Goal: Information Seeking & Learning: Learn about a topic

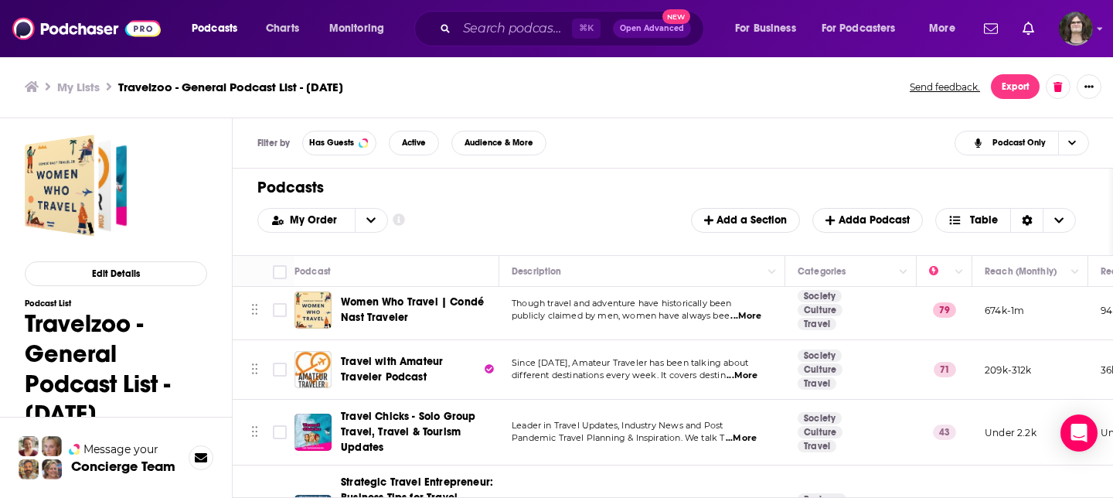
scroll to position [9, 0]
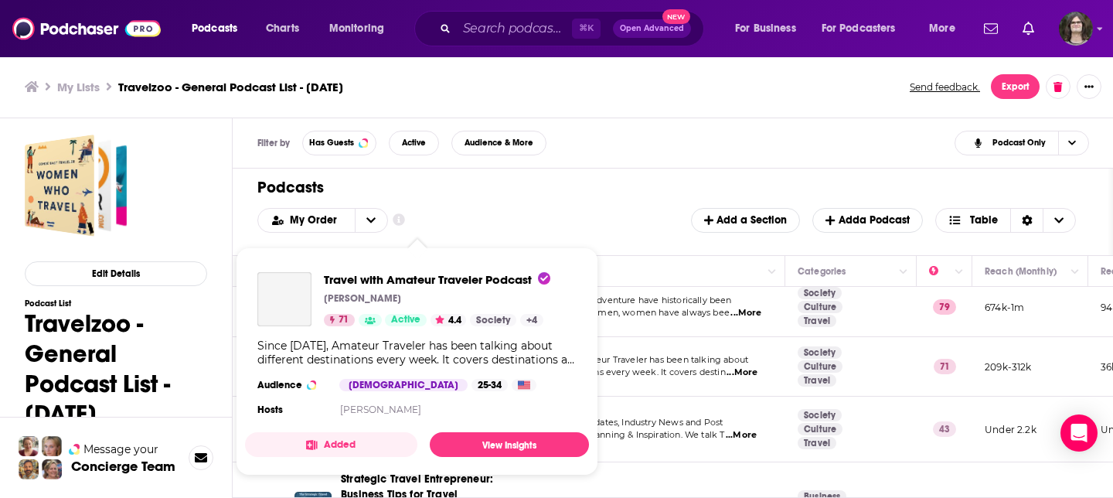
click at [359, 357] on div "Since 2005, Amateur Traveler has been talking about different destinations ever…" at bounding box center [416, 352] width 319 height 28
click at [420, 277] on span "Travel with Amateur Traveler Podcast" at bounding box center [437, 279] width 226 height 15
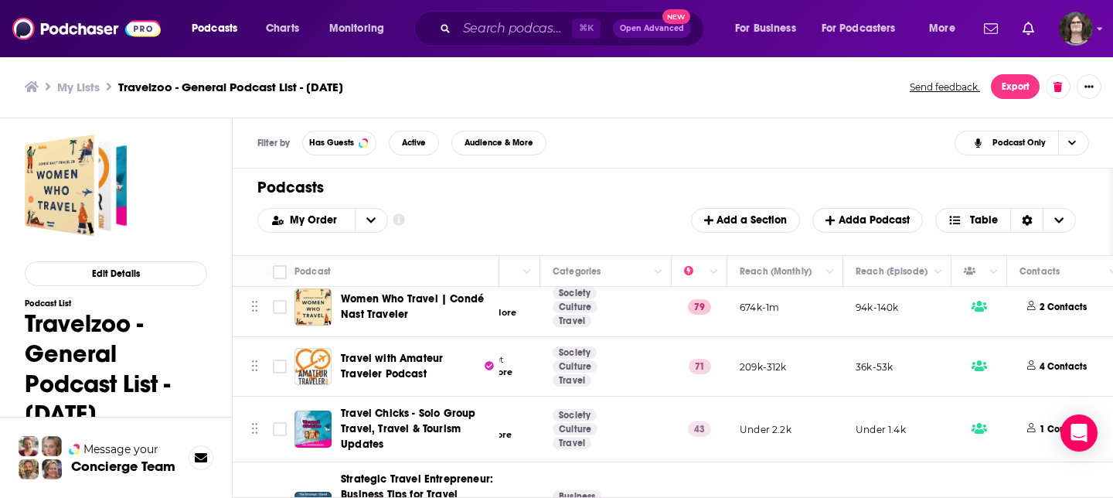
scroll to position [9, 256]
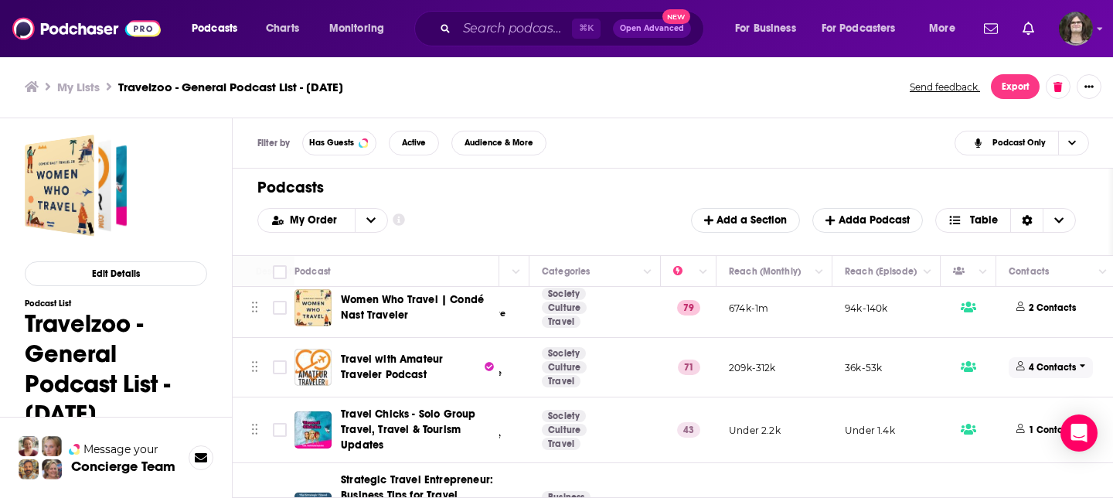
click at [1060, 369] on p "4 Contacts" at bounding box center [1052, 367] width 47 height 13
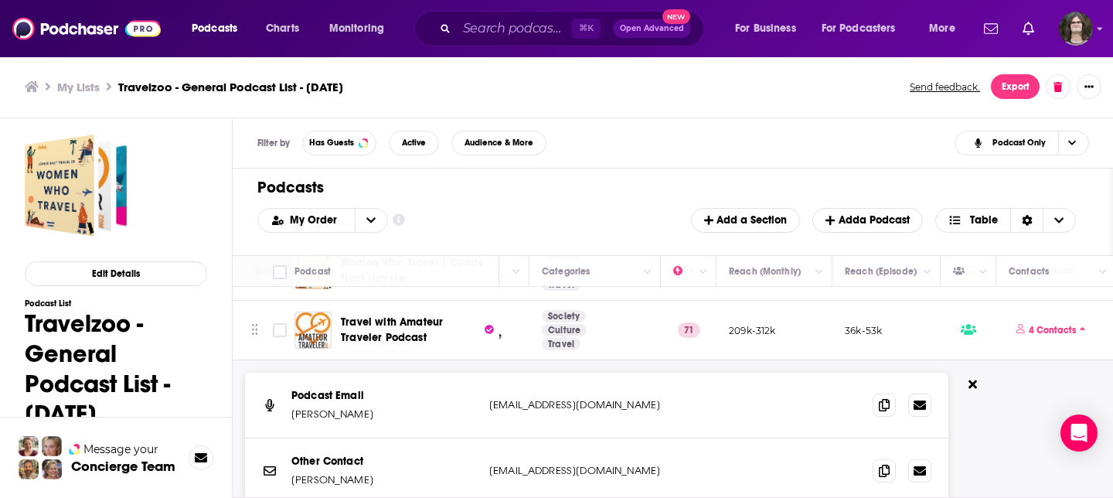
scroll to position [49, 256]
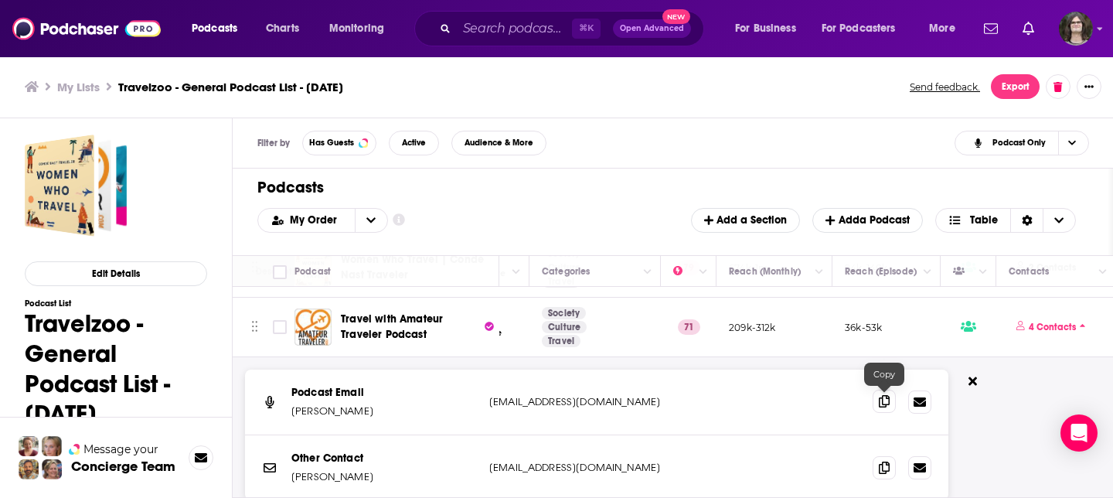
click at [882, 407] on span at bounding box center [883, 400] width 23 height 23
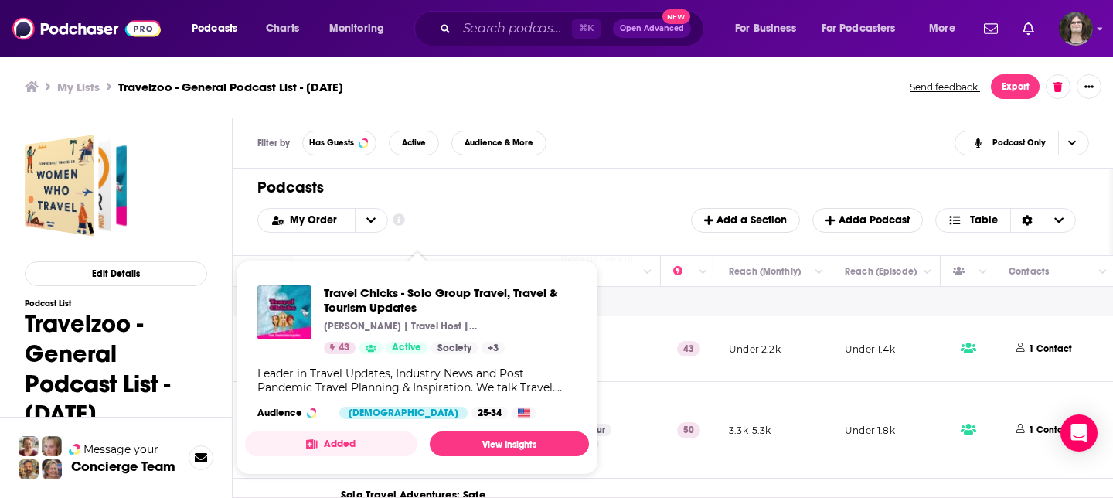
scroll to position [350, 256]
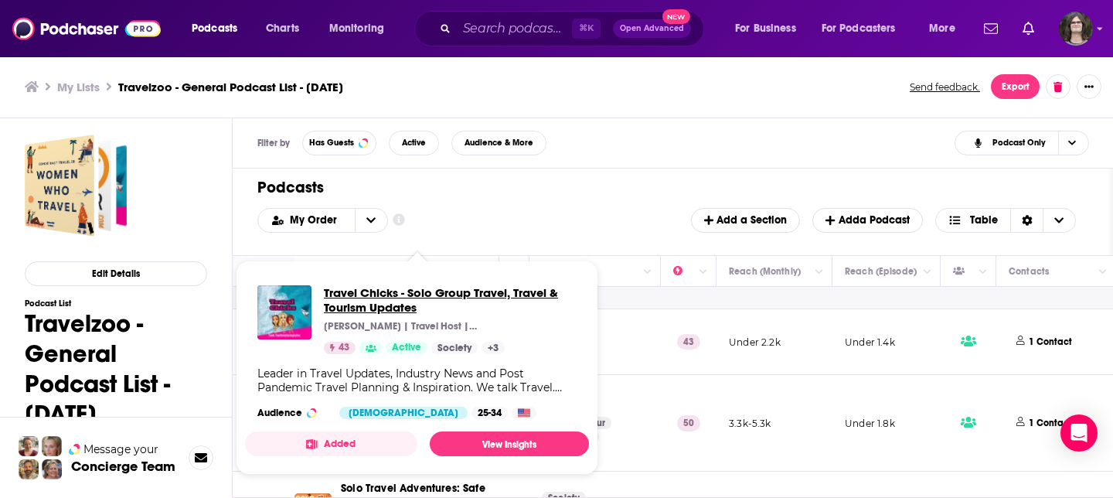
click at [398, 297] on span "Travel Chicks - Solo Group Travel, Travel & Tourism Updates" at bounding box center [450, 299] width 253 height 29
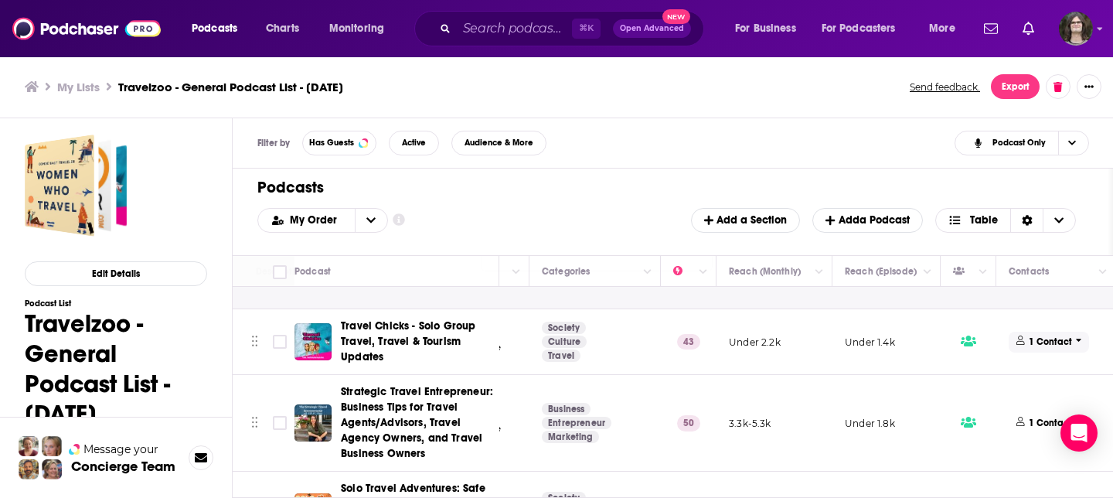
click at [1050, 347] on p "1 Contact" at bounding box center [1050, 341] width 43 height 13
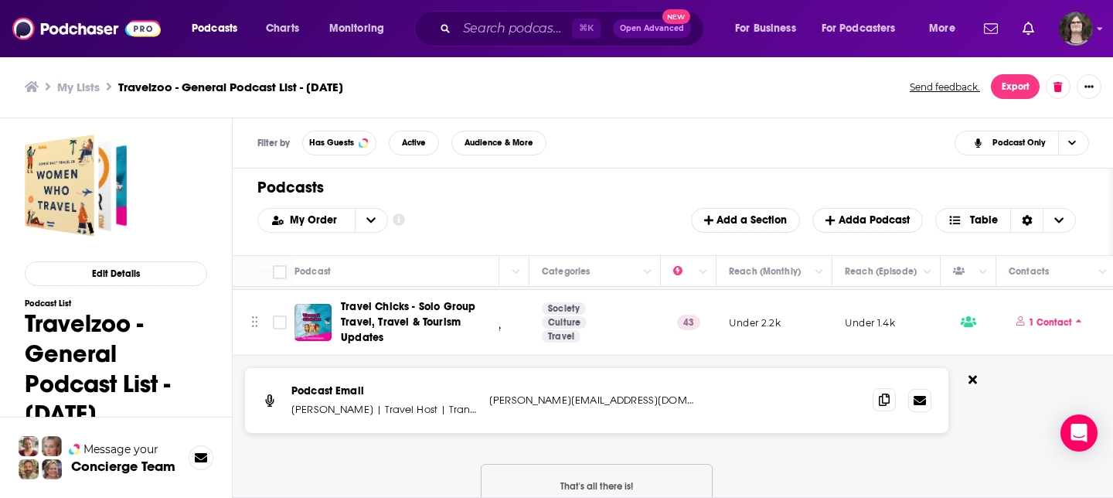
scroll to position [369, 256]
click at [886, 400] on icon at bounding box center [884, 399] width 11 height 12
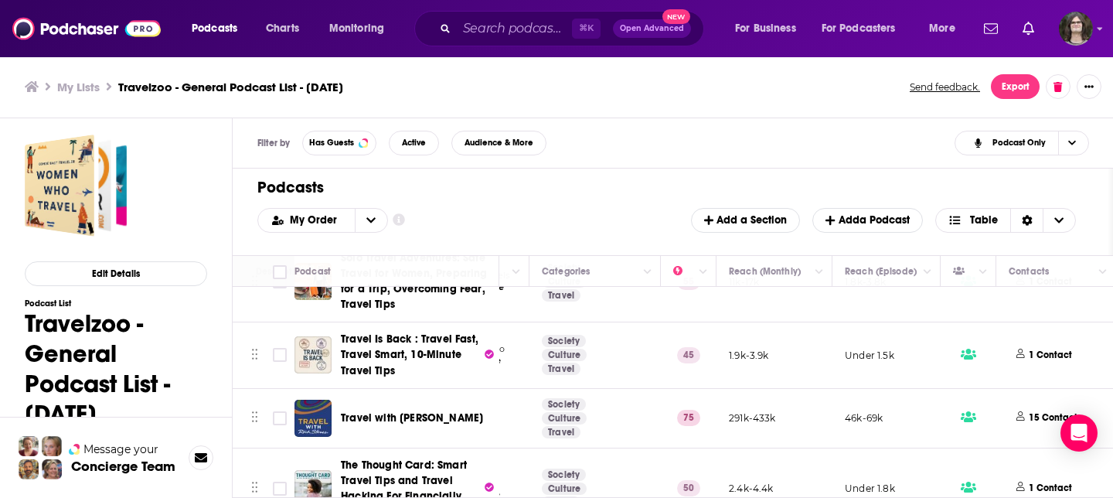
scroll to position [771, 256]
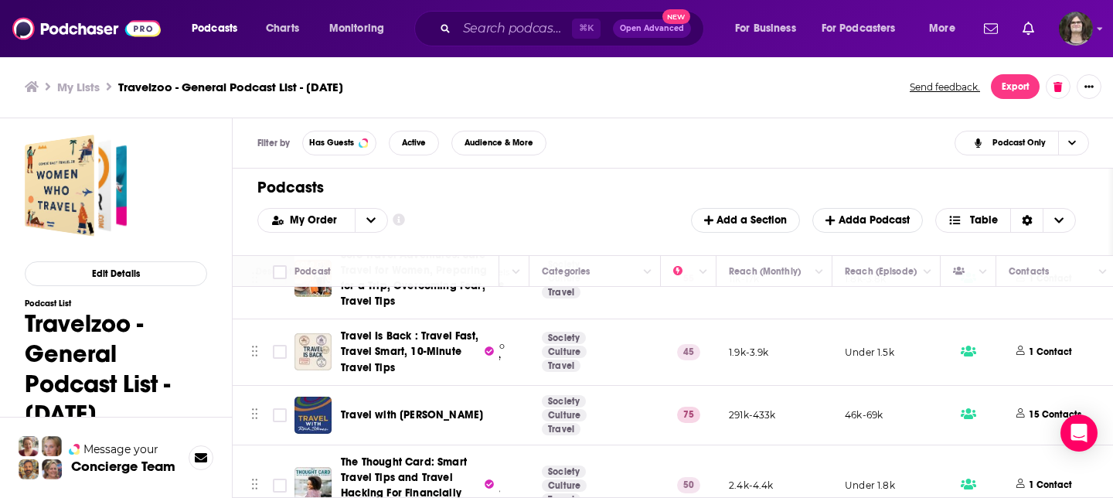
click at [412, 351] on div "Podcasts Charts Monitoring ⌘ K Open Advanced New For Business For Podcasters Mo…" at bounding box center [556, 249] width 1113 height 498
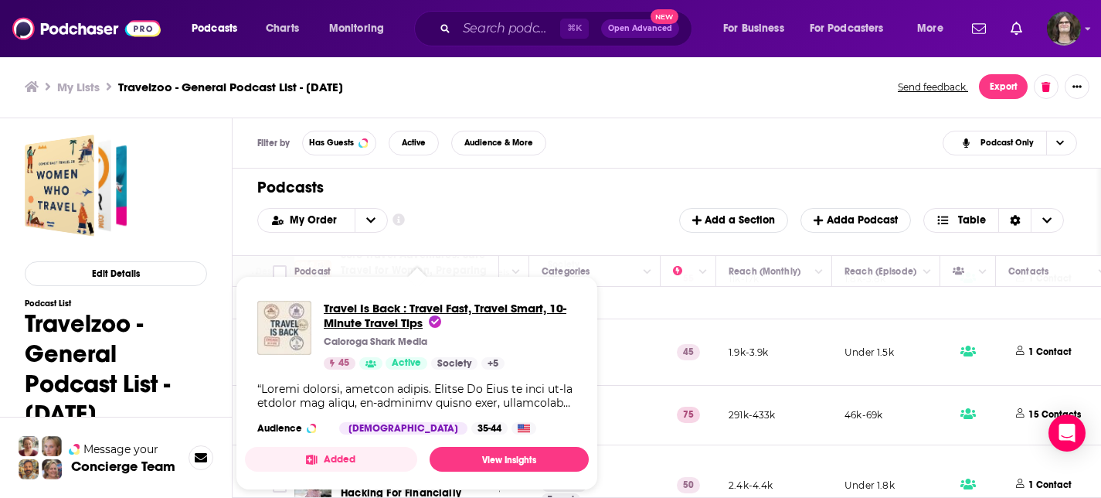
click at [389, 322] on span "Travel Is Back : Travel Fast, Travel Smart, 10-Minute Travel Tips" at bounding box center [445, 315] width 243 height 29
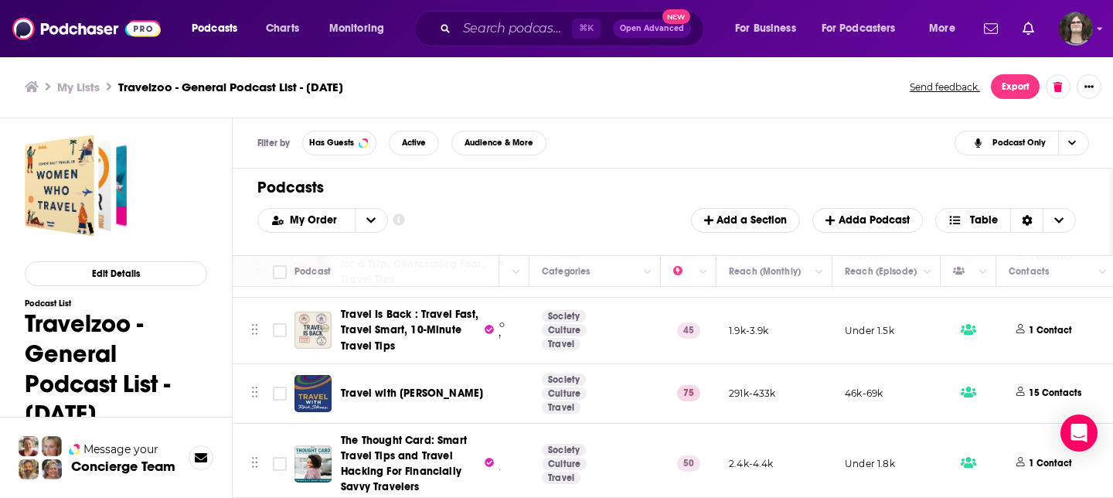
scroll to position [794, 256]
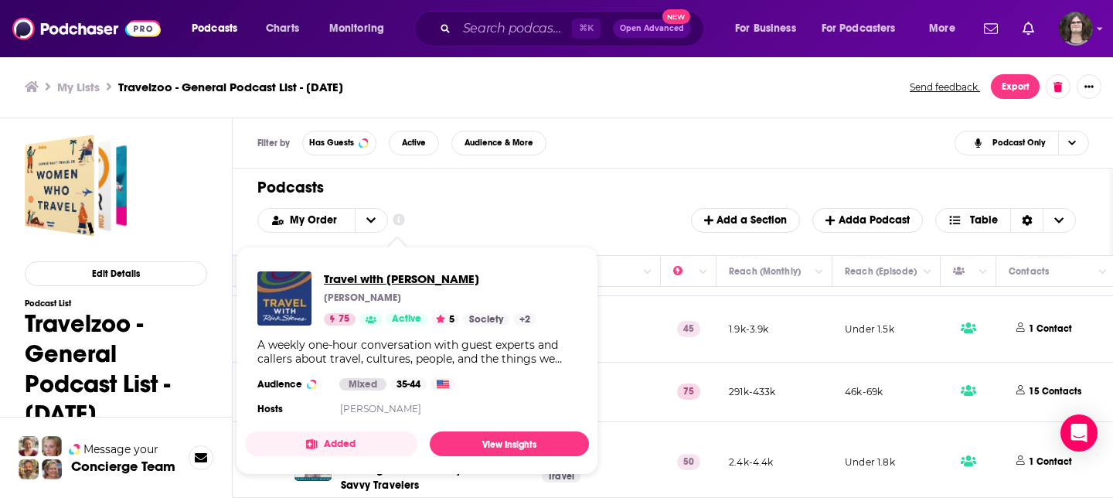
click at [381, 279] on span "Travel with Rick Steves" at bounding box center [430, 278] width 213 height 15
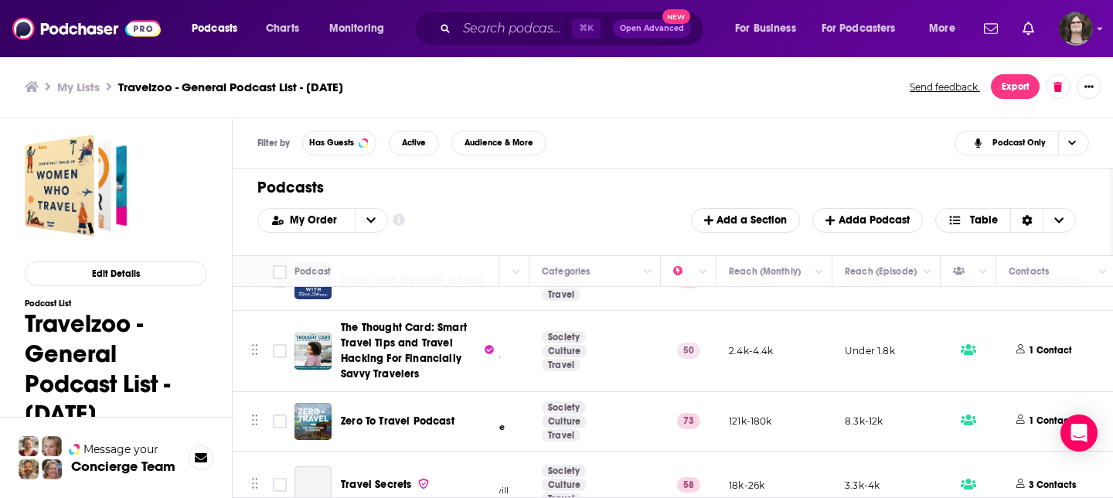
scroll to position [907, 256]
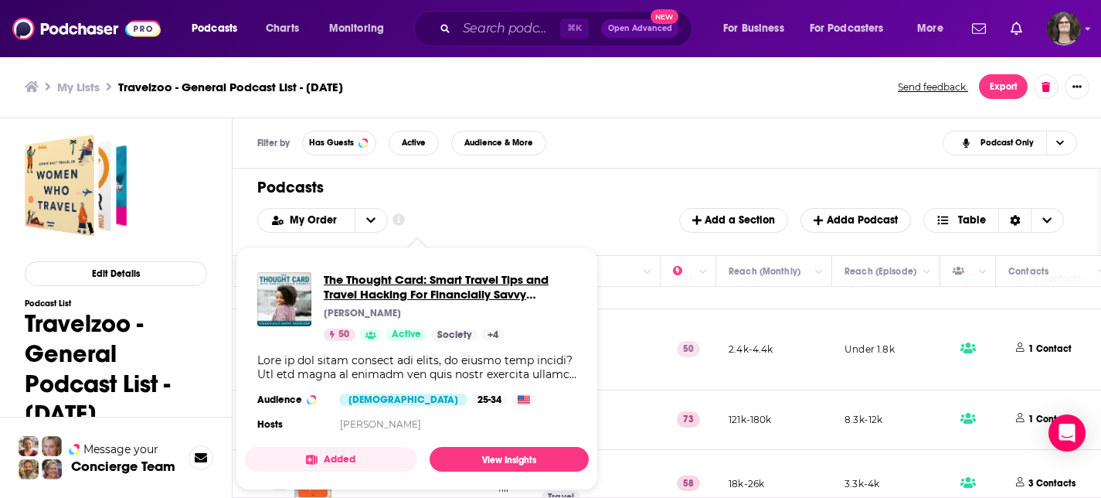
click at [410, 285] on span "The Thought Card: Smart Travel Tips and Travel Hacking For Financially Savvy Tr…" at bounding box center [436, 294] width 225 height 44
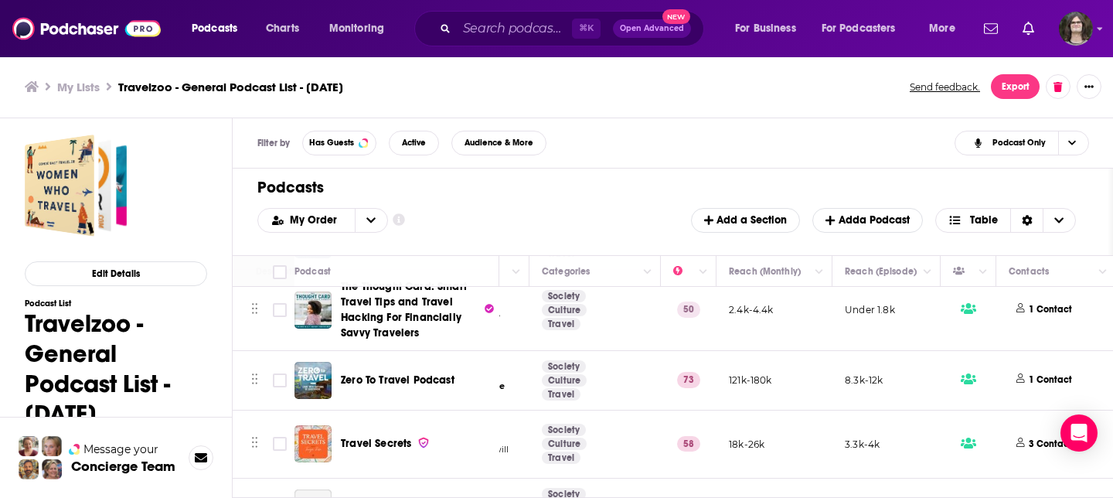
scroll to position [950, 256]
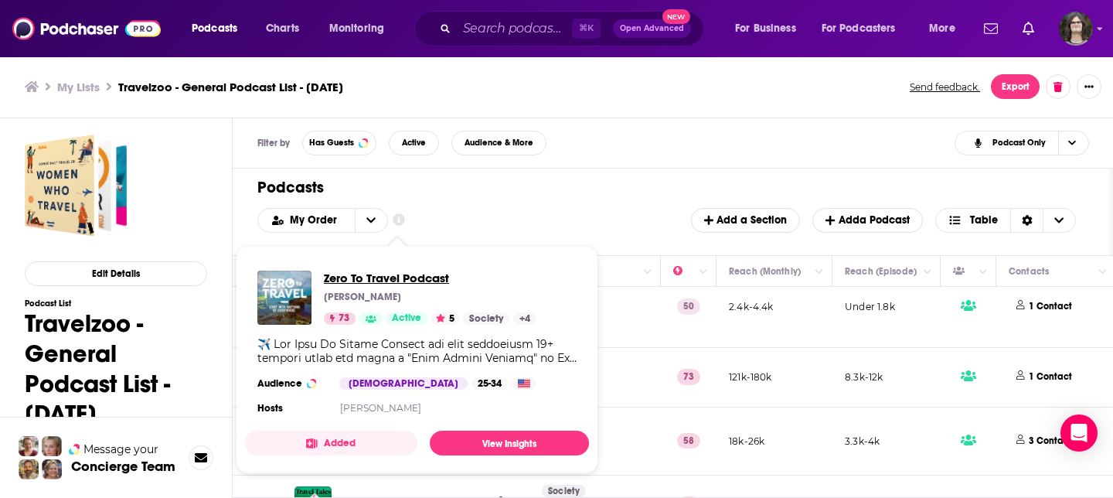
click at [400, 276] on span "Zero To Travel Podcast" at bounding box center [430, 277] width 213 height 15
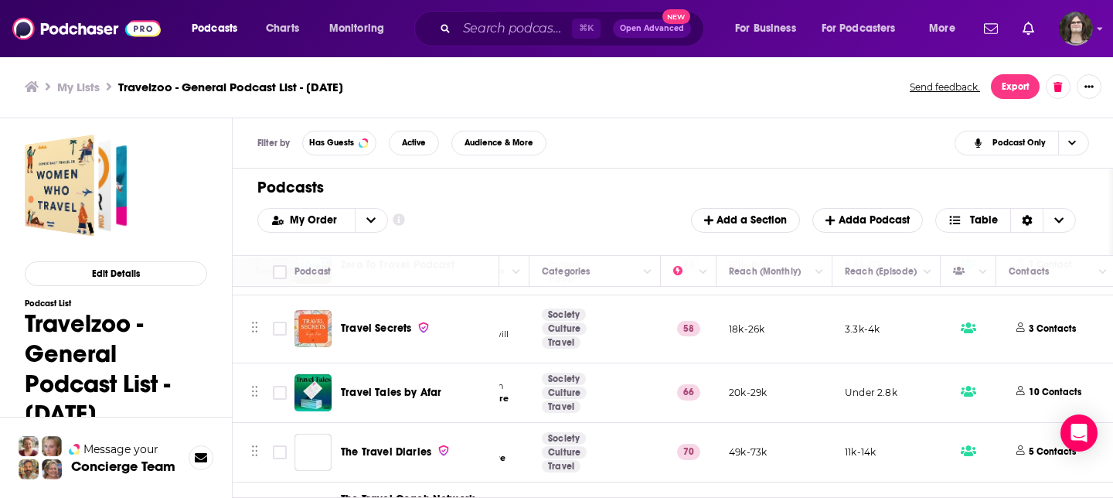
scroll to position [1066, 256]
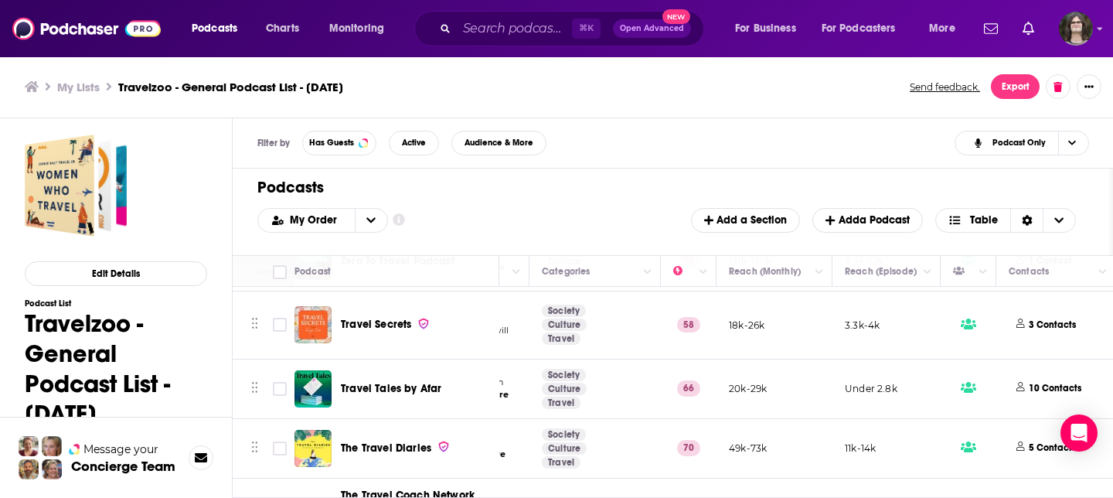
click at [369, 318] on div "Podcasts Charts Monitoring ⌘ K Open Advanced New For Business For Podcasters Mo…" at bounding box center [556, 249] width 1113 height 498
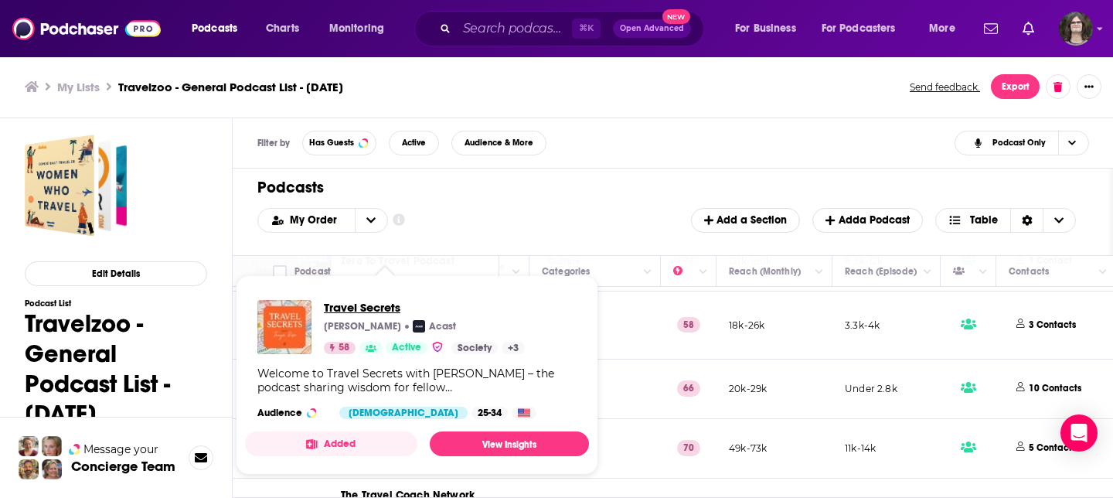
click at [378, 304] on span "Travel Secrets" at bounding box center [424, 307] width 201 height 15
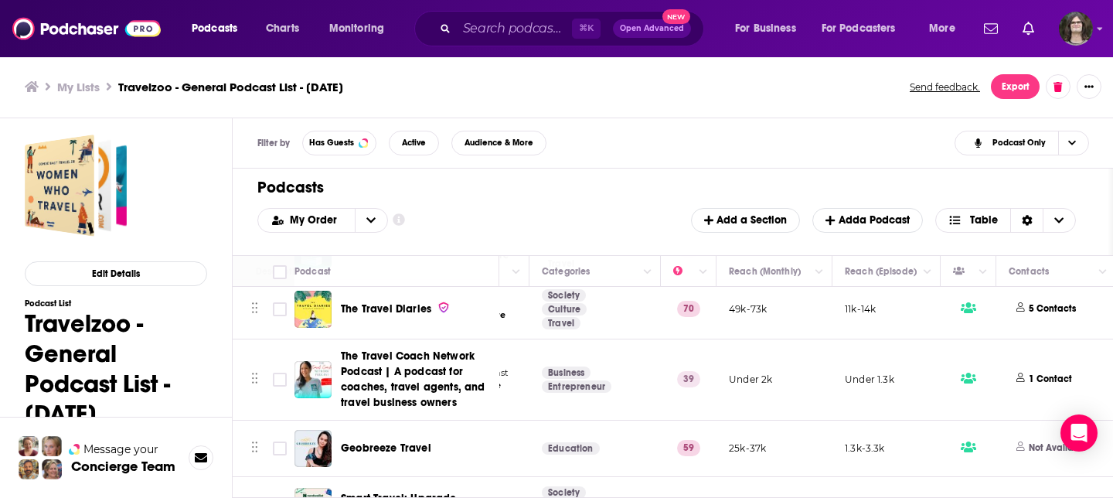
scroll to position [1331, 256]
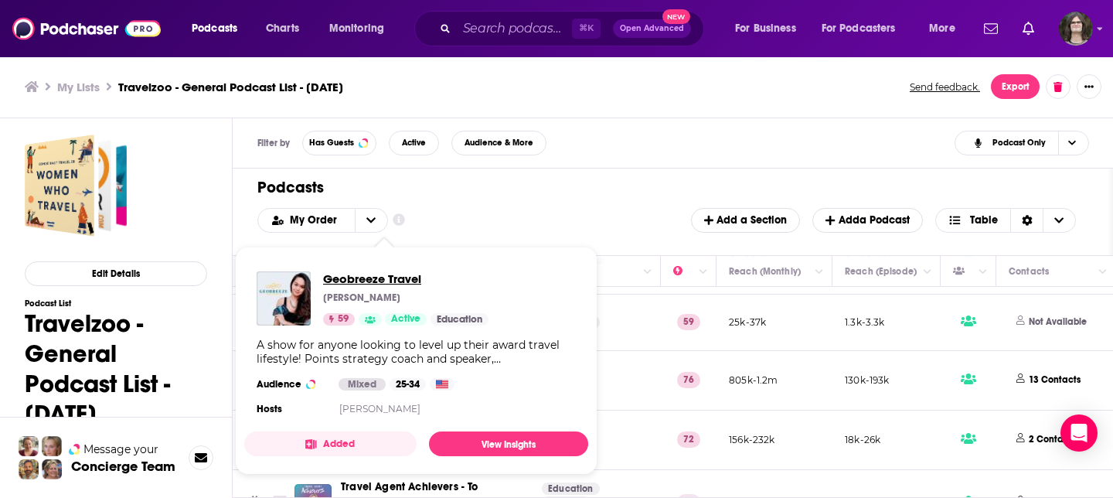
click at [375, 274] on span "Geobreeze Travel" at bounding box center [405, 278] width 165 height 15
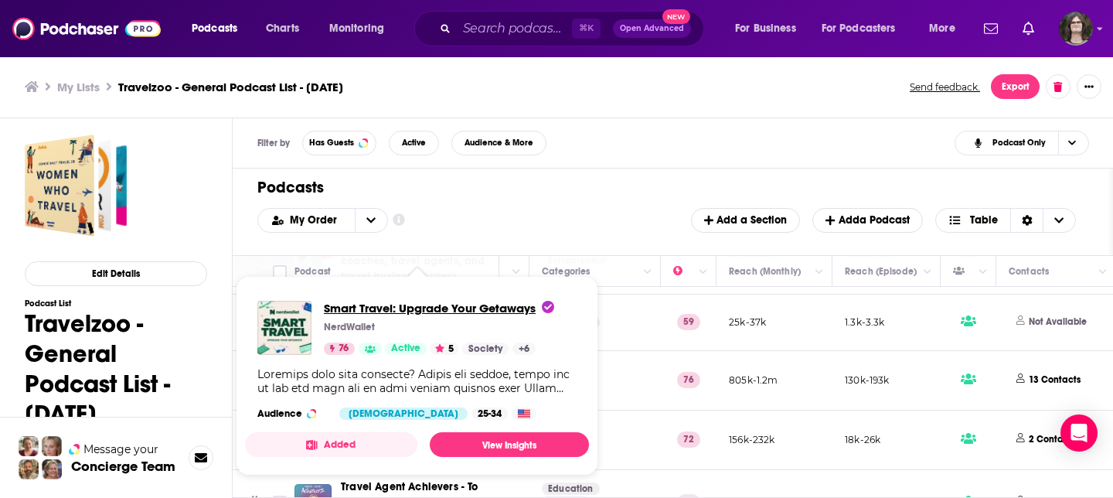
click at [386, 303] on span "Smart Travel: Upgrade Your Getaways" at bounding box center [439, 308] width 230 height 15
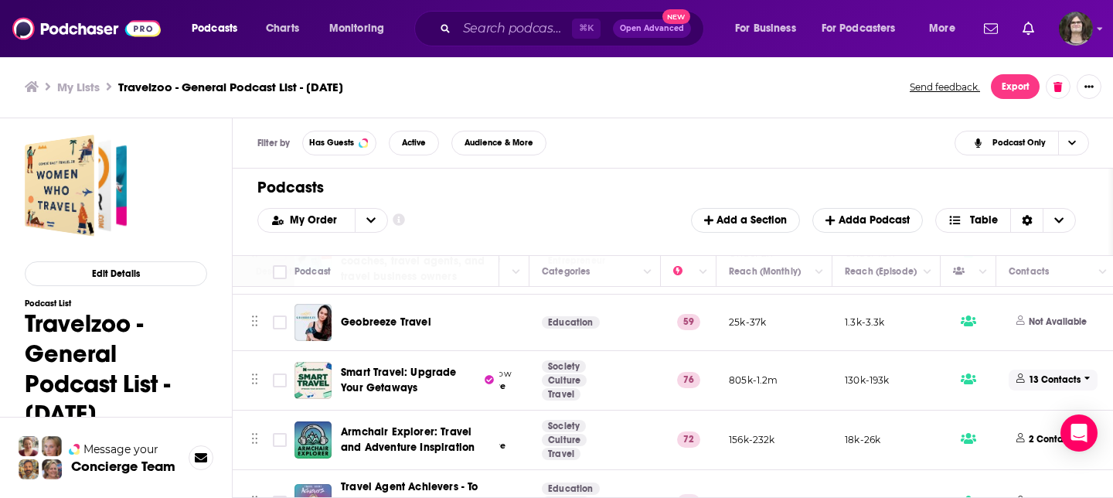
click at [1062, 380] on span "13 Contacts" at bounding box center [1052, 379] width 89 height 21
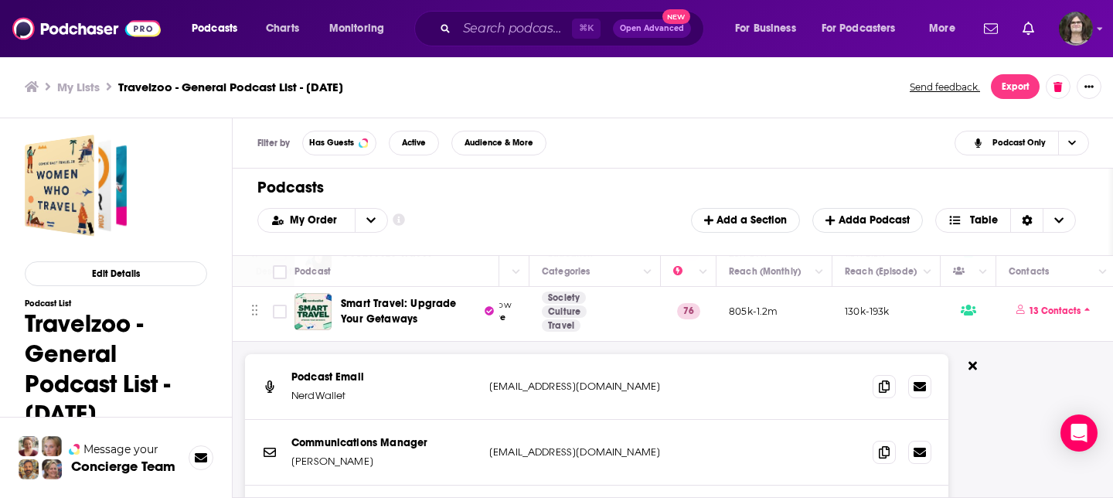
scroll to position [1403, 256]
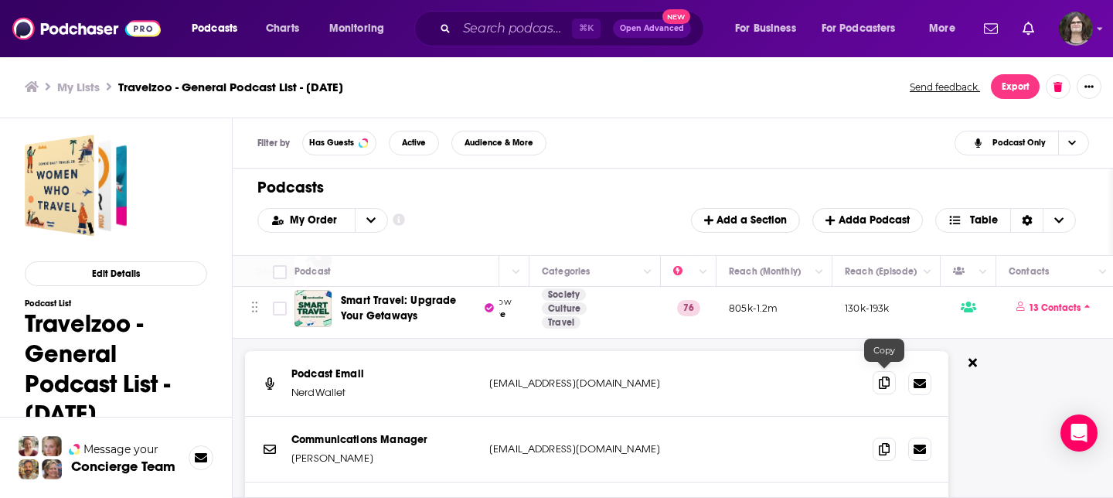
click at [883, 376] on icon at bounding box center [884, 382] width 11 height 12
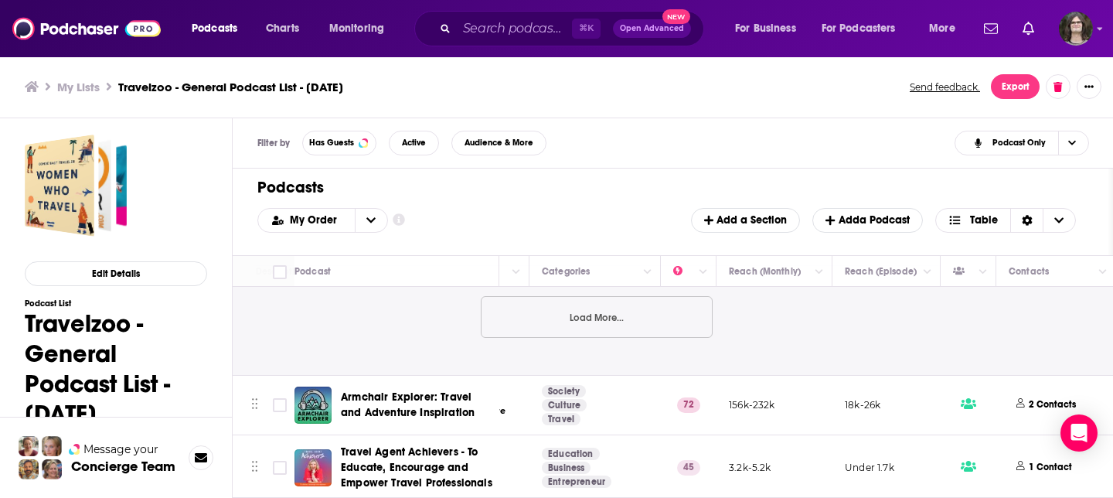
scroll to position [1902, 256]
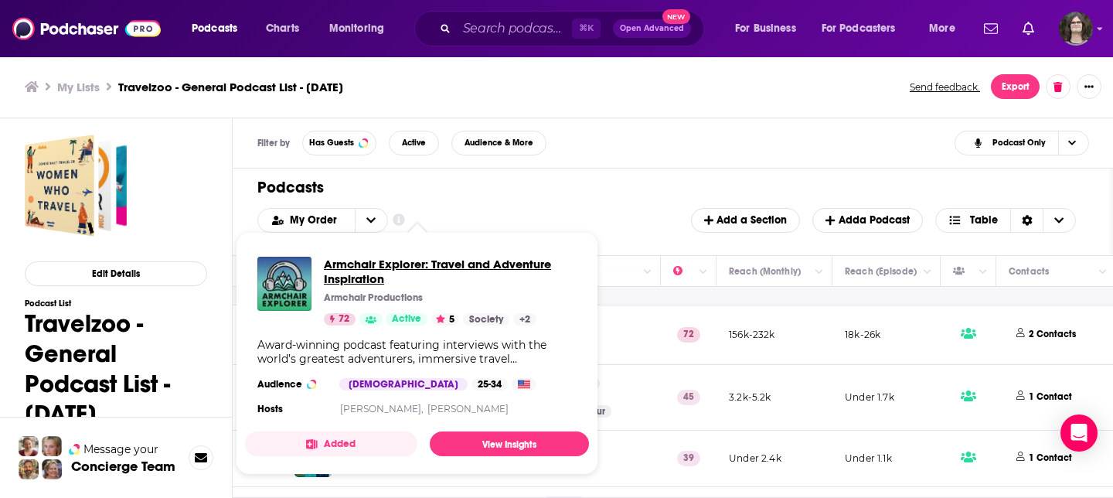
click at [407, 270] on span "Armchair Explorer: Travel and Adventure Inspiration" at bounding box center [450, 271] width 253 height 29
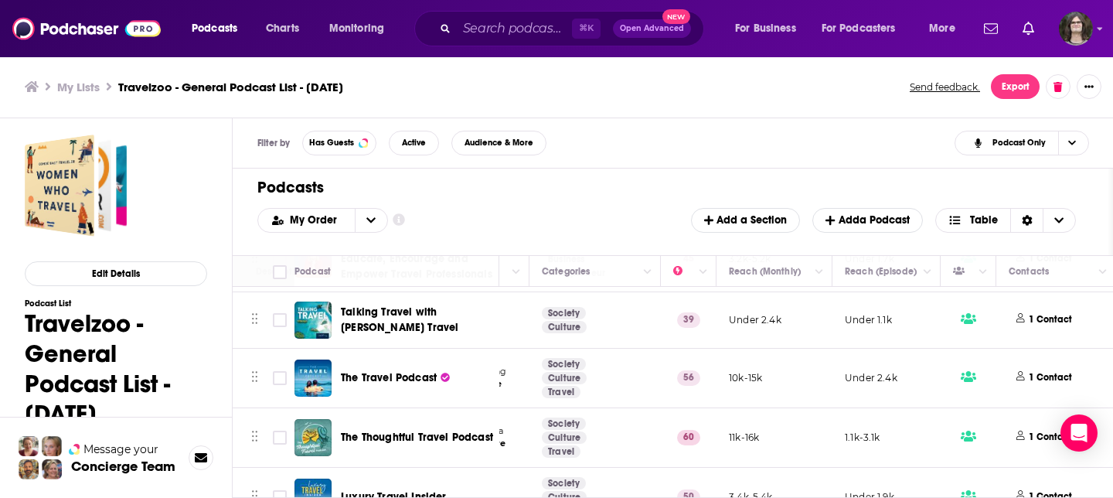
scroll to position [2041, 256]
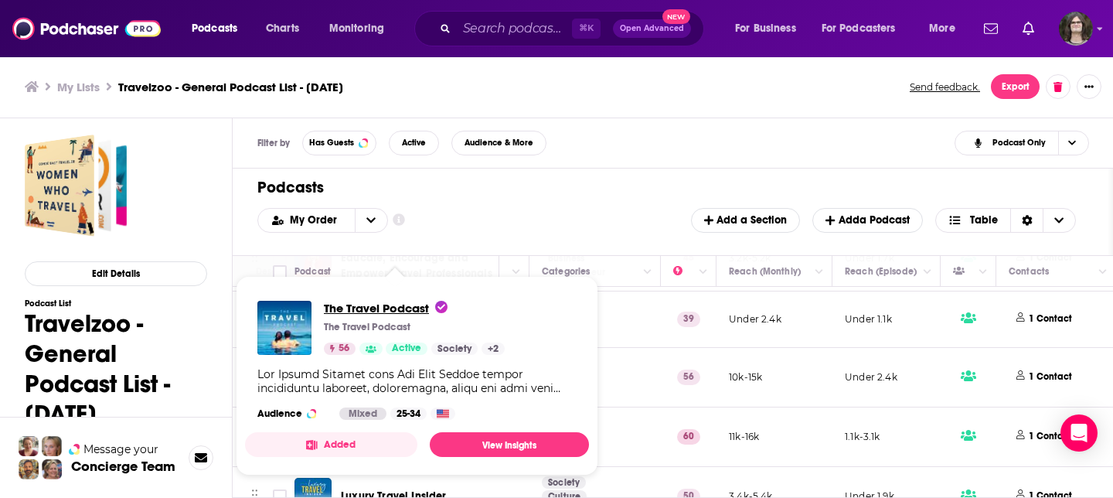
click at [391, 307] on span "The Travel Podcast" at bounding box center [386, 308] width 124 height 15
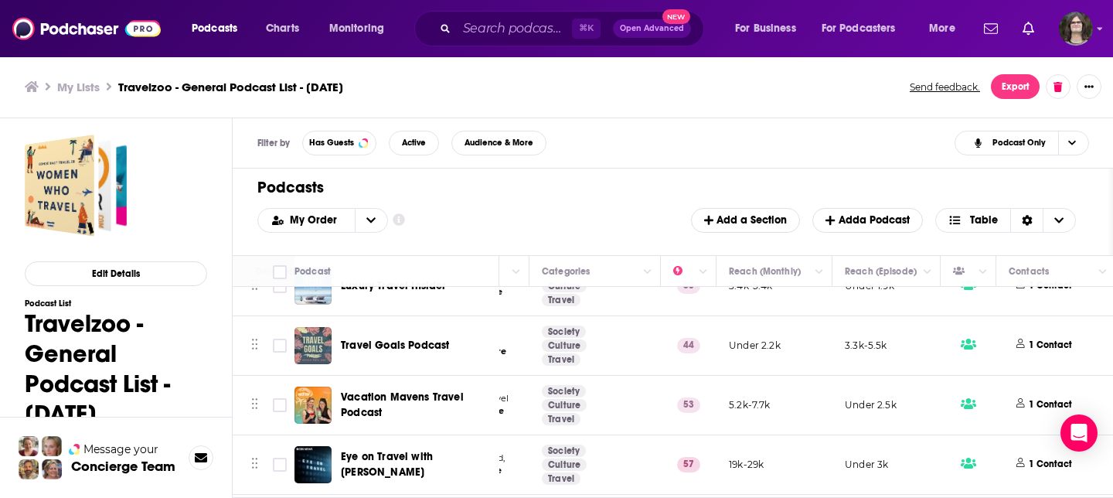
scroll to position [2287, 256]
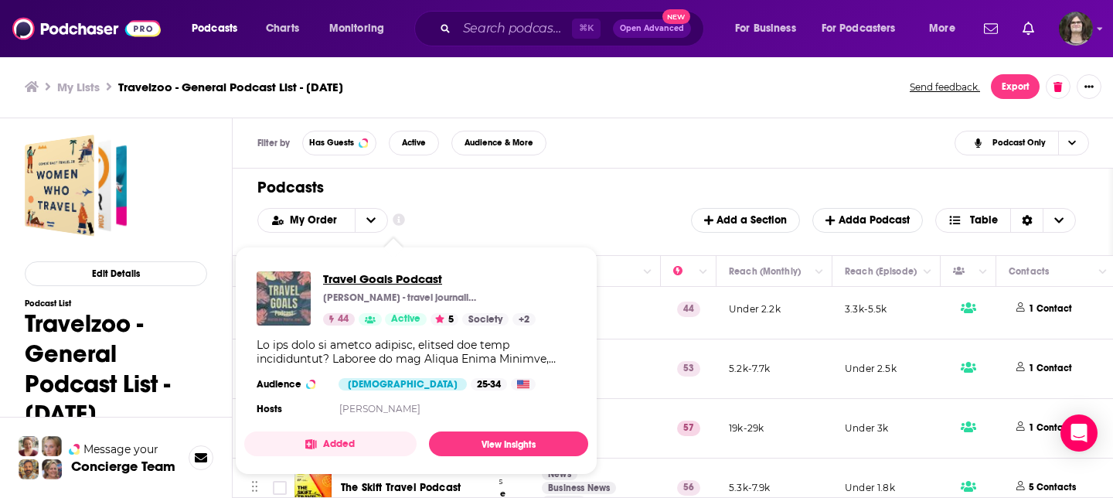
click at [391, 274] on span "Travel Goals Podcast" at bounding box center [429, 278] width 213 height 15
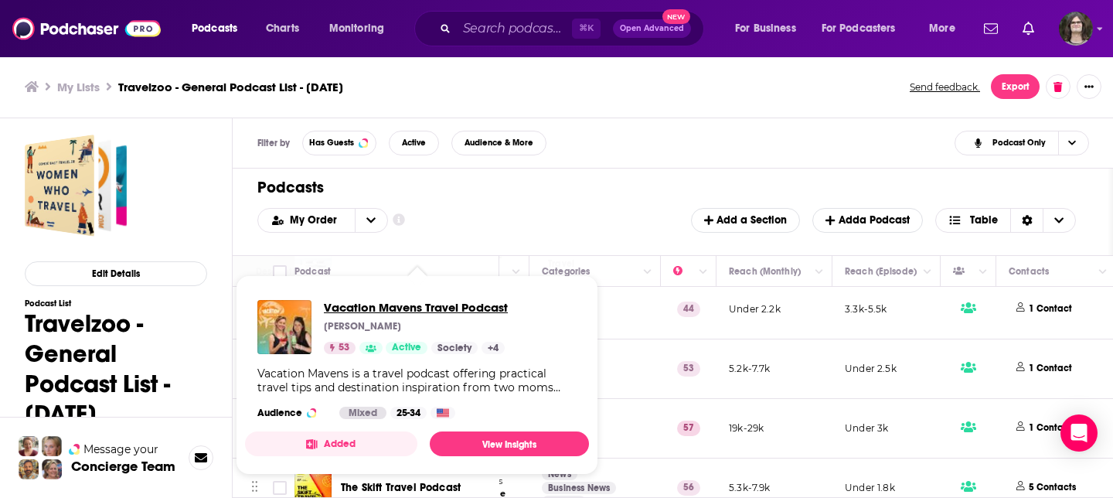
click at [420, 306] on span "Vacation Mavens Travel Podcast" at bounding box center [416, 307] width 184 height 15
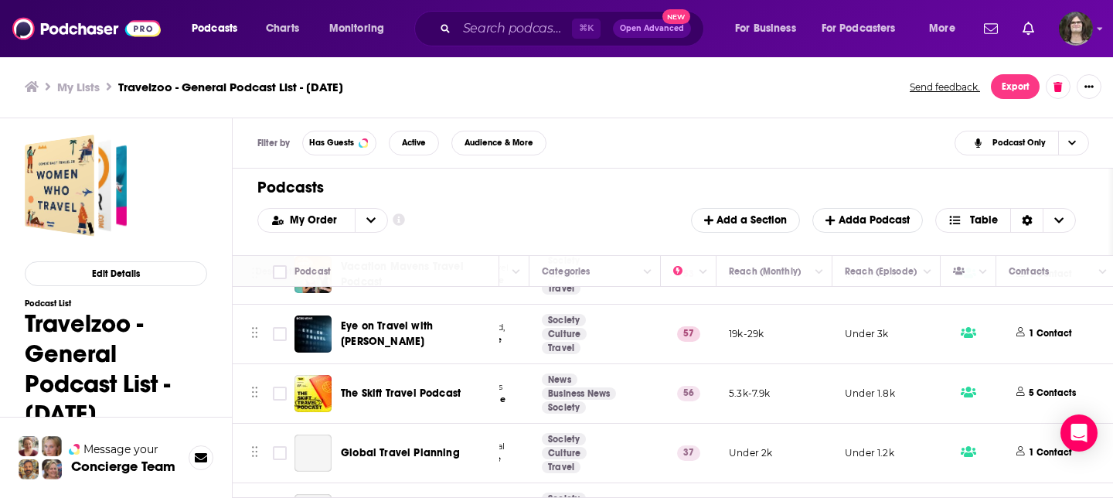
scroll to position [2386, 256]
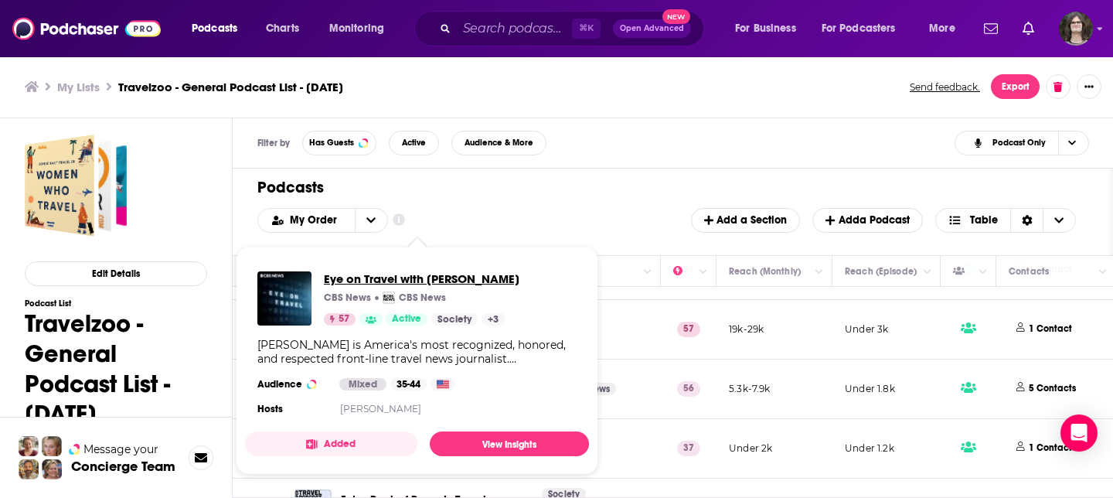
click at [435, 279] on span "Eye on Travel with Peter Greenberg" at bounding box center [422, 278] width 196 height 15
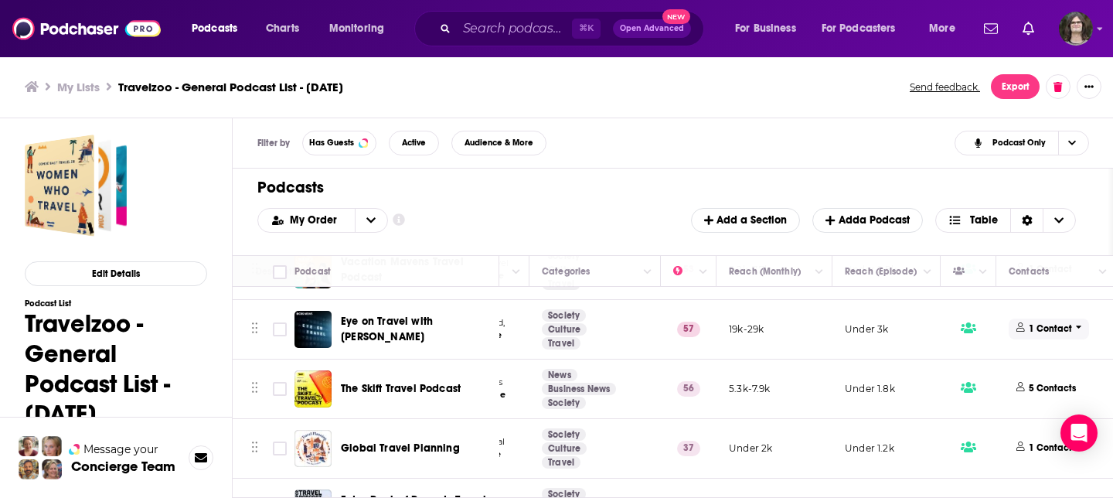
click at [1035, 318] on span "1 Contact" at bounding box center [1048, 328] width 80 height 21
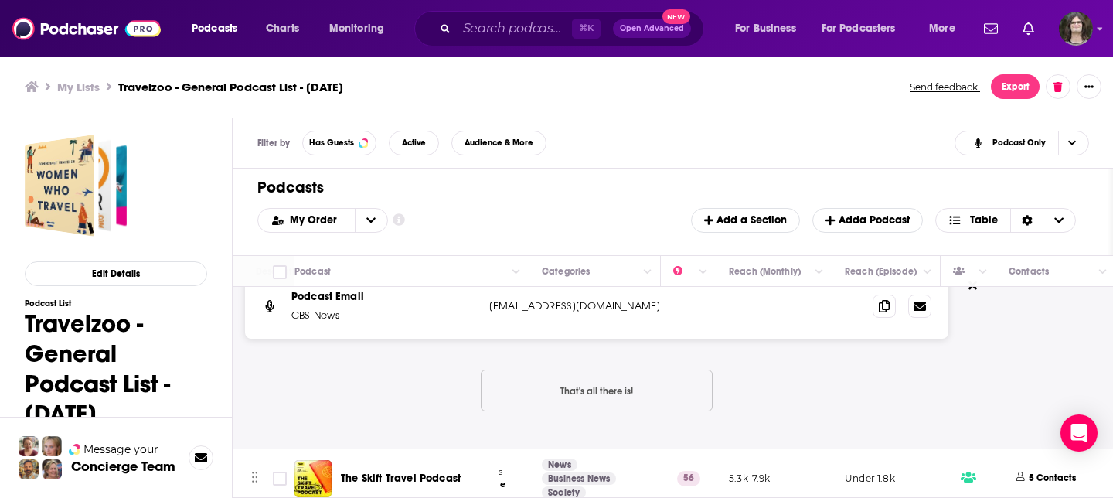
scroll to position [2469, 256]
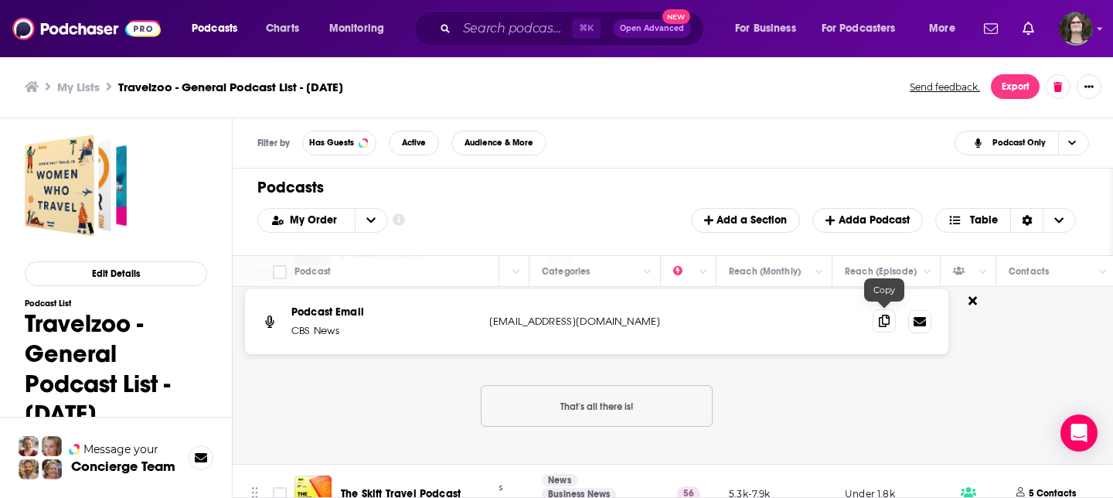
click at [884, 321] on icon at bounding box center [884, 321] width 11 height 12
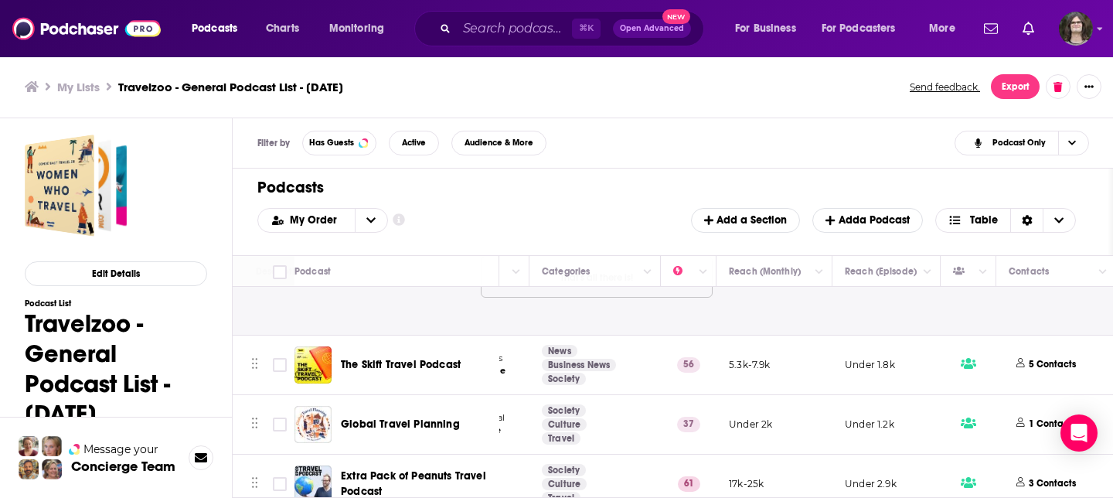
scroll to position [2614, 256]
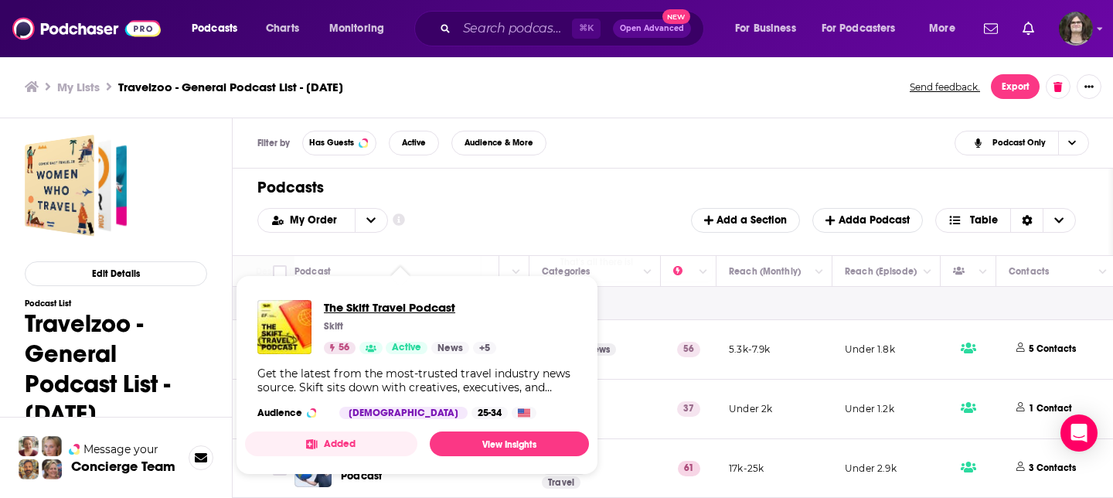
click at [408, 304] on span "The Skift Travel Podcast" at bounding box center [410, 307] width 172 height 15
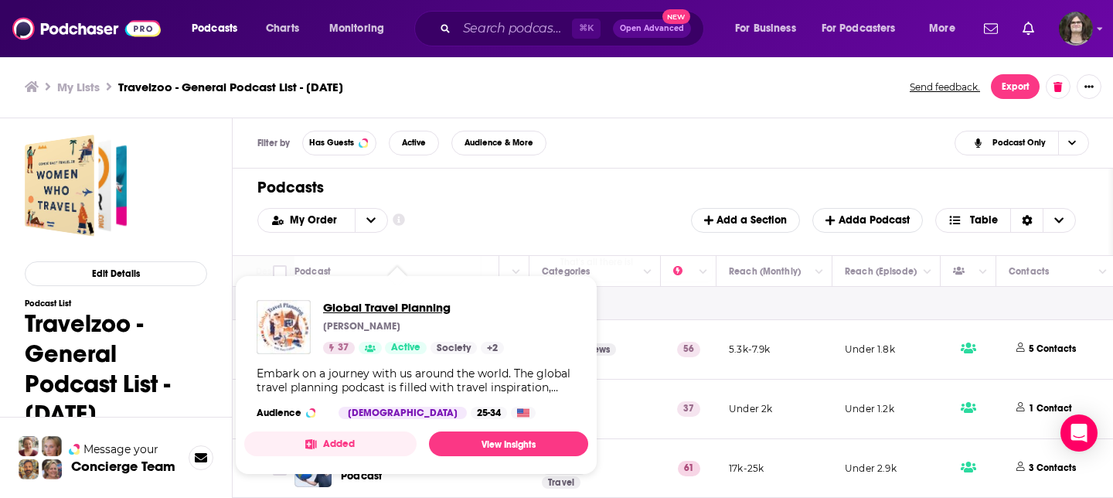
click at [413, 301] on span "Global Travel Planning" at bounding box center [413, 307] width 181 height 15
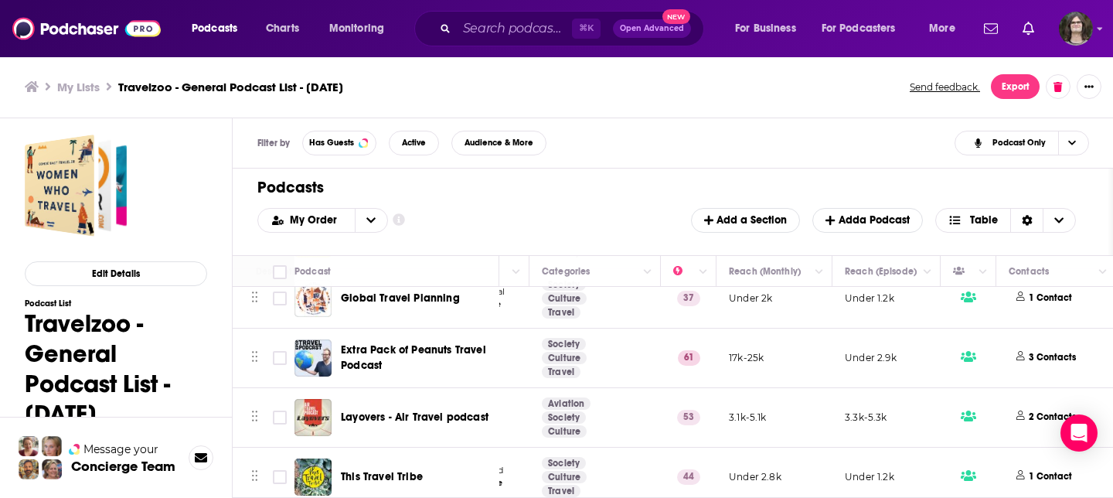
scroll to position [2737, 256]
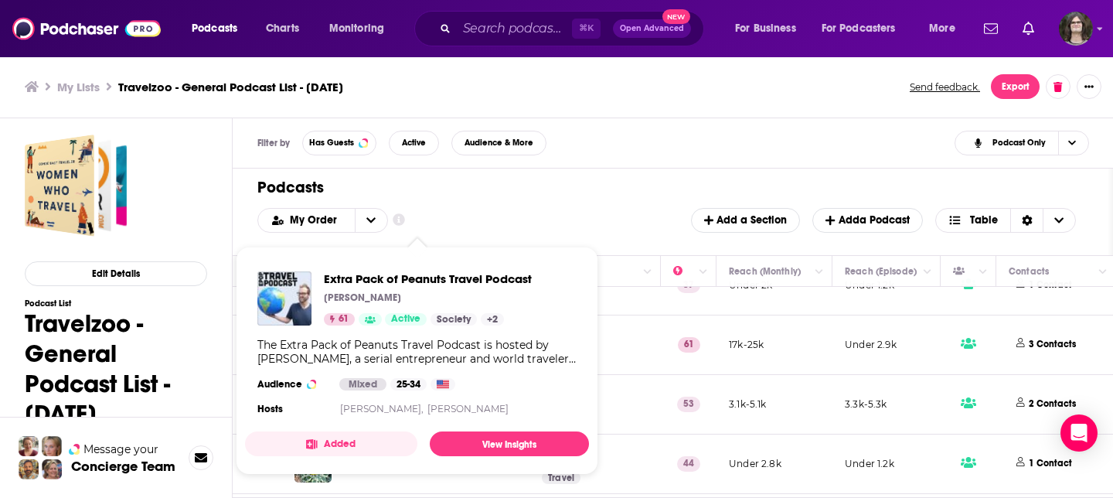
click at [441, 332] on div "Extra Pack of Peanuts Travel Podcast Travis Sherry 61 Active Society + 2 The Ex…" at bounding box center [417, 345] width 344 height 172
click at [447, 280] on span "Extra Pack of Peanuts Travel Podcast" at bounding box center [428, 278] width 208 height 15
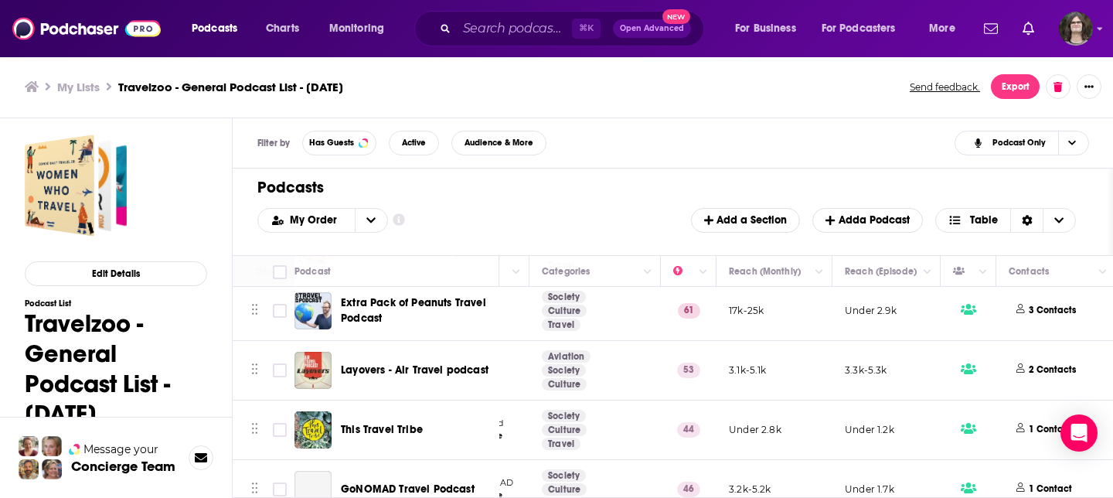
scroll to position [2797, 256]
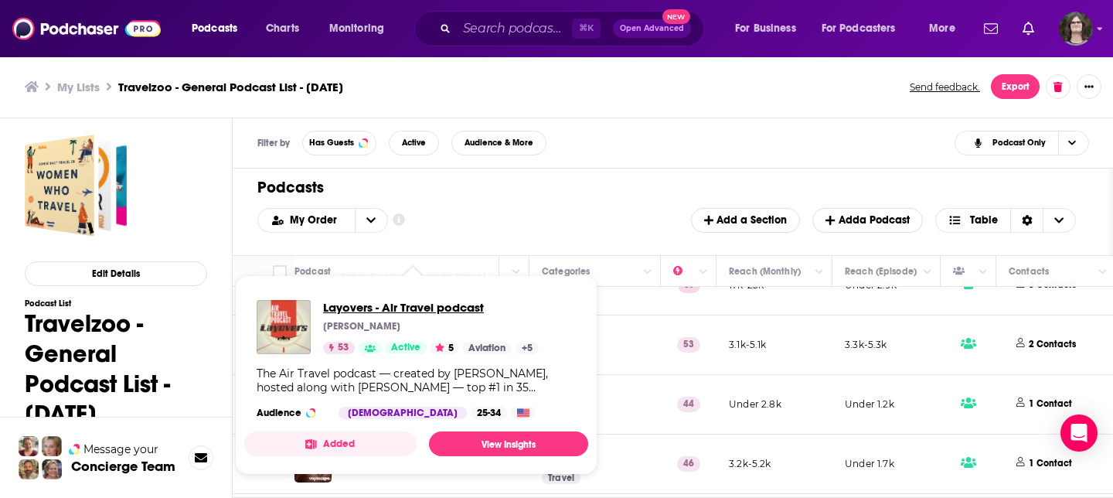
click at [448, 307] on span "Layovers - Air Travel podcast" at bounding box center [431, 307] width 216 height 15
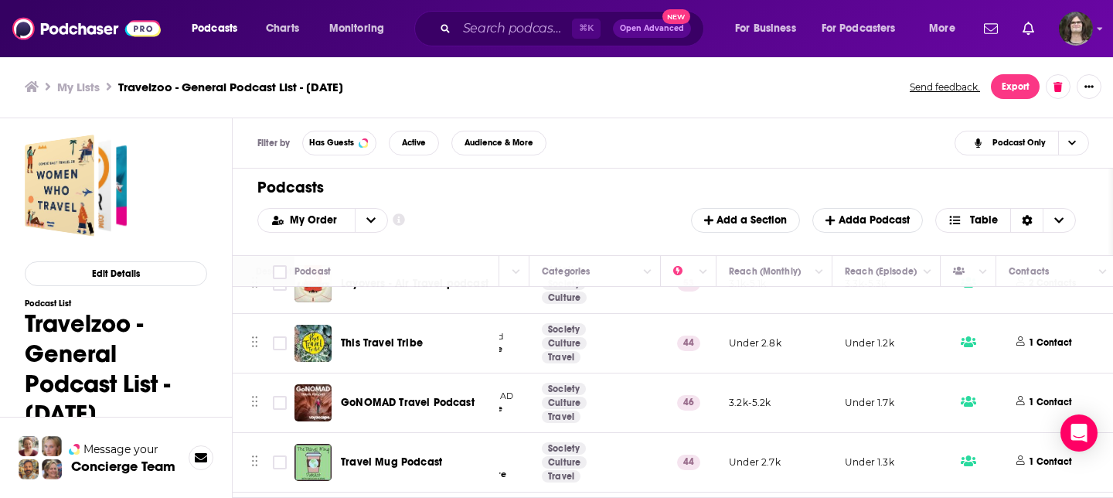
scroll to position [2862, 256]
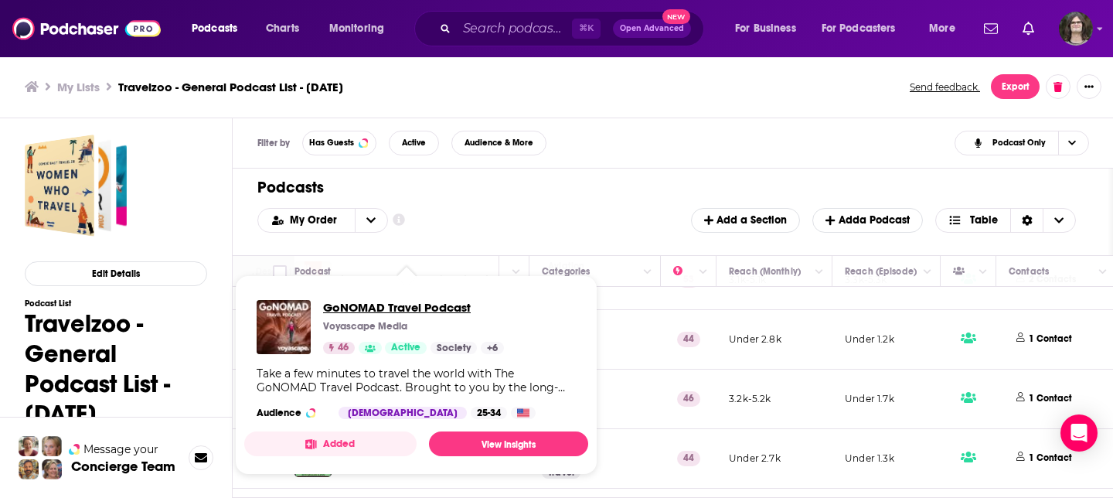
click at [399, 305] on span "GoNOMAD Travel Podcast" at bounding box center [413, 307] width 181 height 15
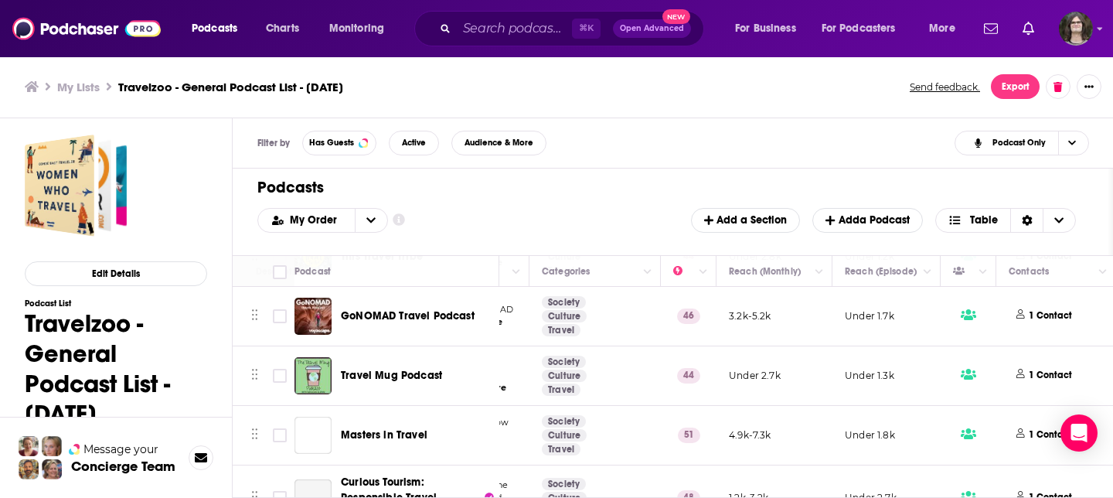
scroll to position [2952, 256]
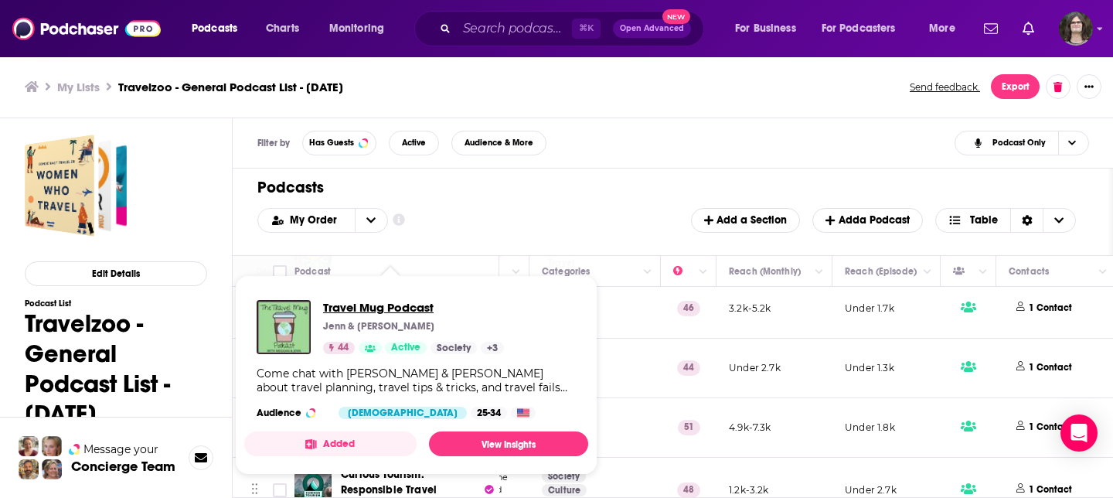
click at [399, 309] on span "Travel Mug Podcast" at bounding box center [413, 307] width 181 height 15
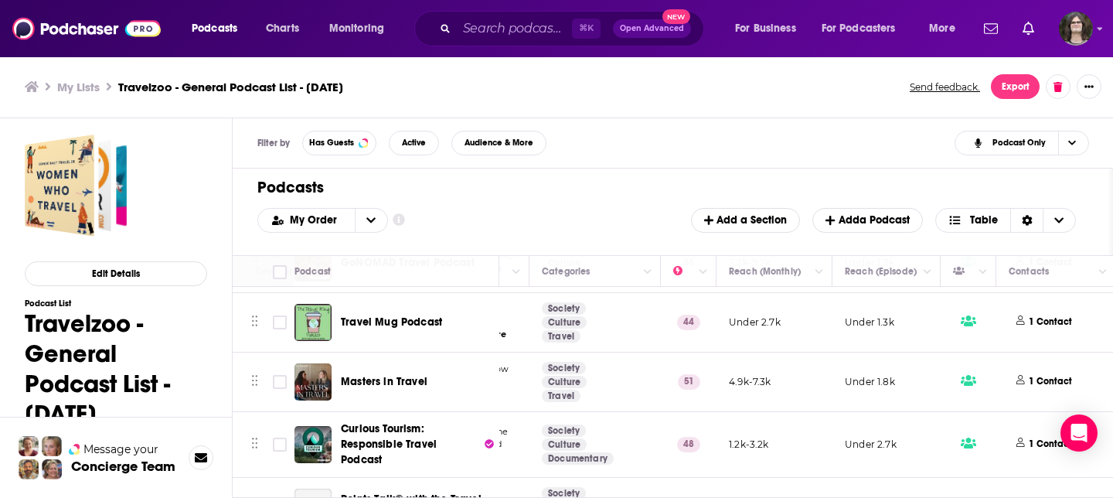
scroll to position [3028, 256]
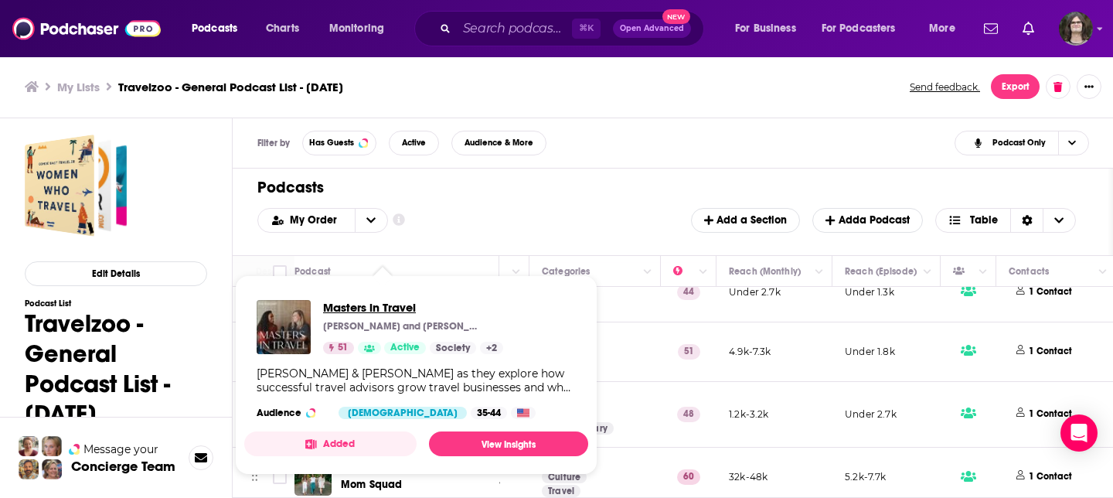
click at [394, 308] on span "Masters in Travel" at bounding box center [413, 307] width 180 height 15
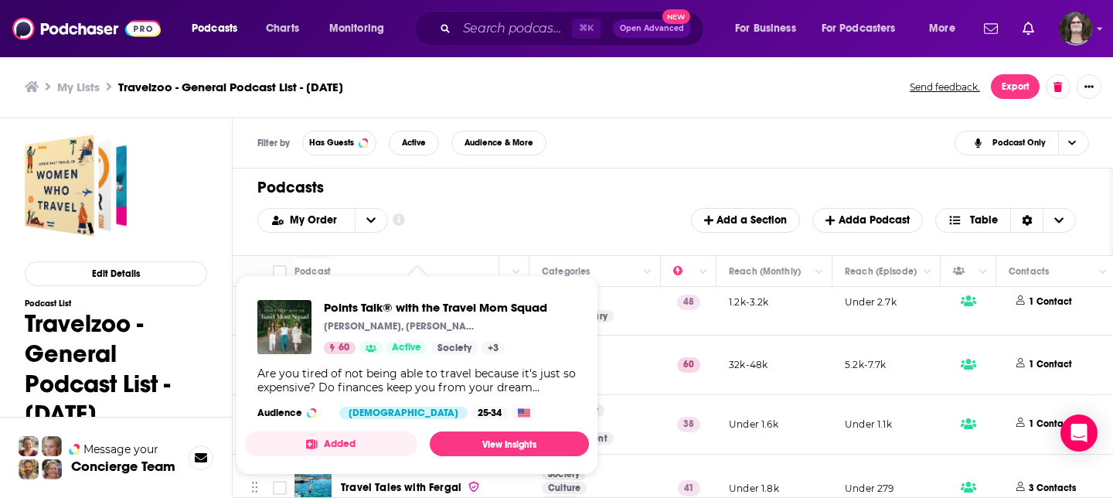
scroll to position [3153, 256]
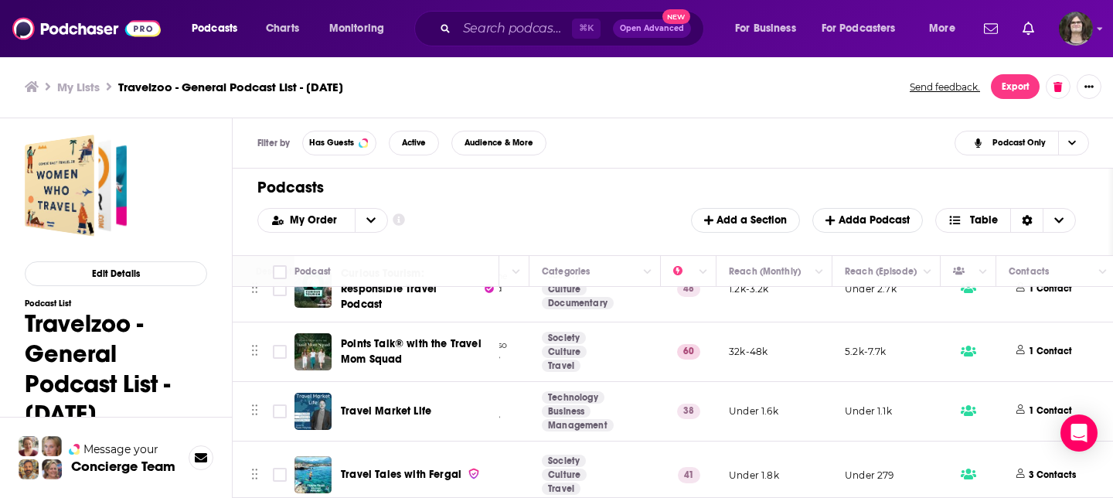
click at [417, 337] on span "Points Talk® with the Travel Mom Squad" at bounding box center [411, 351] width 141 height 29
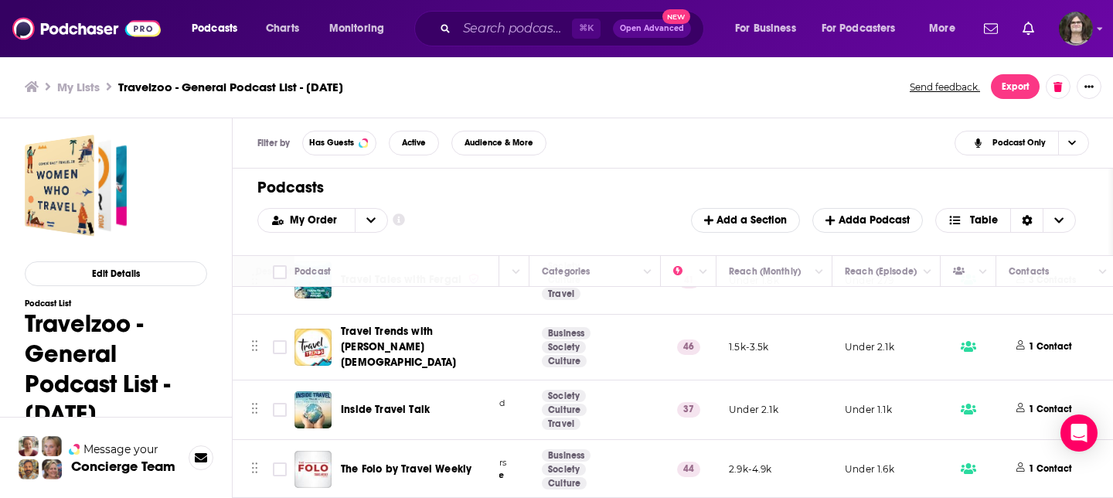
scroll to position [3432, 256]
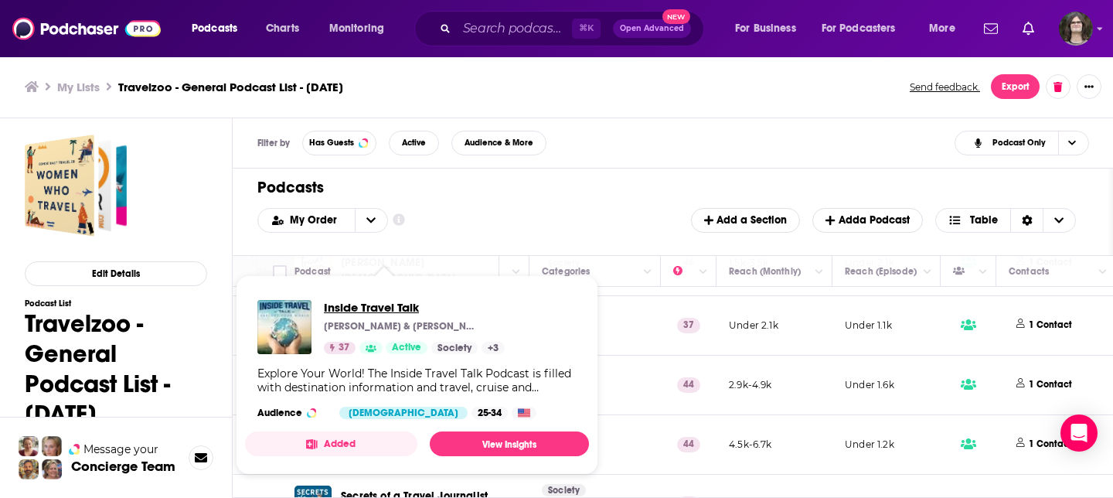
click at [396, 304] on span "Inside Travel Talk" at bounding box center [414, 307] width 181 height 15
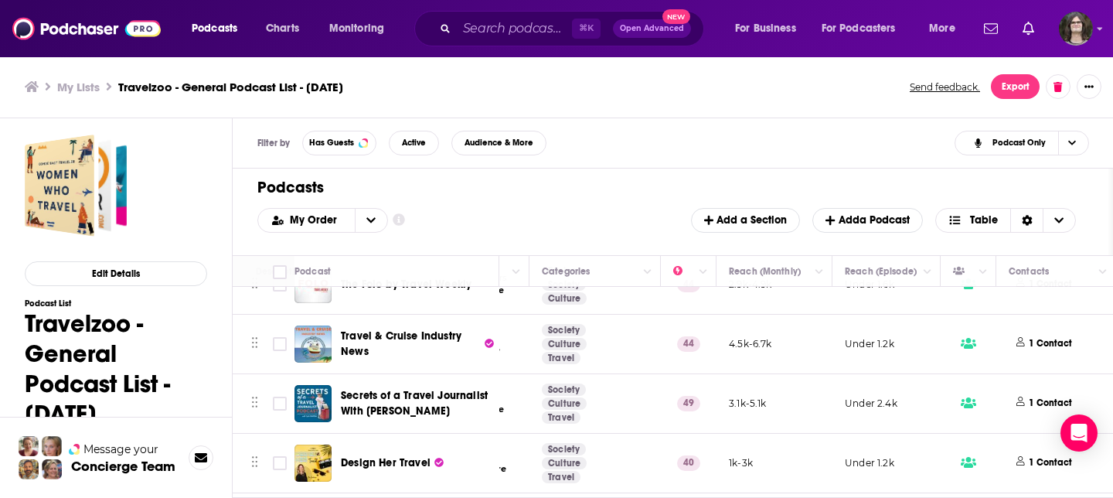
scroll to position [3559, 256]
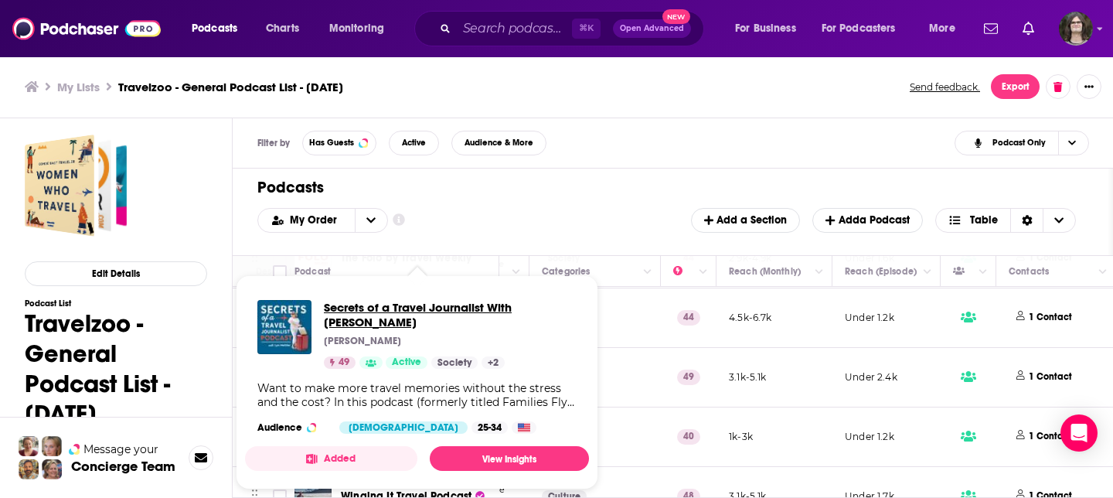
click at [417, 313] on span "Secrets of a Travel Journalist With Lyn Mettler" at bounding box center [450, 314] width 253 height 29
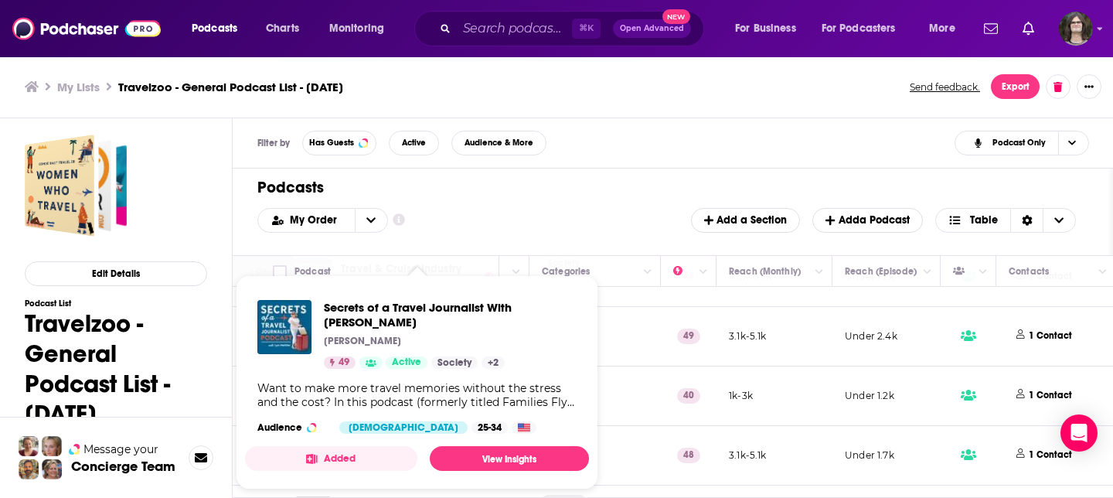
scroll to position [3619, 256]
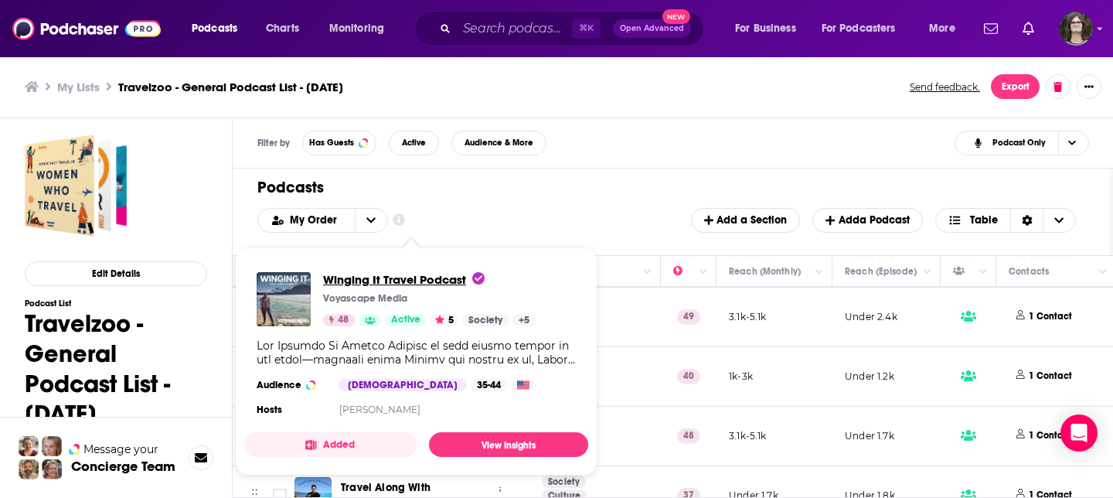
click at [419, 278] on span "Winging It Travel Podcast" at bounding box center [404, 279] width 162 height 15
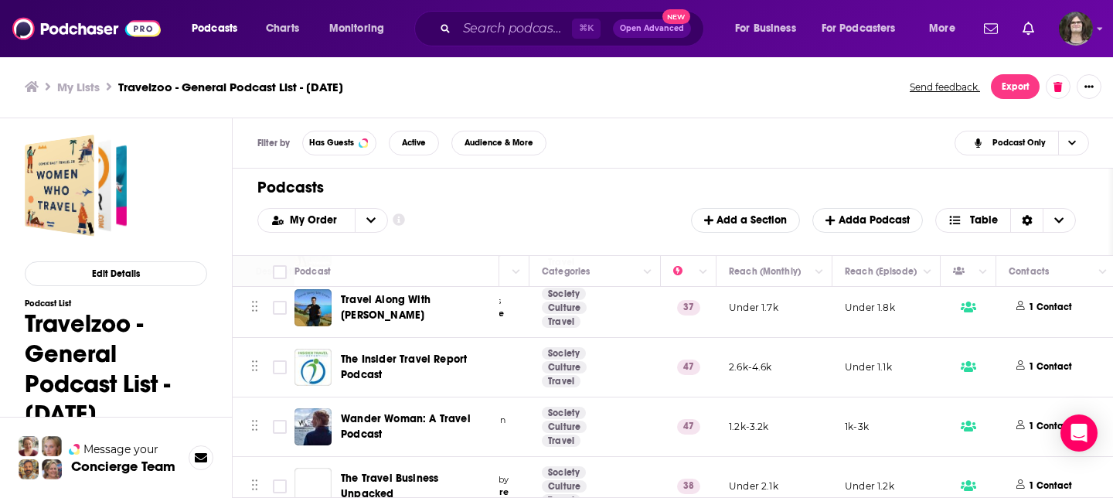
scroll to position [3821, 256]
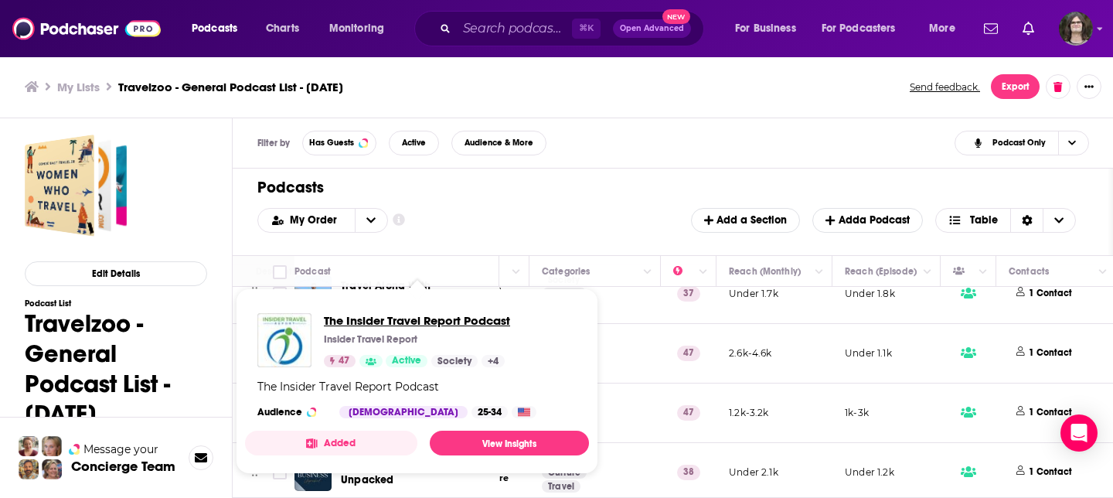
click at [393, 316] on span "The Insider Travel Report Podcast" at bounding box center [417, 320] width 186 height 15
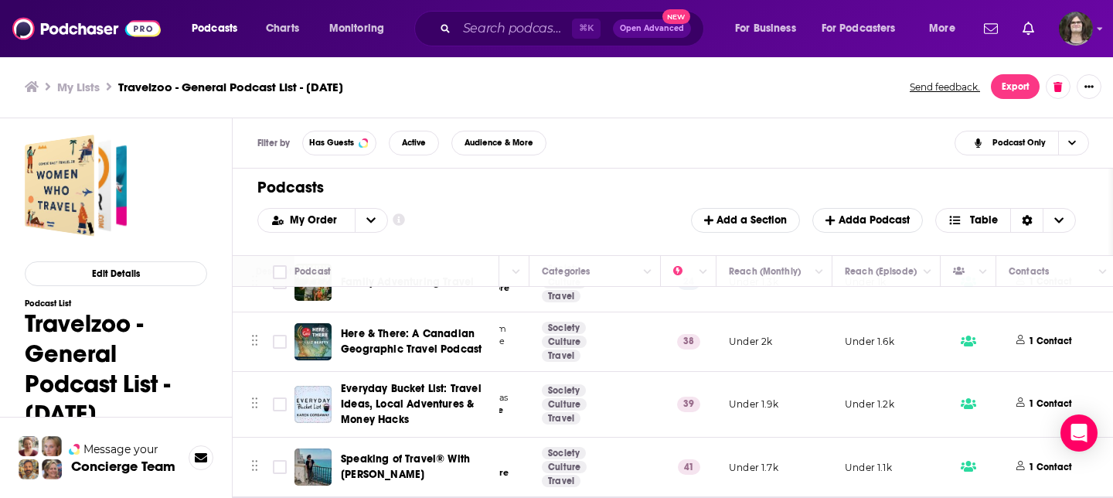
scroll to position [4333, 256]
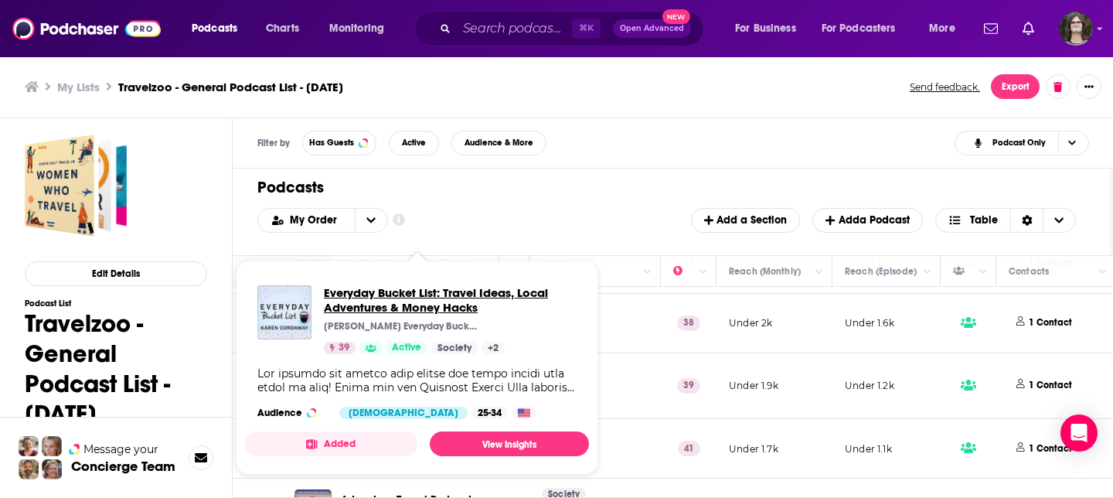
click at [404, 306] on span "Everyday Bucket List: Travel Ideas, Local Adventures & Money Hacks" at bounding box center [450, 299] width 253 height 29
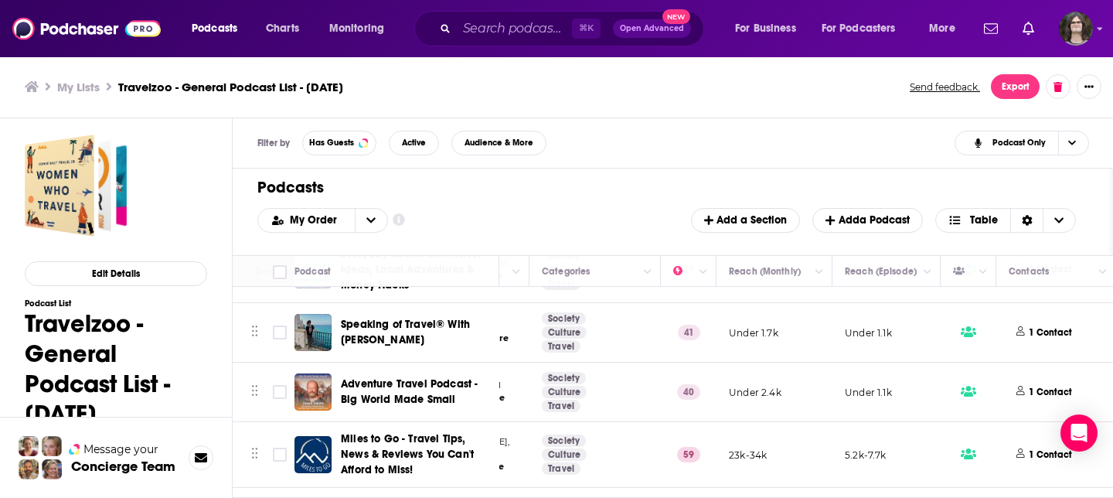
scroll to position [4528, 256]
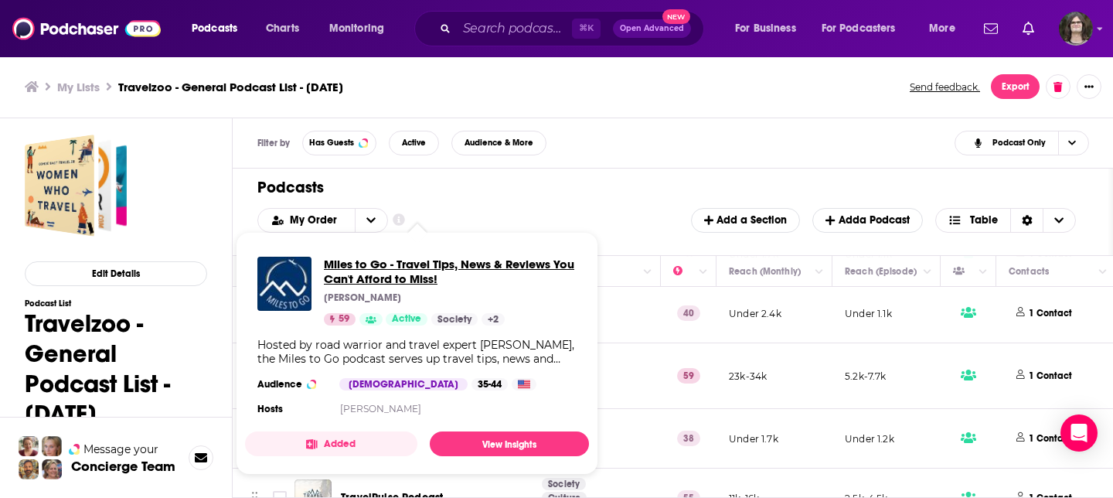
click at [411, 276] on span "Miles to Go - Travel Tips, News & Reviews You Can't Afford to Miss!" at bounding box center [450, 271] width 253 height 29
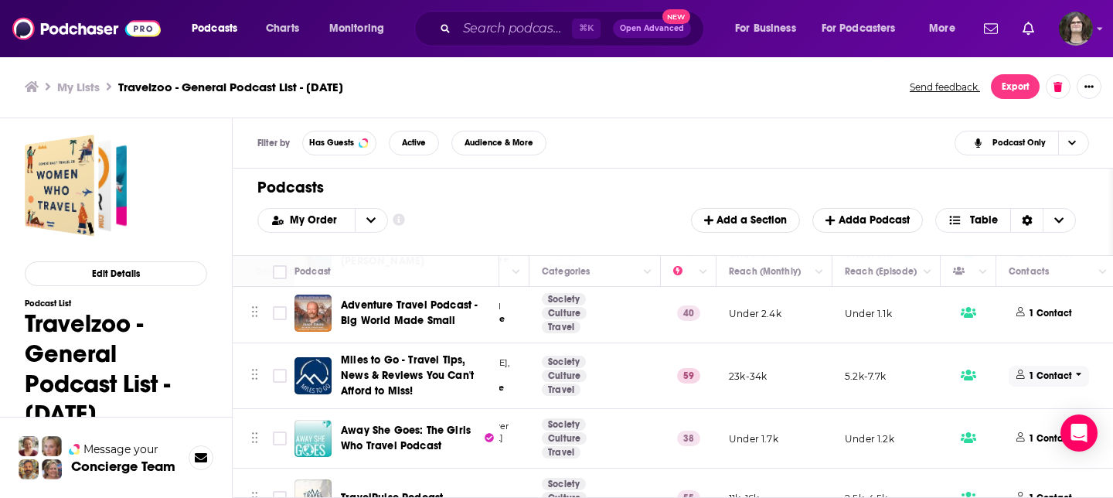
drag, startPoint x: 1059, startPoint y: 335, endPoint x: 1056, endPoint y: 345, distance: 10.8
click at [1059, 366] on span "1 Contact" at bounding box center [1048, 376] width 80 height 21
click at [1056, 369] on p "1 Contact" at bounding box center [1050, 375] width 43 height 13
click at [1042, 369] on p "1 Contact" at bounding box center [1050, 375] width 43 height 13
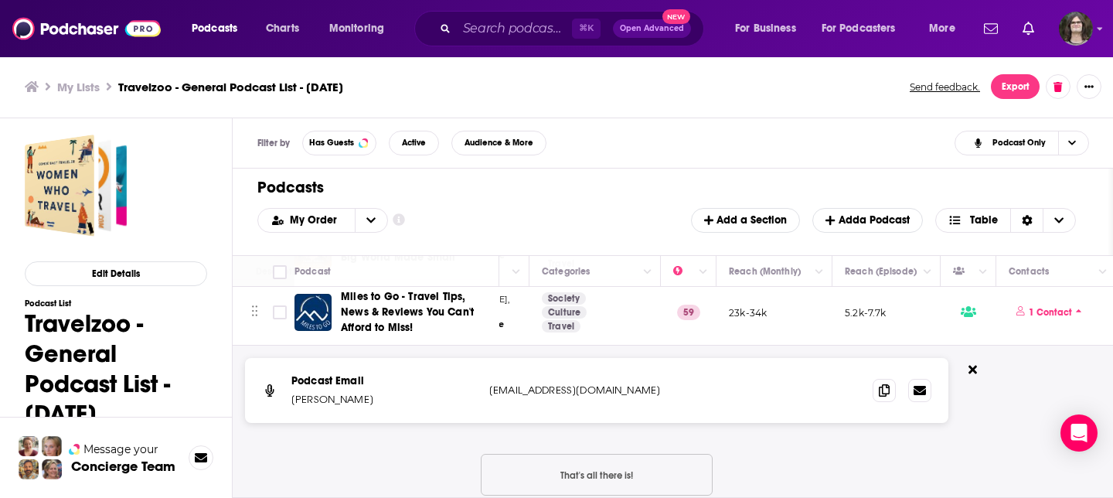
scroll to position [4605, 256]
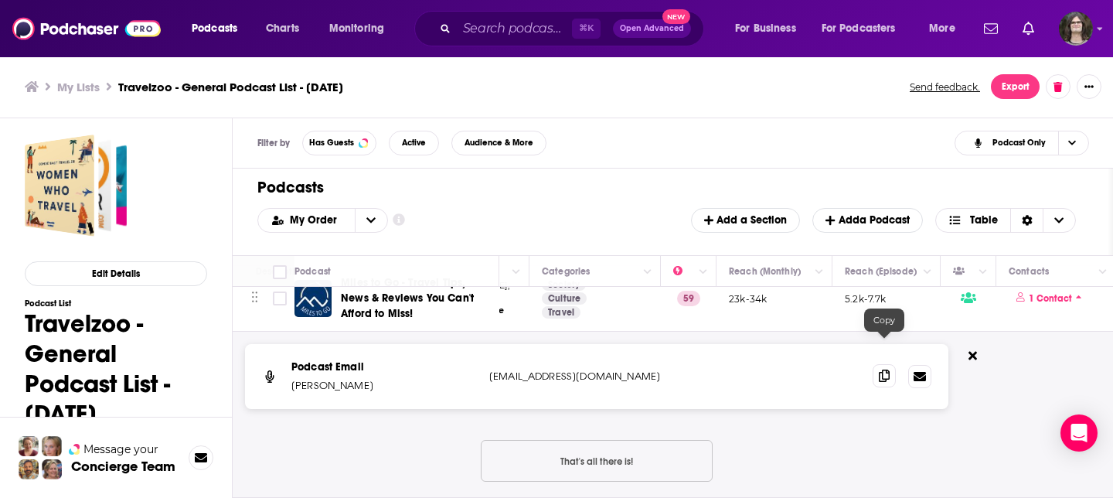
click at [883, 369] on icon at bounding box center [884, 375] width 11 height 12
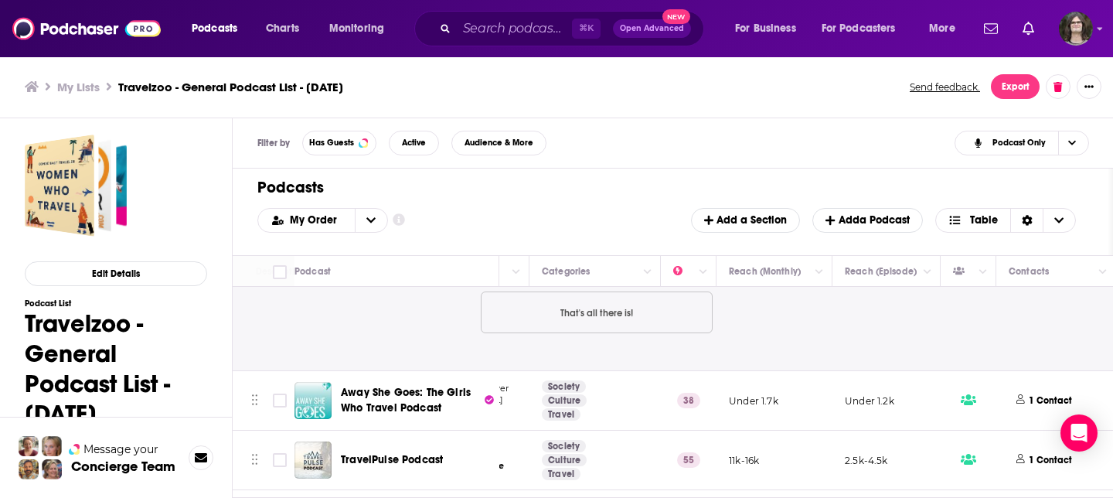
scroll to position [4777, 256]
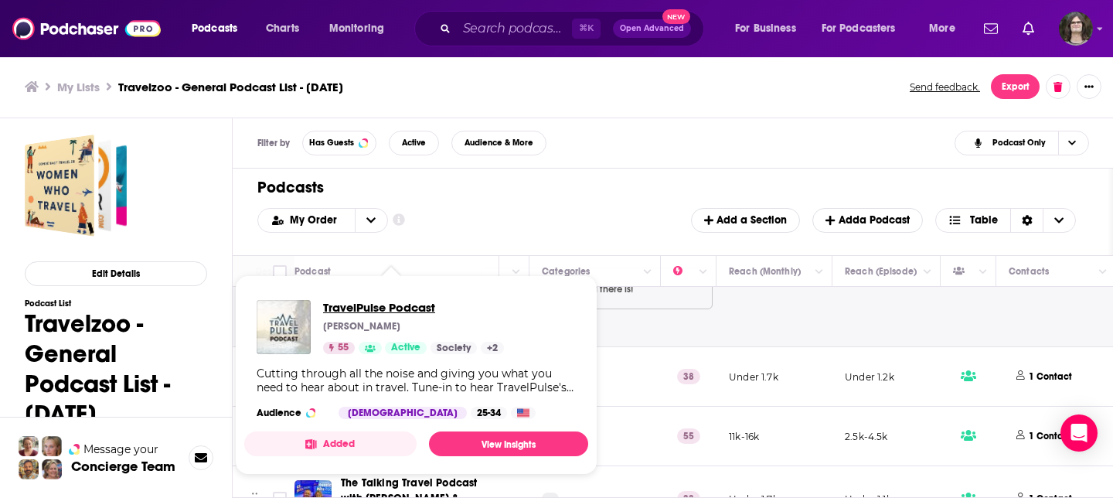
click at [406, 308] on span "TravelPulse Podcast" at bounding box center [413, 307] width 181 height 15
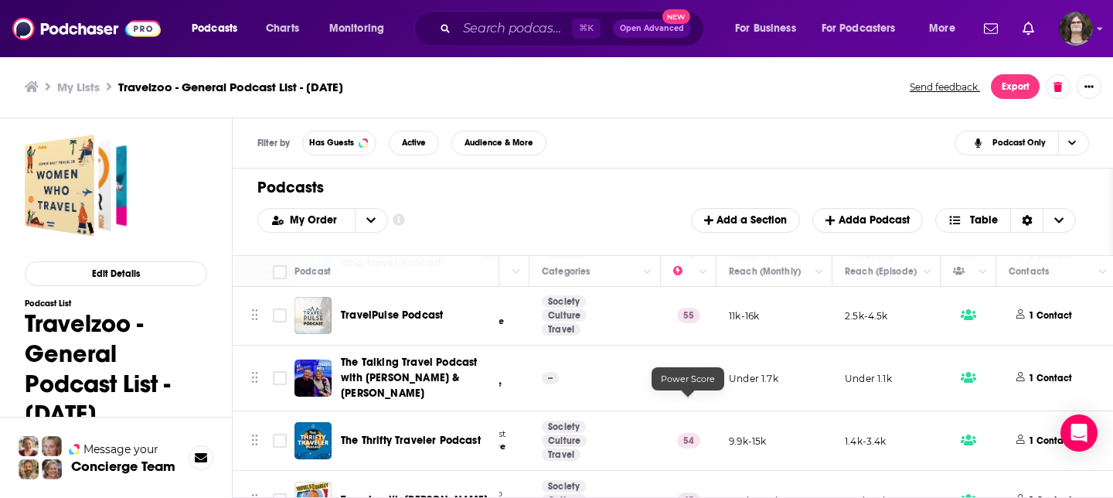
scroll to position [4899, 256]
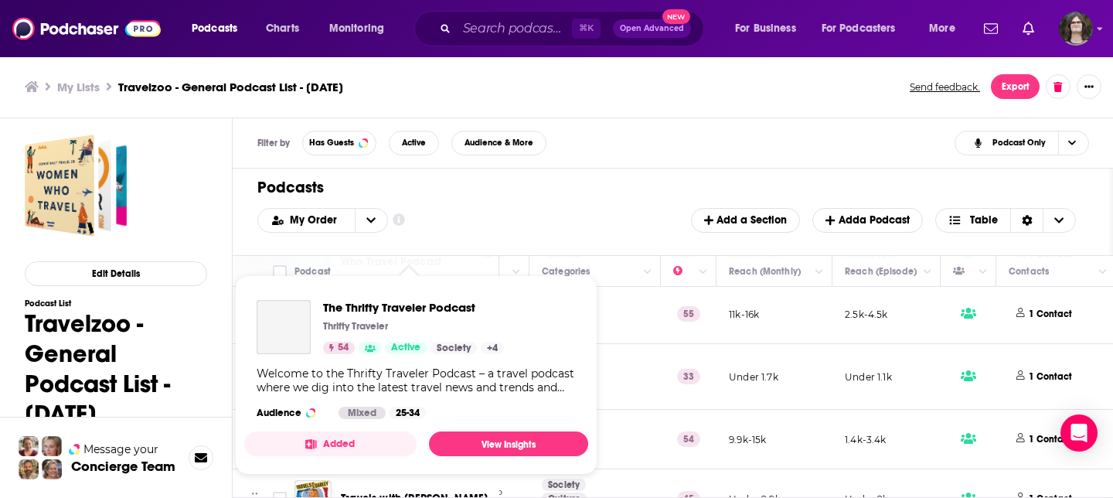
click at [465, 396] on div "The Thrifty Traveler Podcast Thrifty Traveler 54 Active Society + 4 Welcome to …" at bounding box center [416, 359] width 344 height 144
click at [418, 307] on span "The Thrifty Traveler Podcast" at bounding box center [413, 307] width 181 height 15
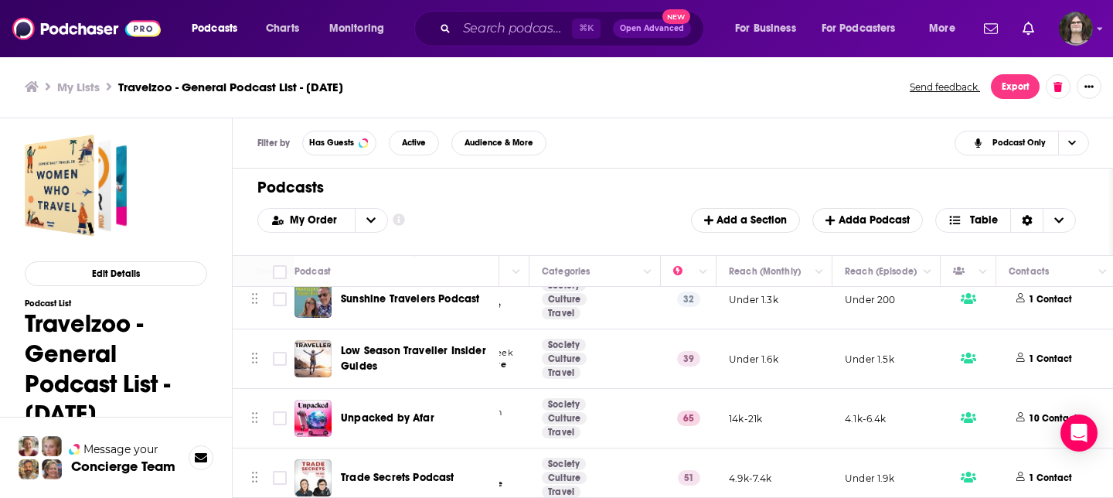
scroll to position [5284, 256]
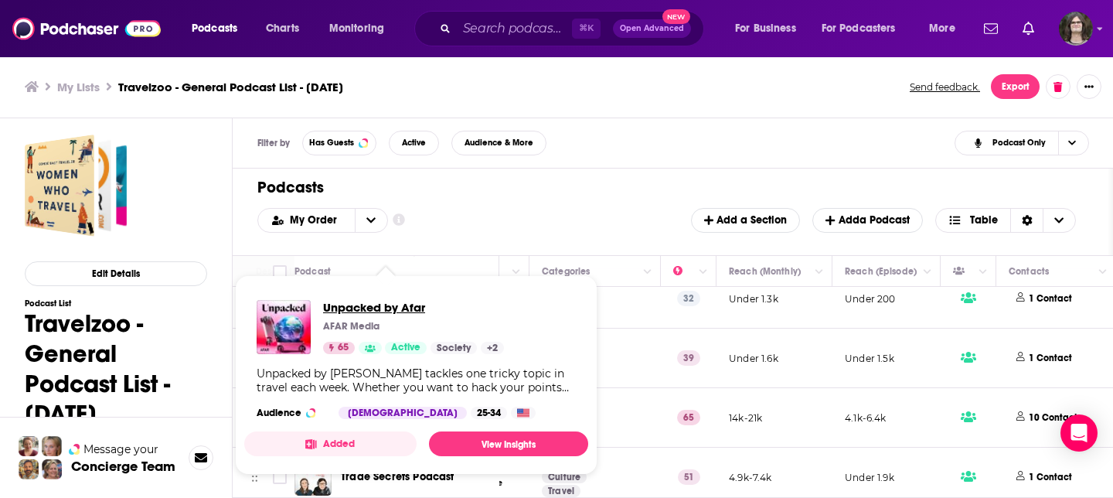
click at [381, 307] on span "Unpacked by Afar" at bounding box center [413, 307] width 181 height 15
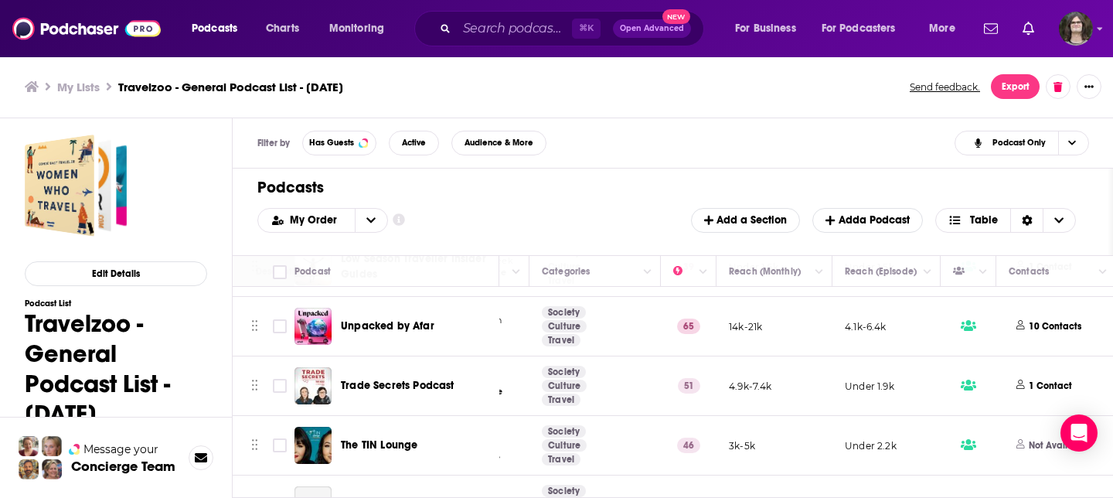
scroll to position [5387, 256]
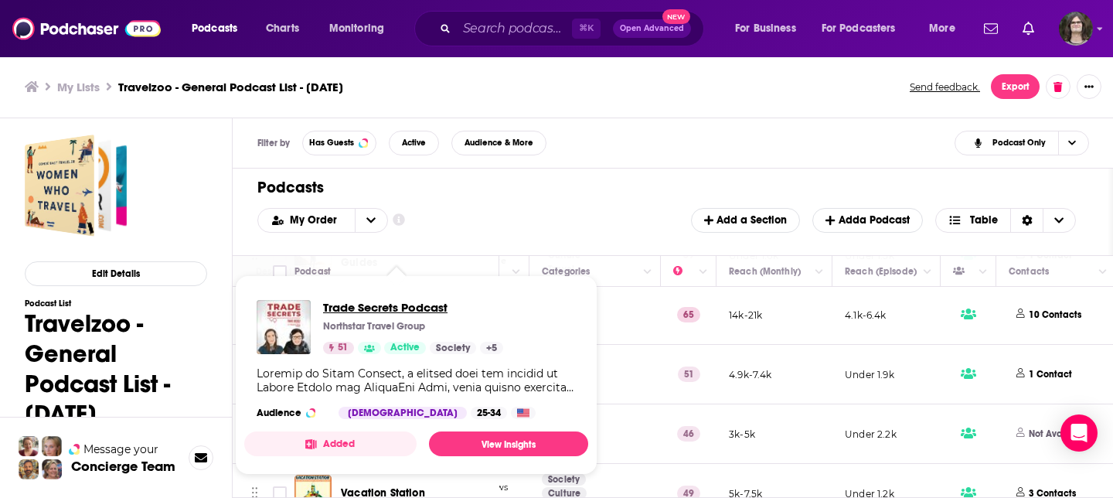
click at [418, 310] on span "Trade Secrets Podcast" at bounding box center [413, 307] width 180 height 15
click at [396, 309] on span "Vacation Station" at bounding box center [413, 307] width 181 height 15
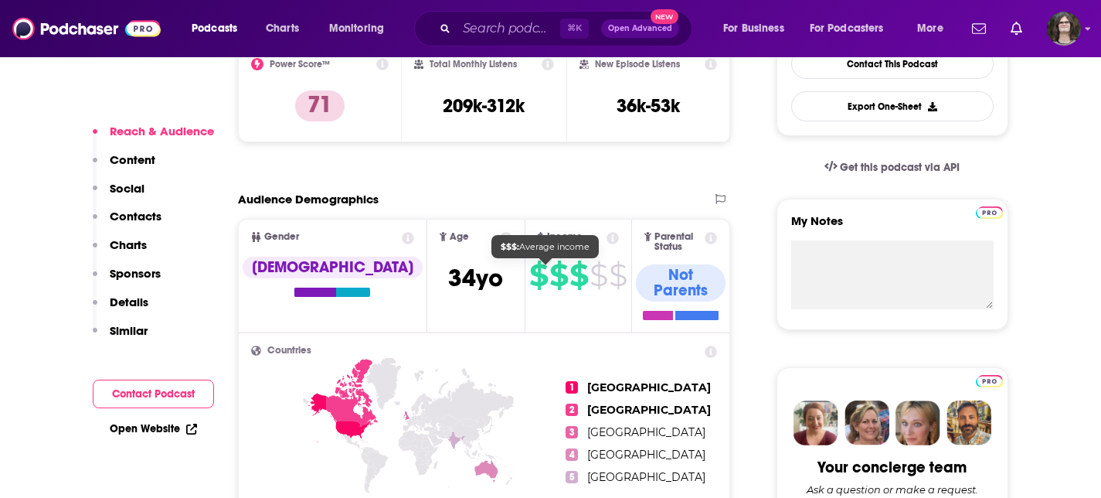
scroll to position [514, 0]
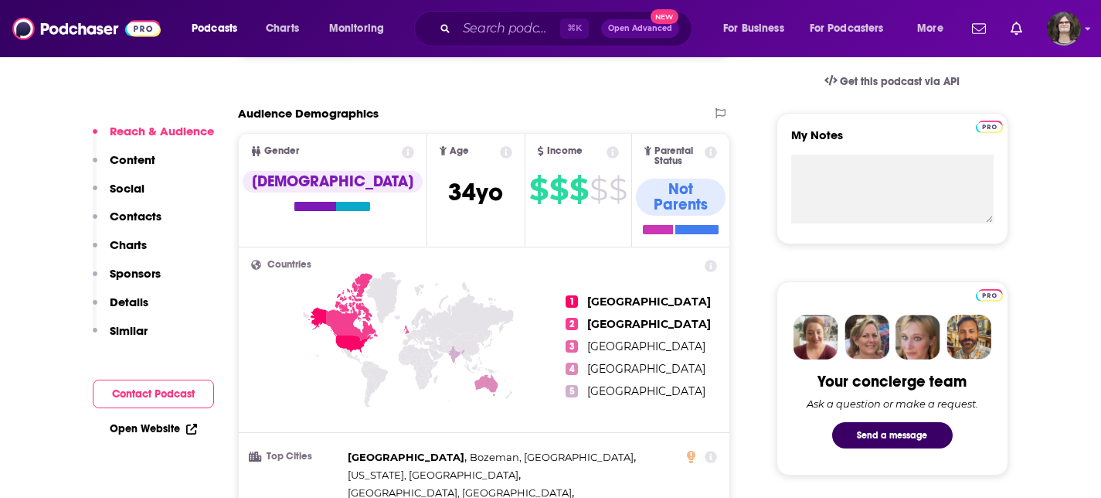
click at [576, 318] on span "2" at bounding box center [572, 324] width 12 height 12
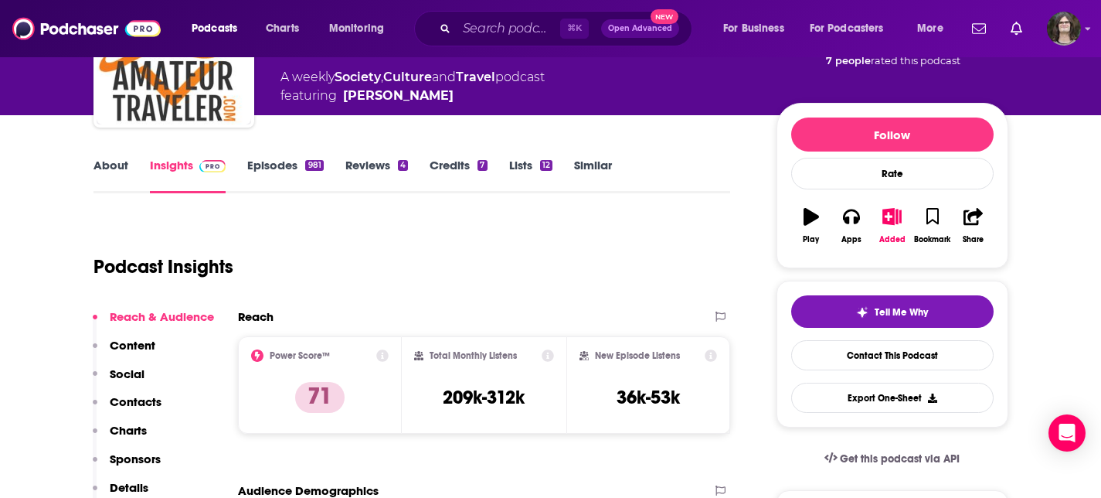
scroll to position [112, 0]
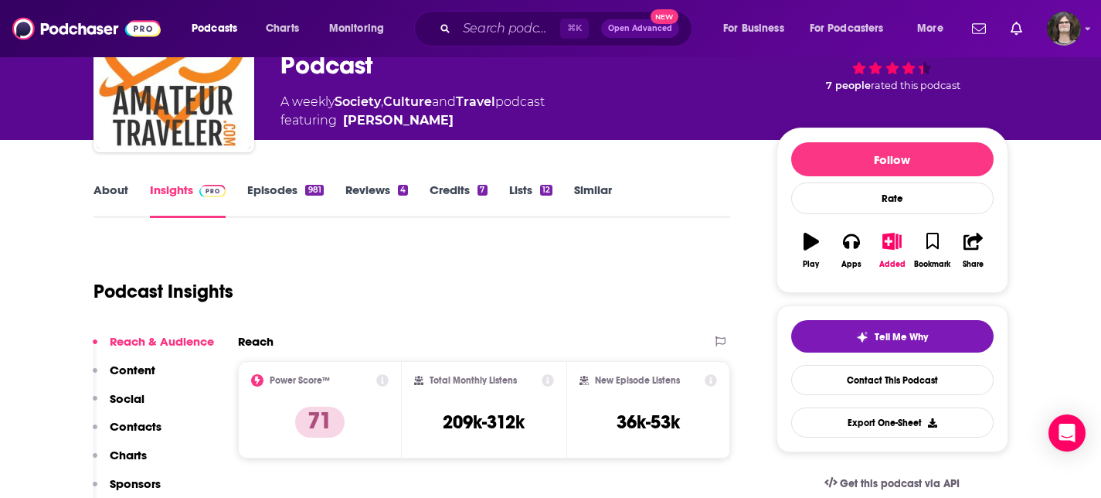
click at [280, 193] on link "Episodes 981" at bounding box center [285, 200] width 76 height 36
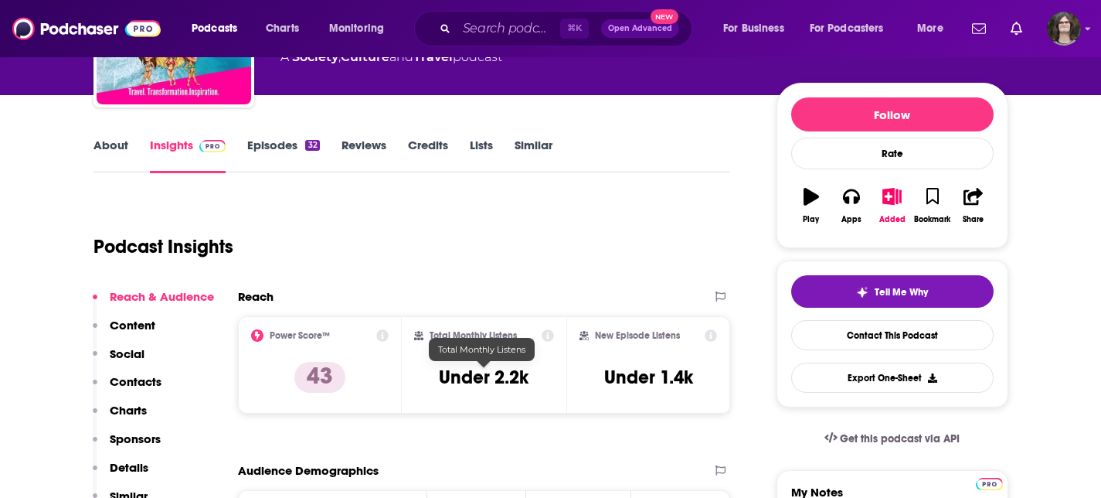
scroll to position [9, 0]
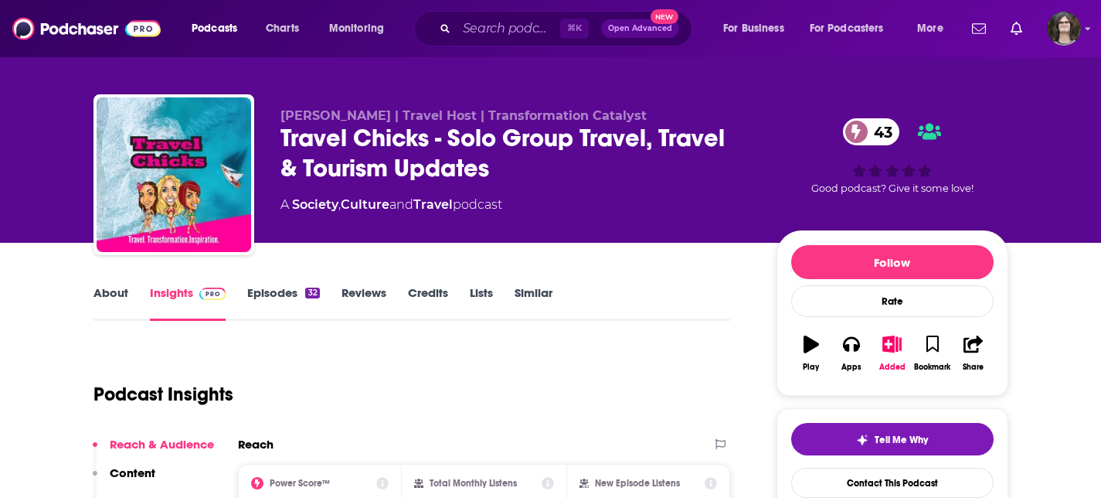
click at [270, 288] on link "Episodes 32" at bounding box center [283, 303] width 72 height 36
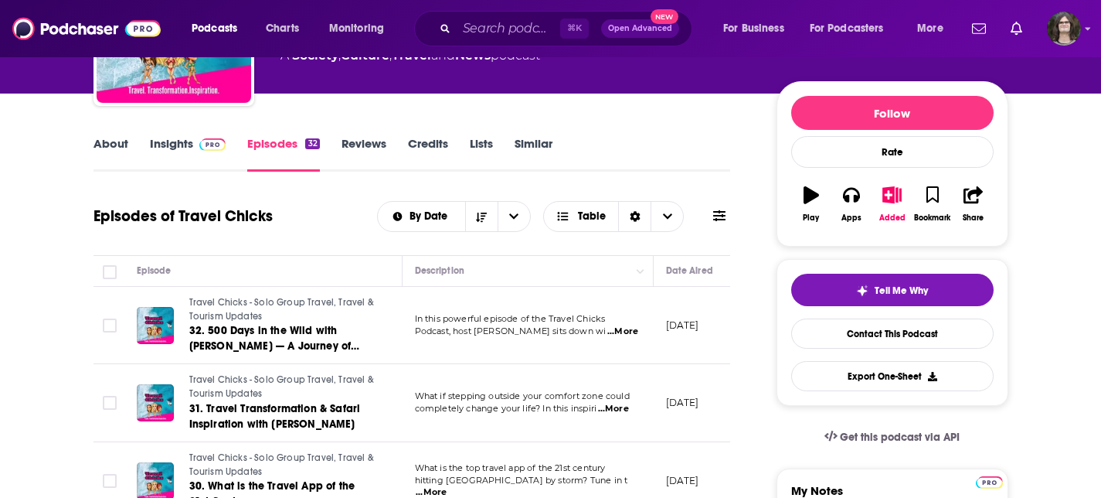
scroll to position [102, 0]
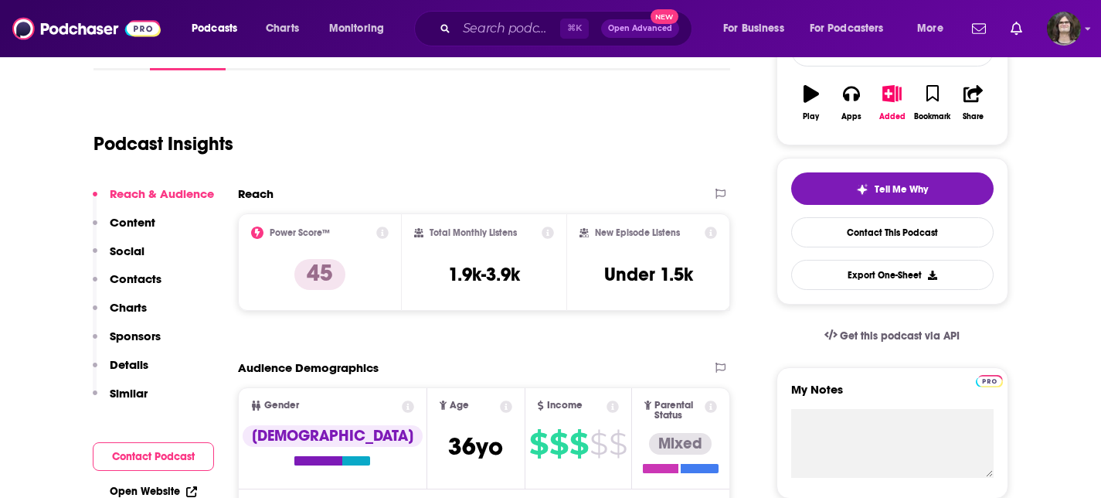
scroll to position [167, 0]
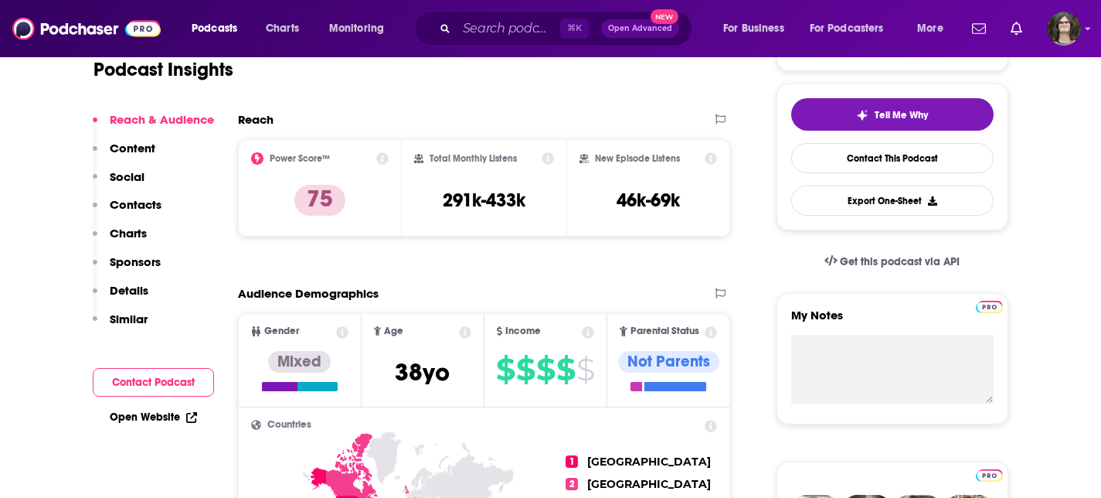
scroll to position [124, 0]
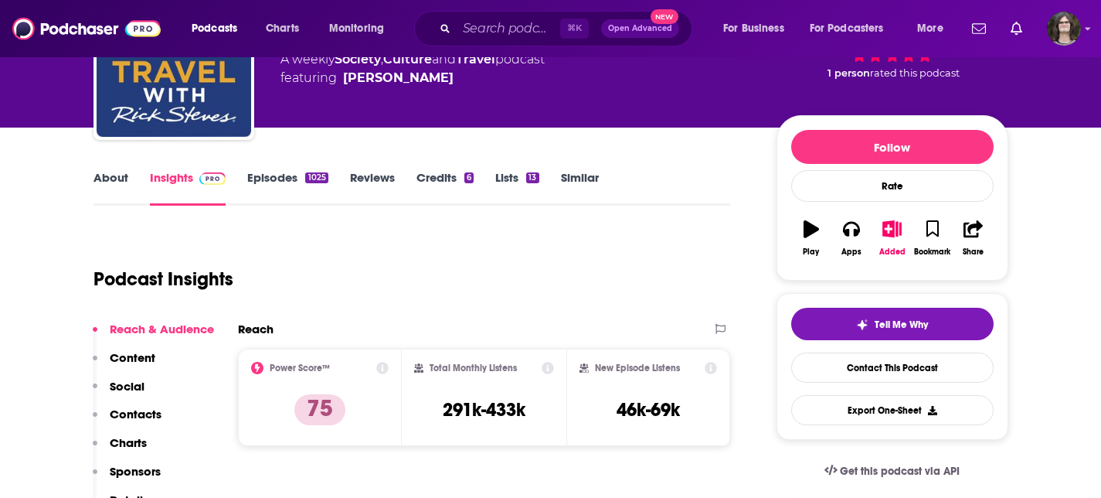
click at [282, 189] on link "Episodes 1025" at bounding box center [287, 188] width 80 height 36
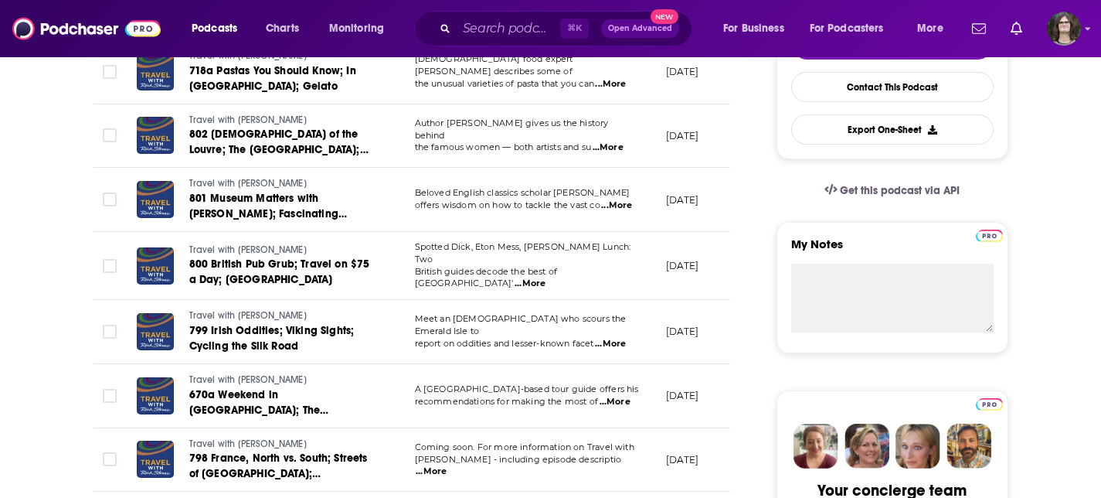
scroll to position [353, 0]
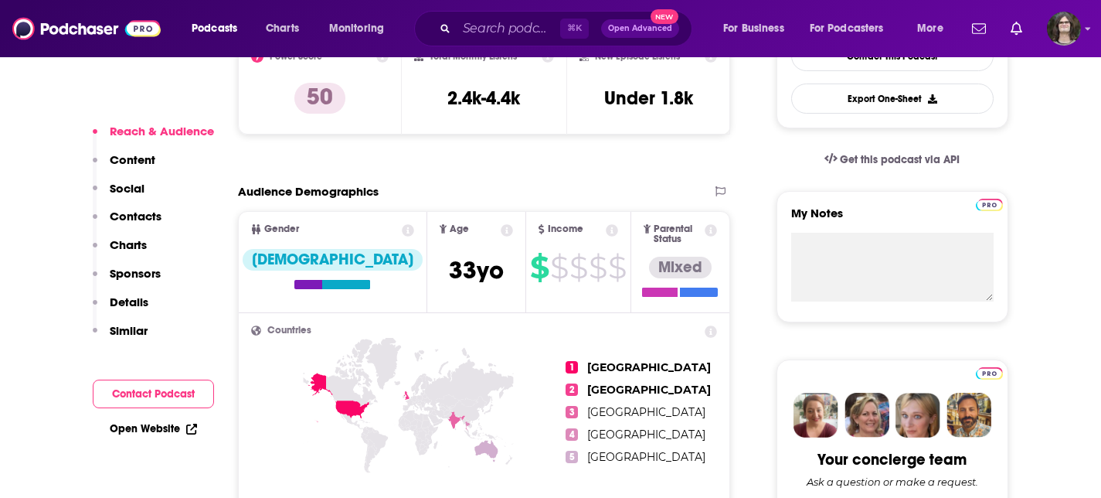
scroll to position [449, 0]
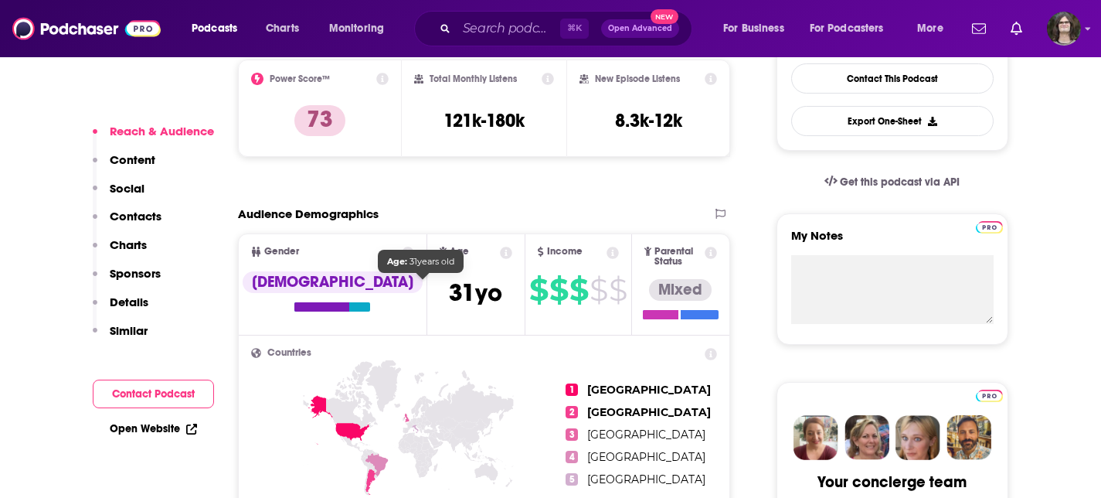
scroll to position [559, 0]
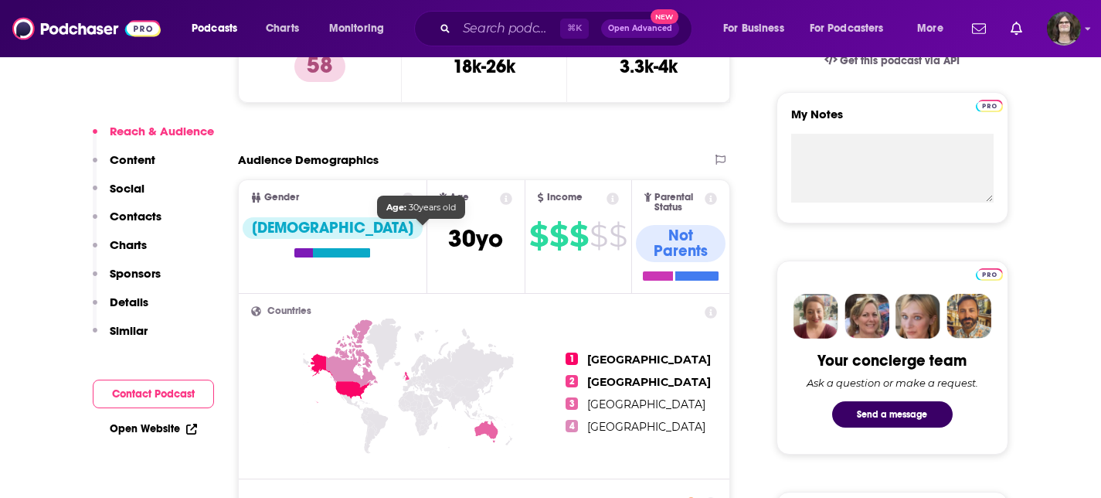
scroll to position [539, 0]
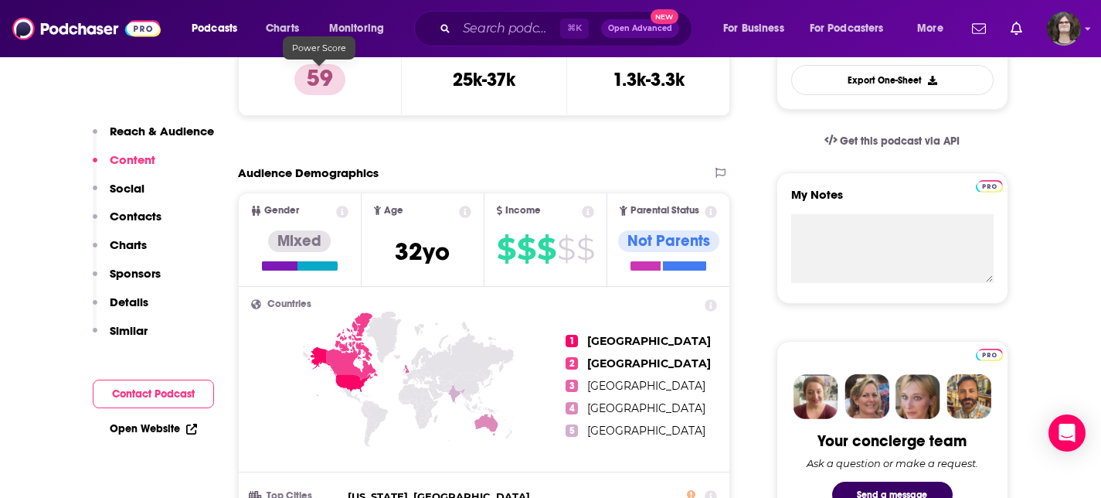
scroll to position [294, 0]
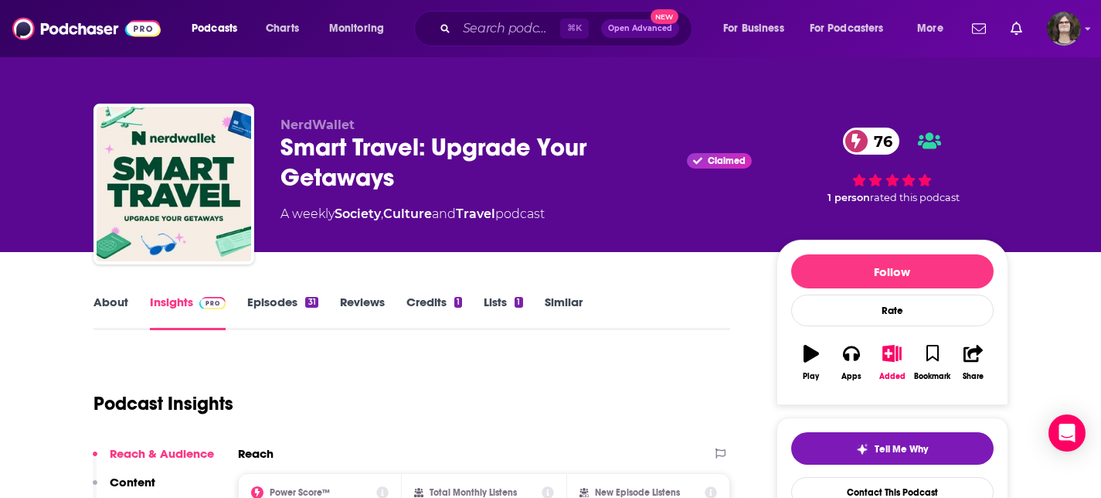
click at [117, 311] on link "About" at bounding box center [111, 312] width 35 height 36
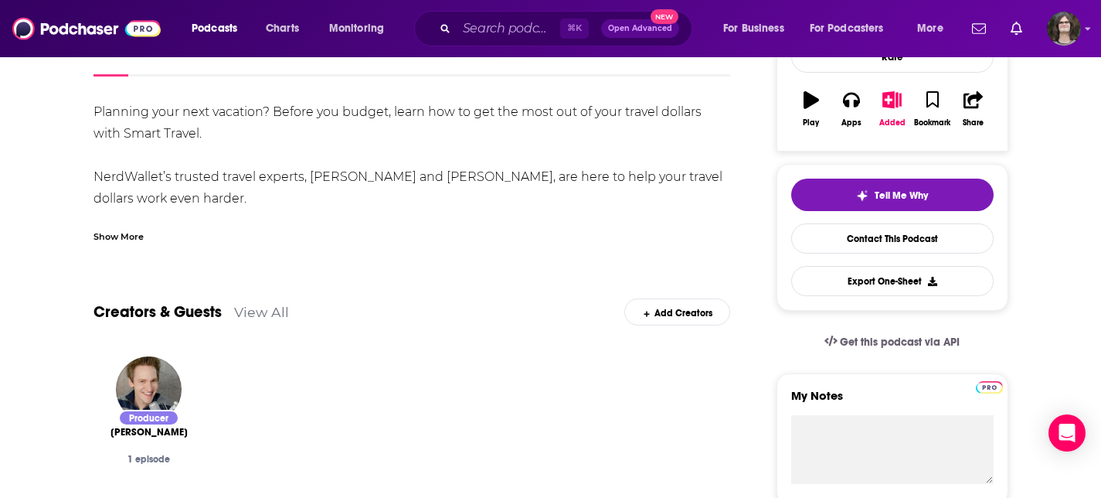
scroll to position [123, 0]
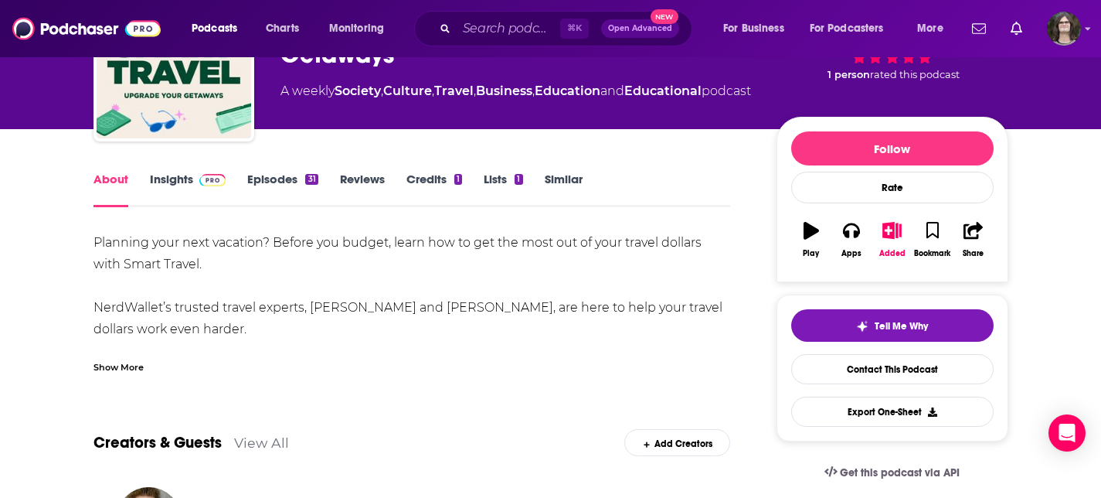
click at [194, 185] on span at bounding box center [209, 179] width 33 height 15
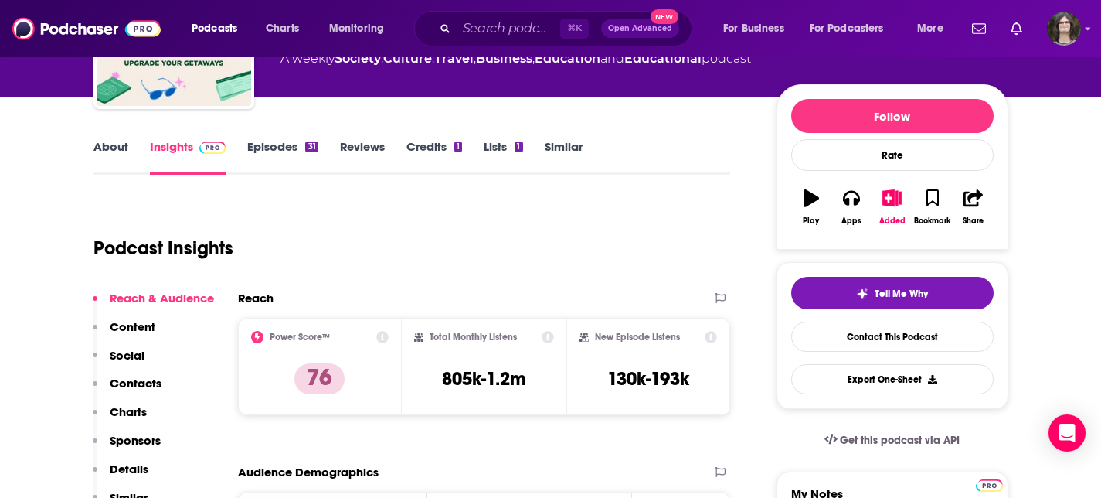
scroll to position [94, 0]
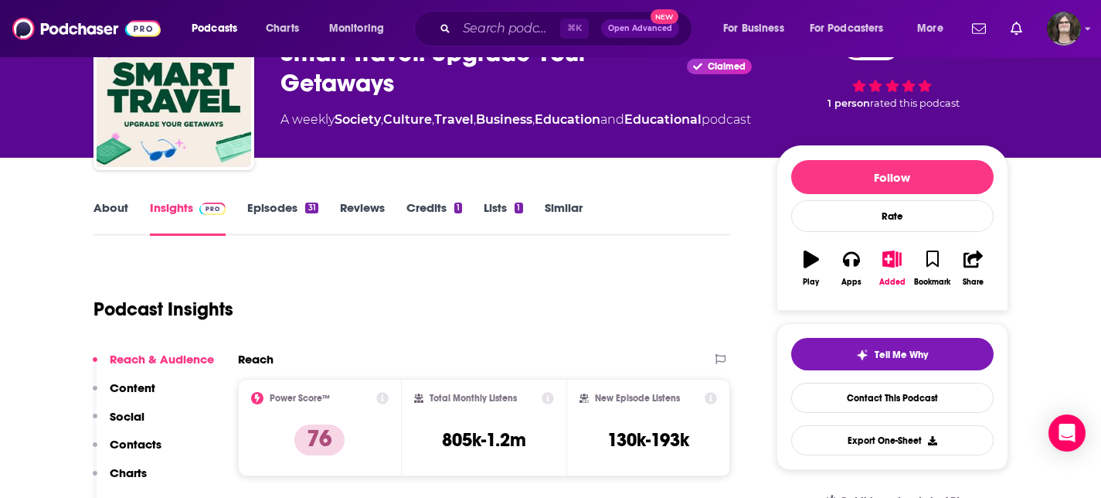
click at [124, 215] on link "About" at bounding box center [111, 218] width 35 height 36
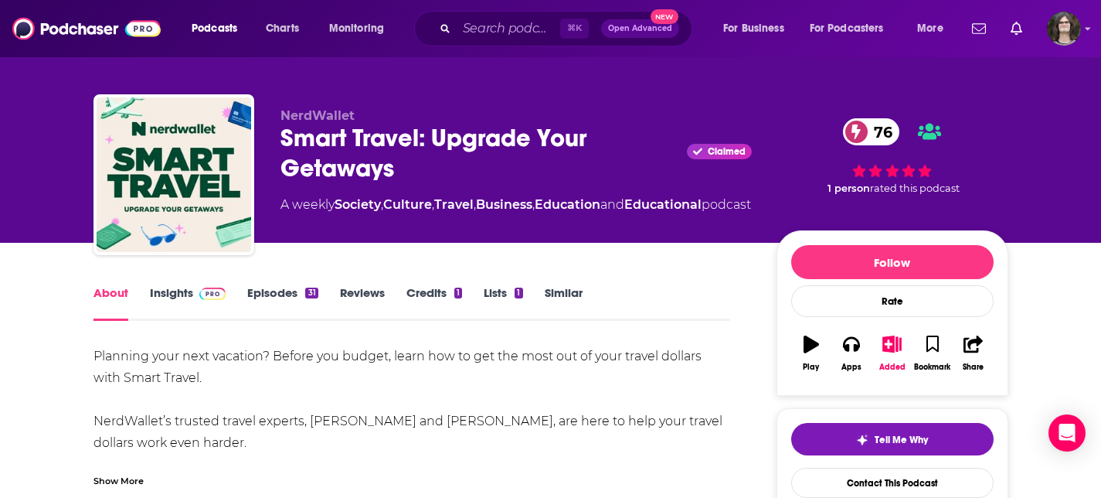
scroll to position [22, 0]
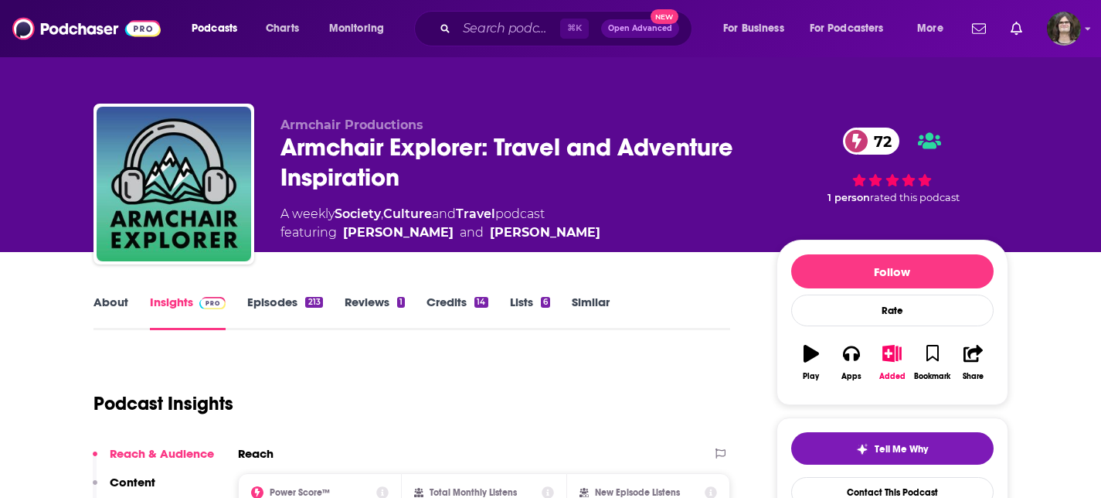
click at [116, 302] on link "About" at bounding box center [111, 312] width 35 height 36
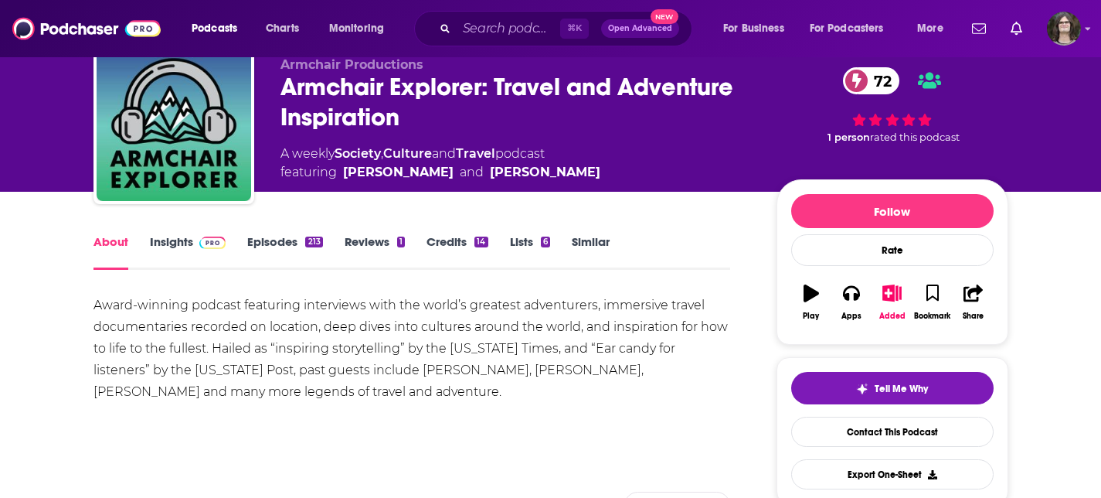
scroll to position [72, 0]
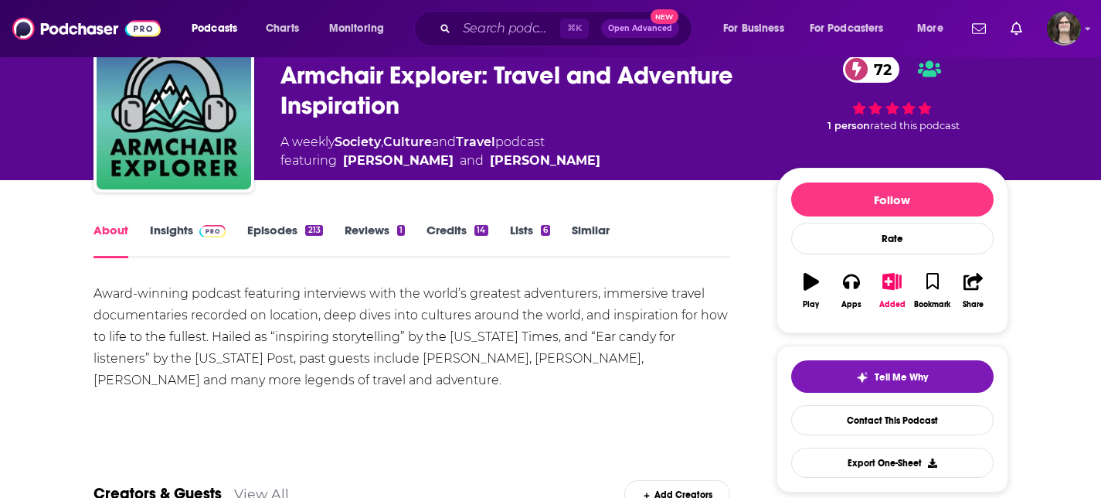
click at [202, 233] on img at bounding box center [212, 231] width 27 height 12
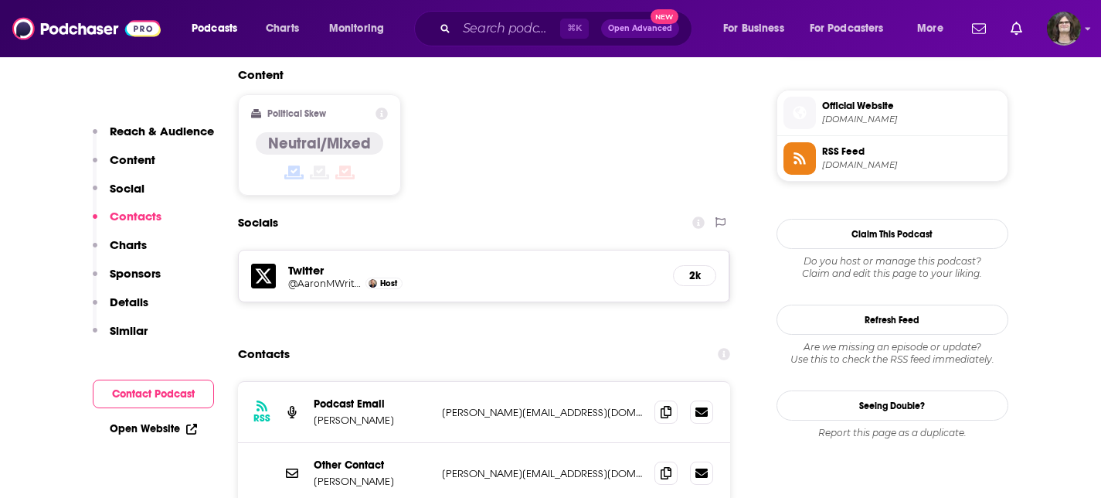
scroll to position [1234, 0]
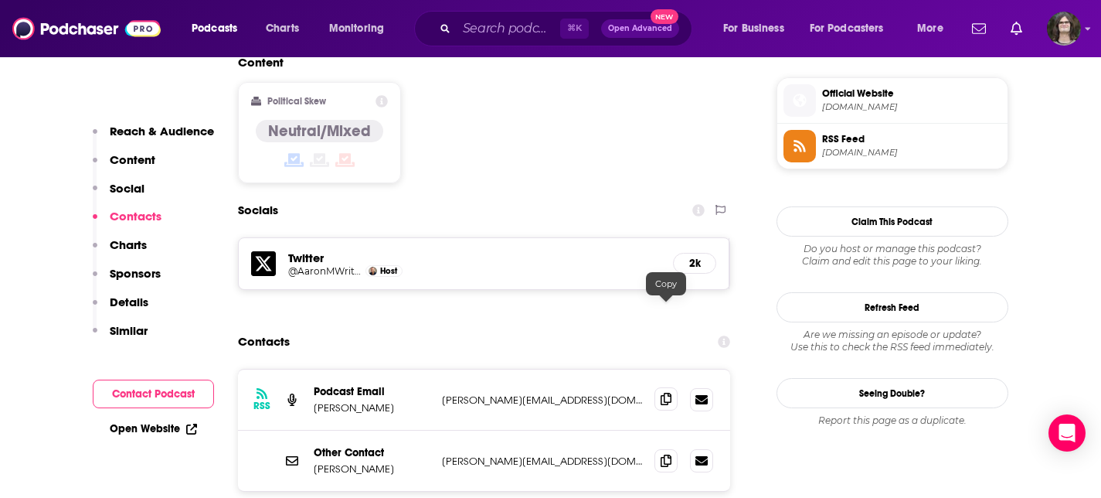
click at [667, 387] on span at bounding box center [666, 398] width 23 height 23
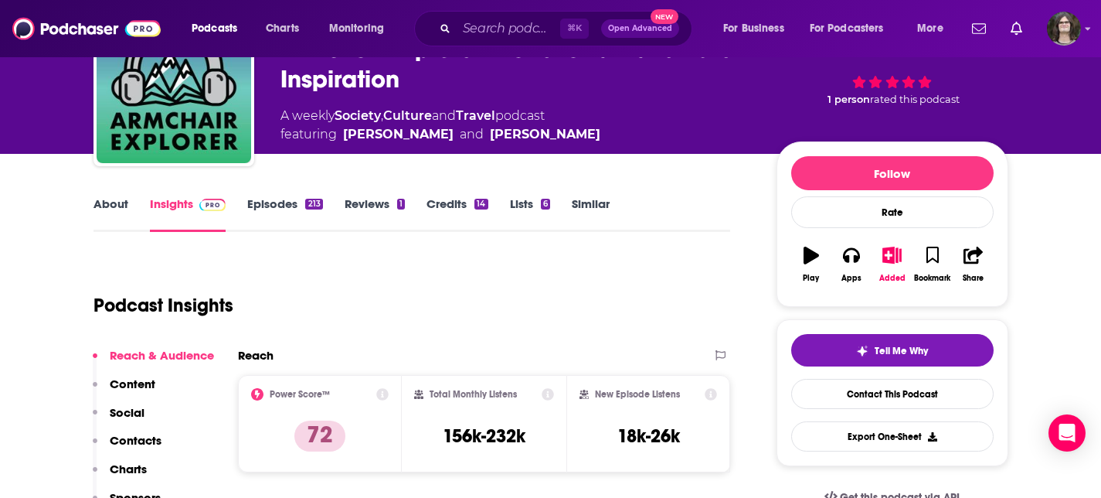
scroll to position [0, 0]
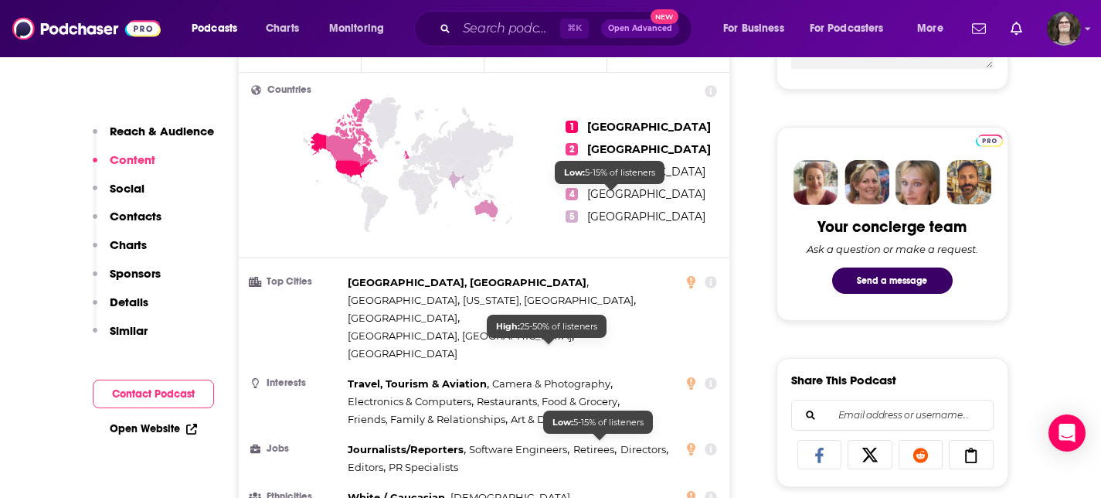
scroll to position [476, 0]
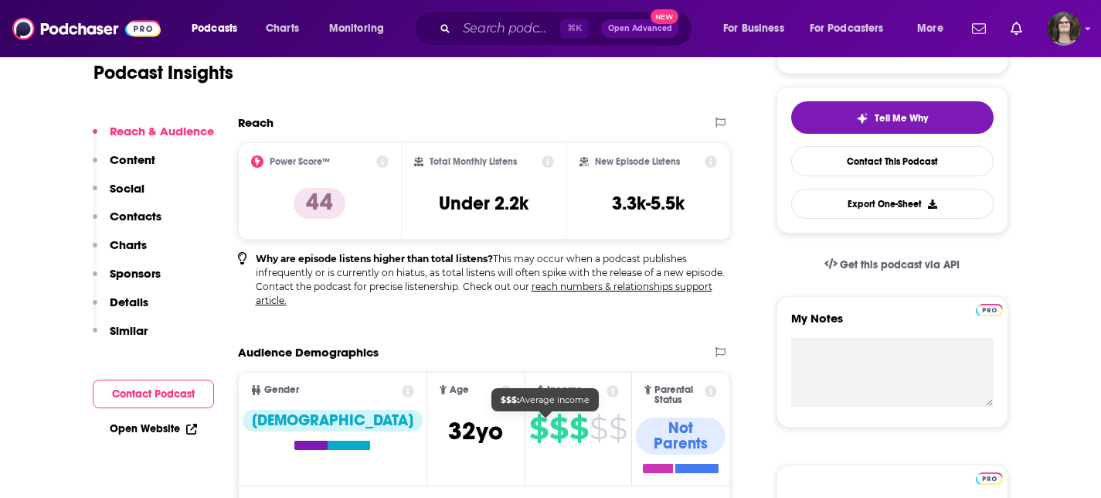
scroll to position [264, 0]
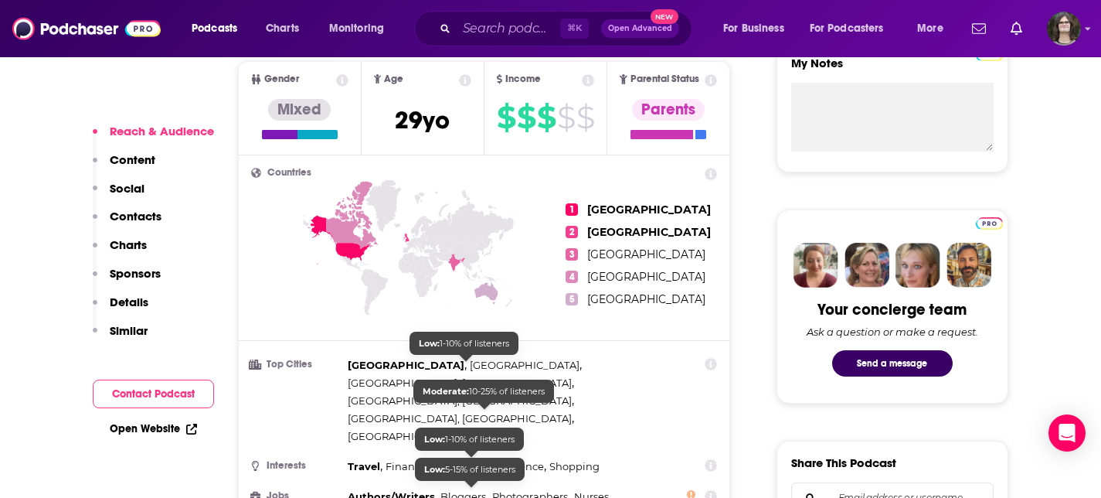
scroll to position [671, 0]
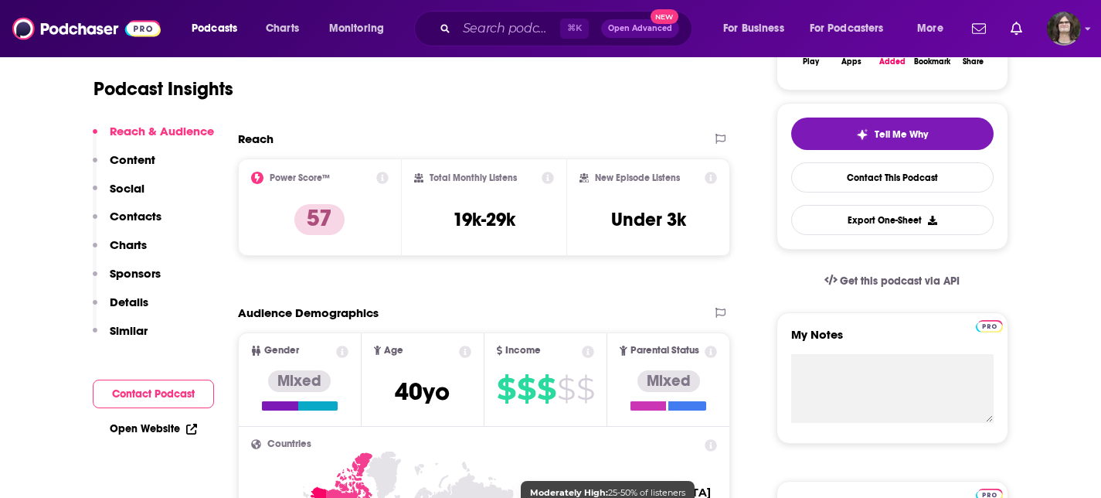
scroll to position [19, 0]
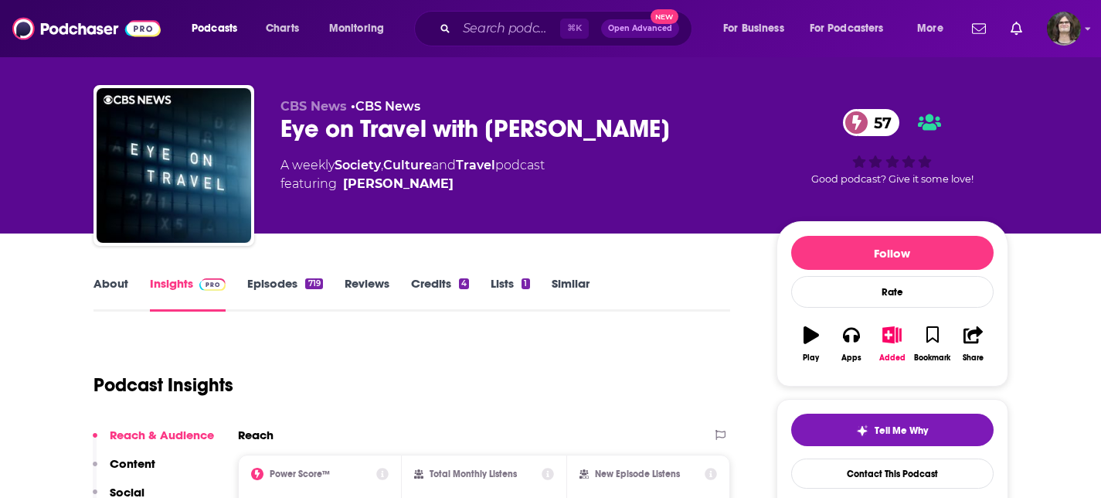
click at [284, 288] on link "Episodes 719" at bounding box center [284, 294] width 75 height 36
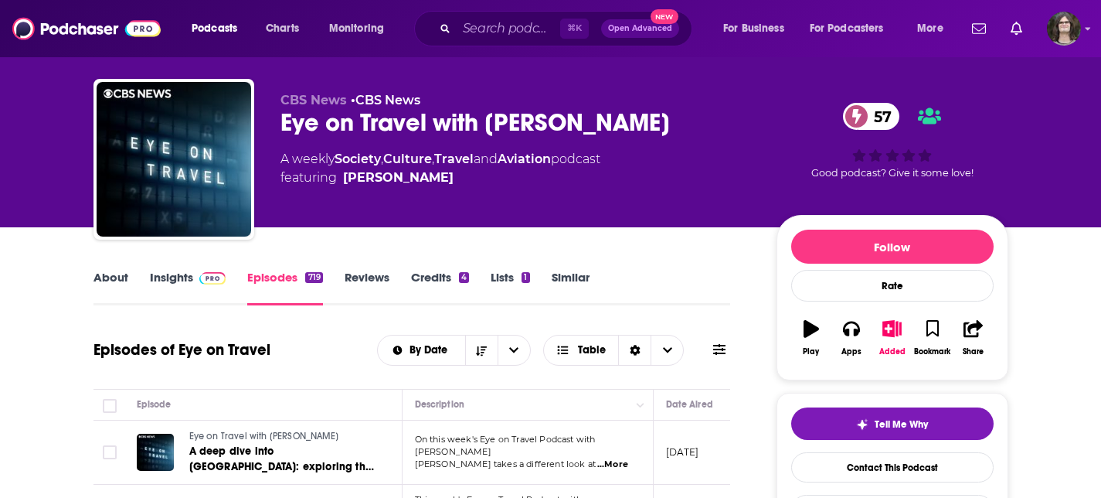
scroll to position [26, 0]
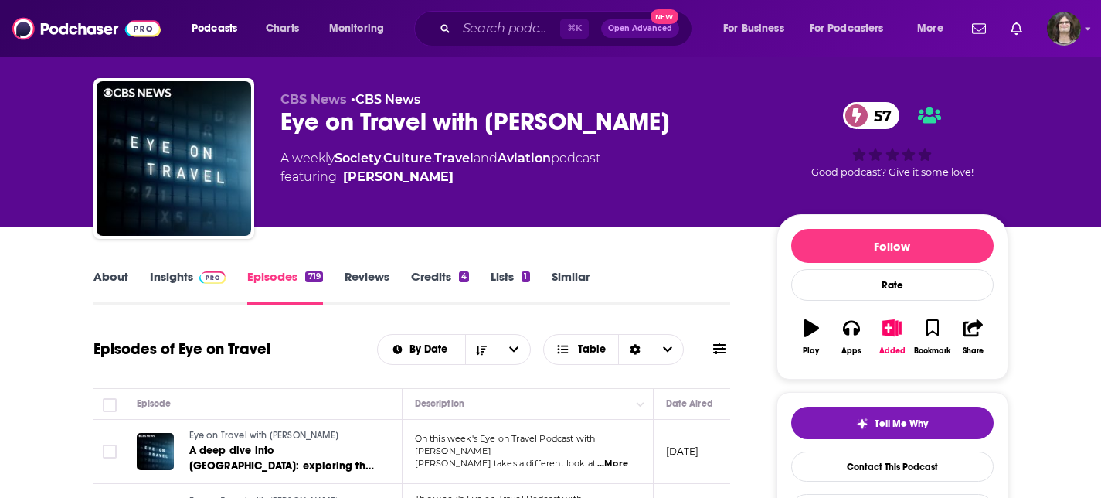
click at [203, 284] on link "Insights" at bounding box center [188, 287] width 77 height 36
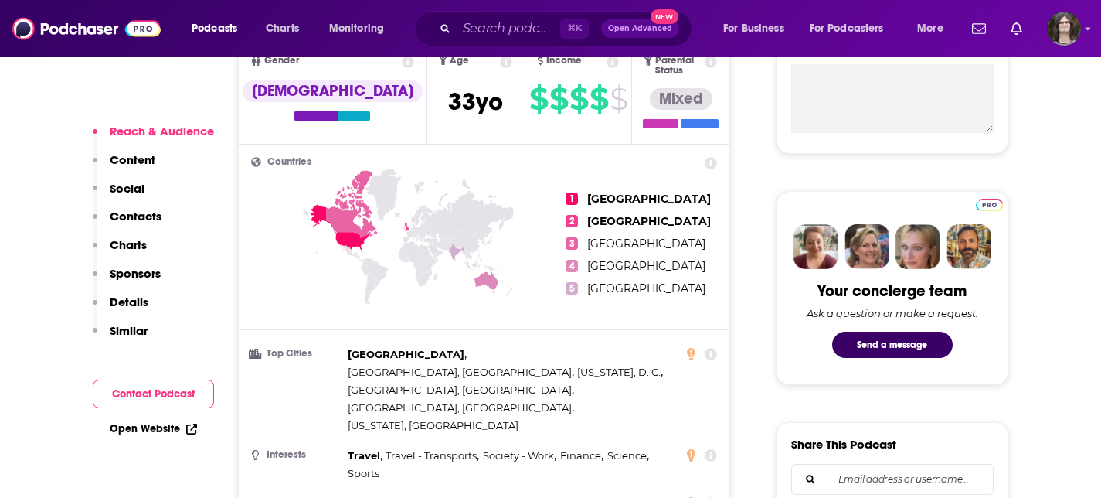
scroll to position [681, 0]
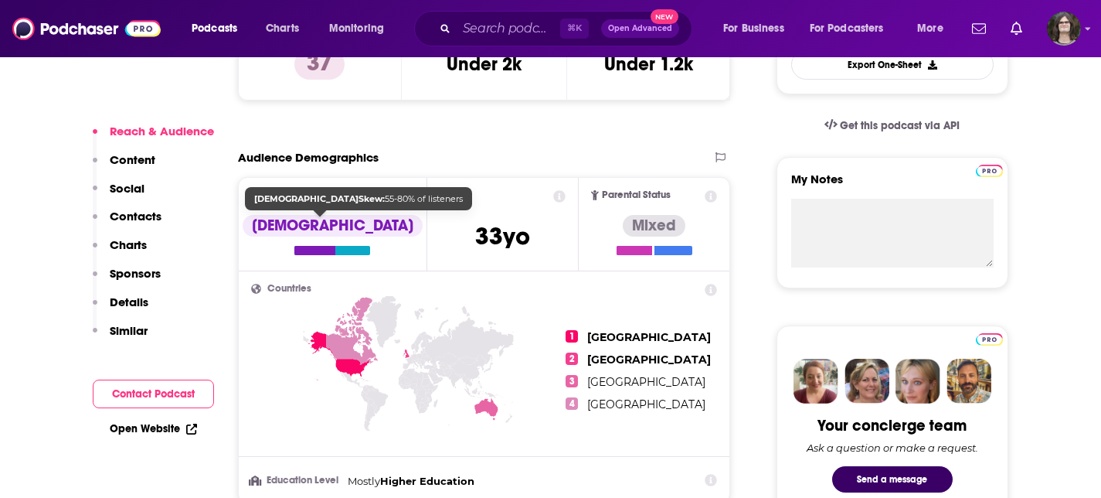
scroll to position [644, 0]
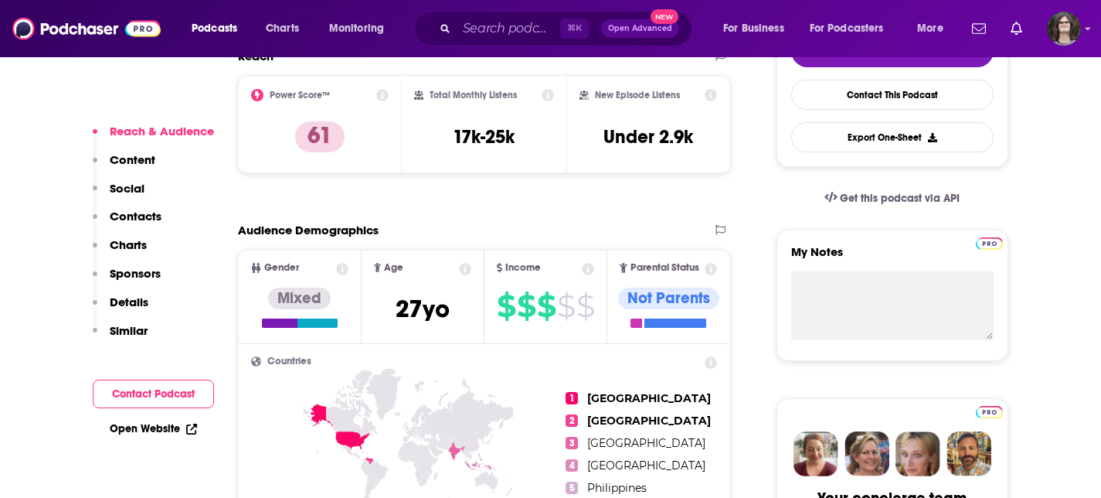
scroll to position [334, 0]
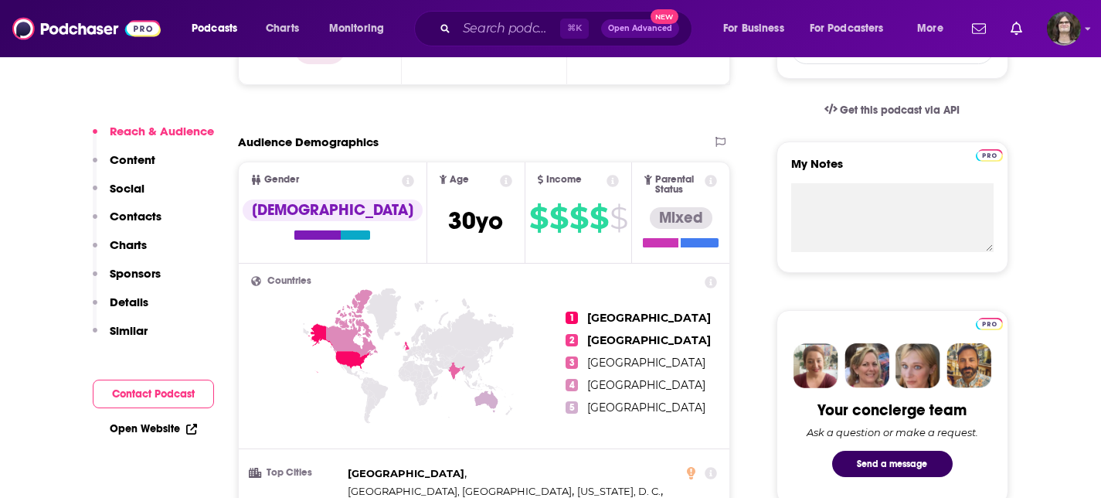
scroll to position [494, 0]
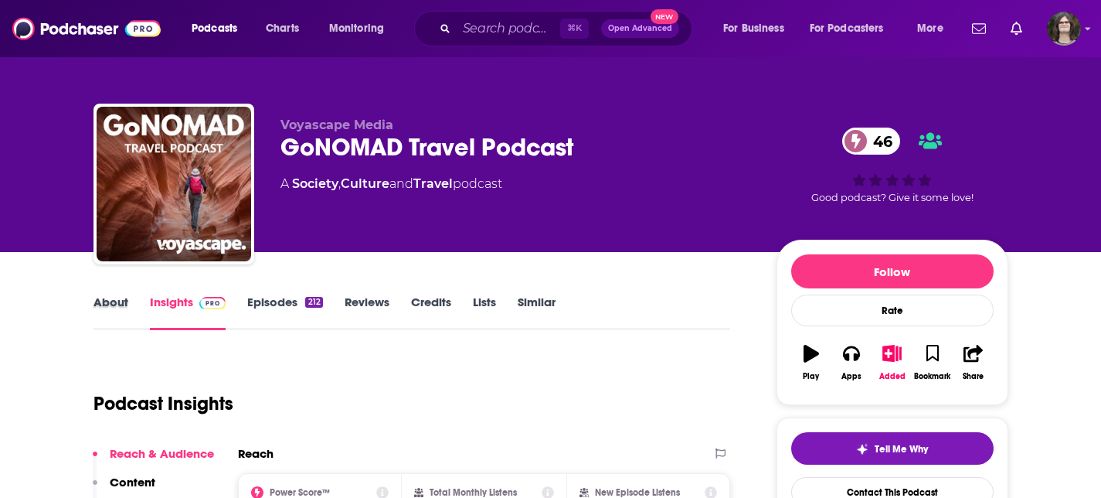
click at [128, 310] on div "About" at bounding box center [122, 312] width 56 height 36
click at [111, 300] on link "About" at bounding box center [111, 312] width 35 height 36
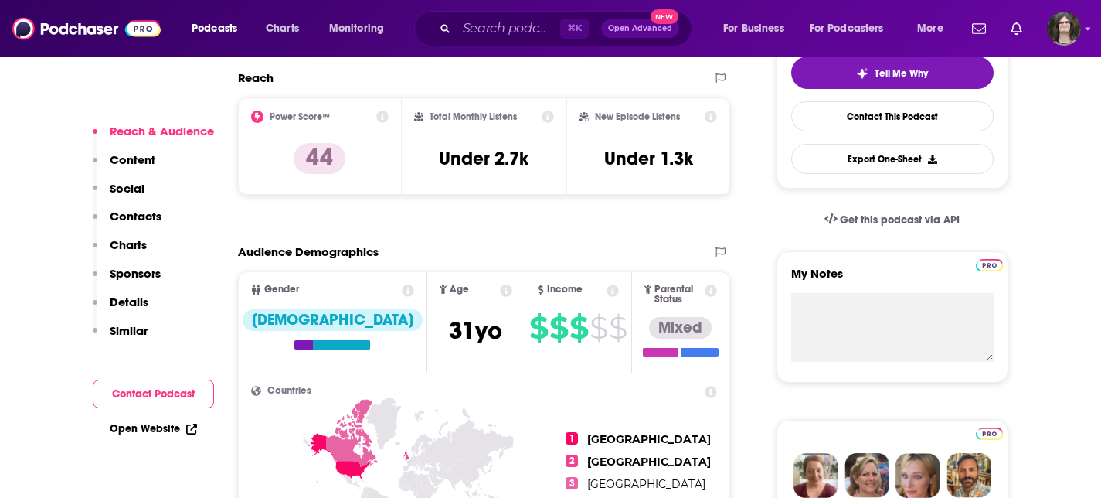
scroll to position [505, 0]
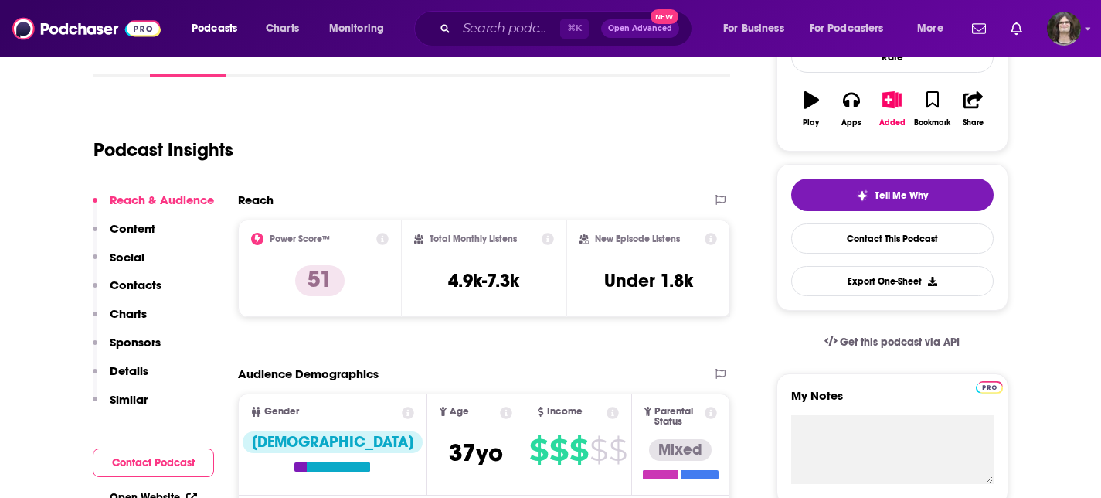
scroll to position [562, 0]
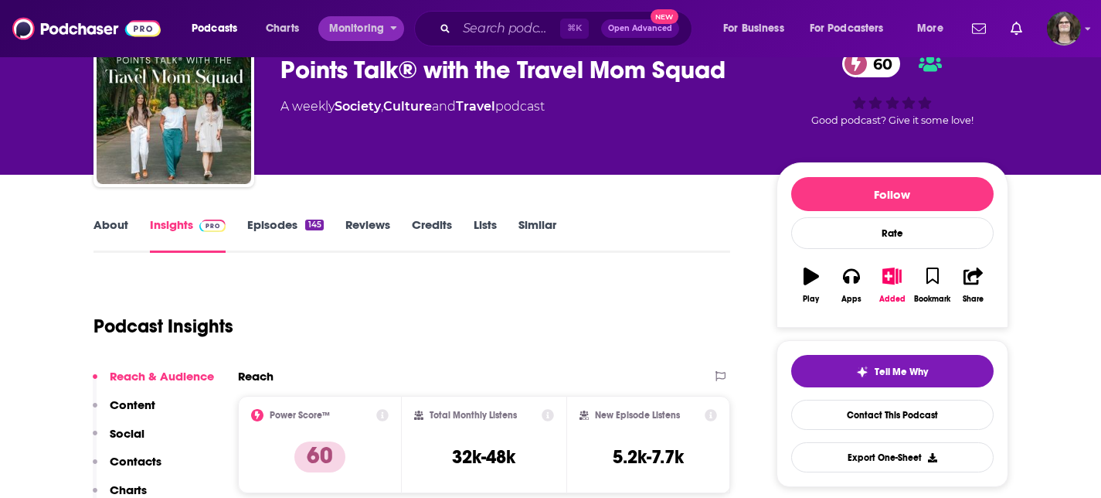
scroll to position [94, 0]
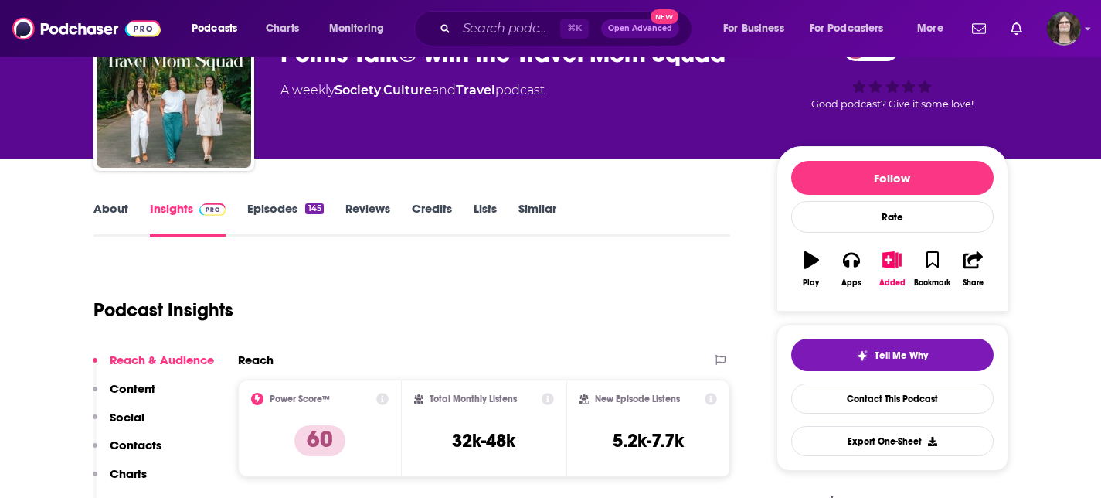
click at [95, 218] on link "About" at bounding box center [111, 219] width 35 height 36
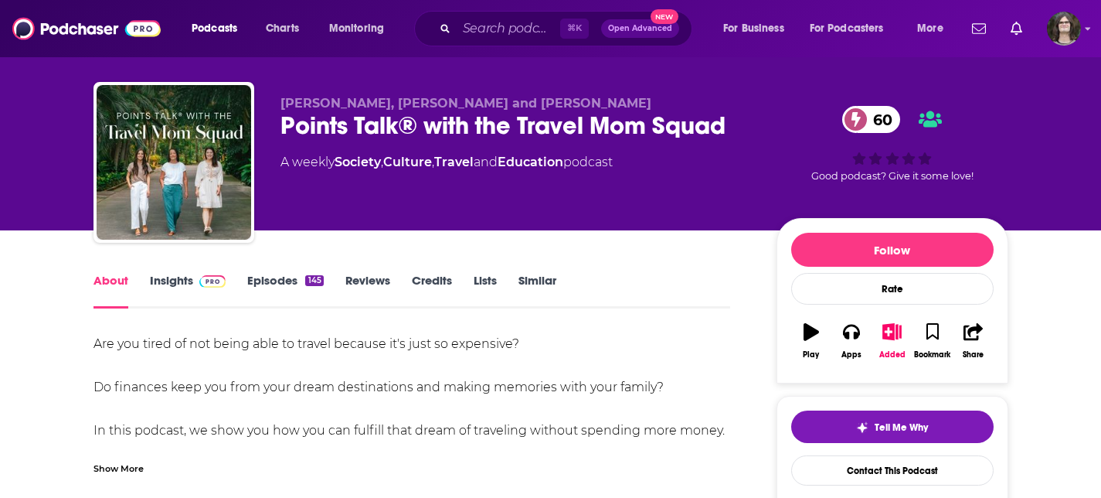
scroll to position [61, 0]
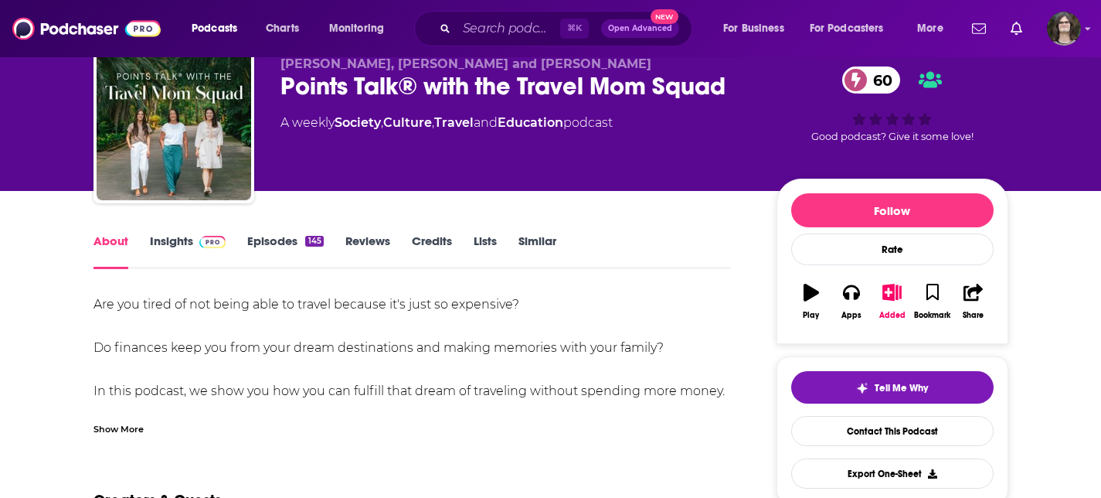
click at [148, 423] on div "Show More" at bounding box center [413, 423] width 638 height 26
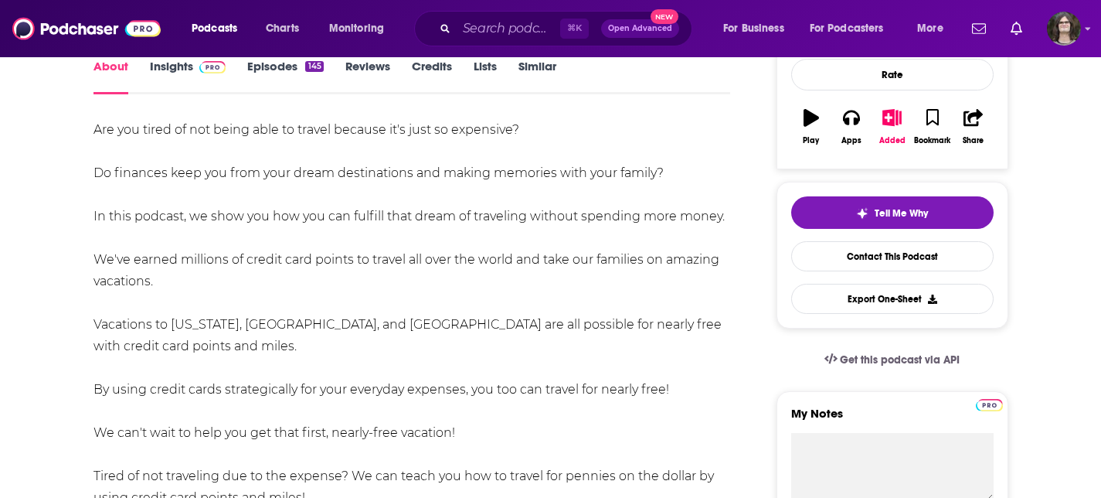
scroll to position [254, 0]
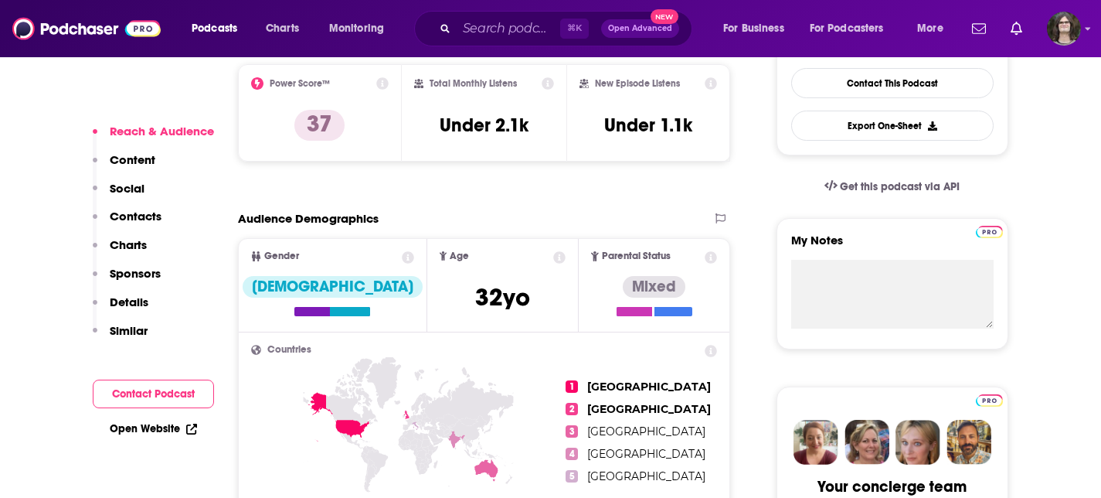
scroll to position [431, 0]
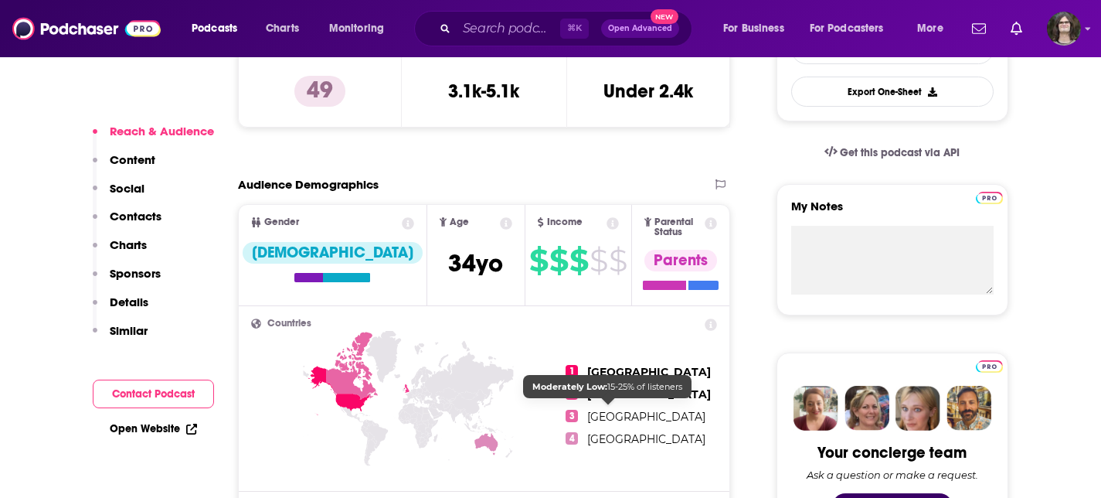
scroll to position [546, 0]
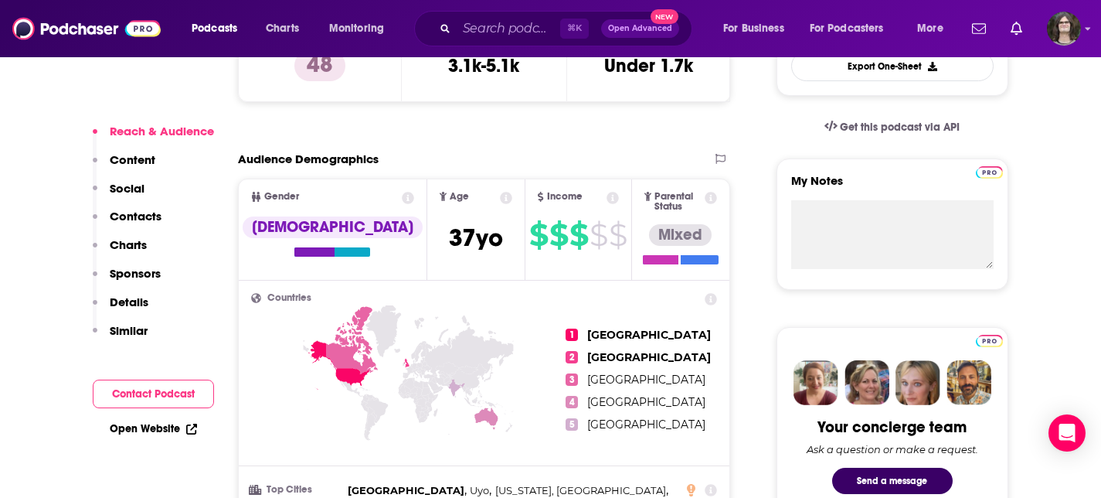
scroll to position [564, 0]
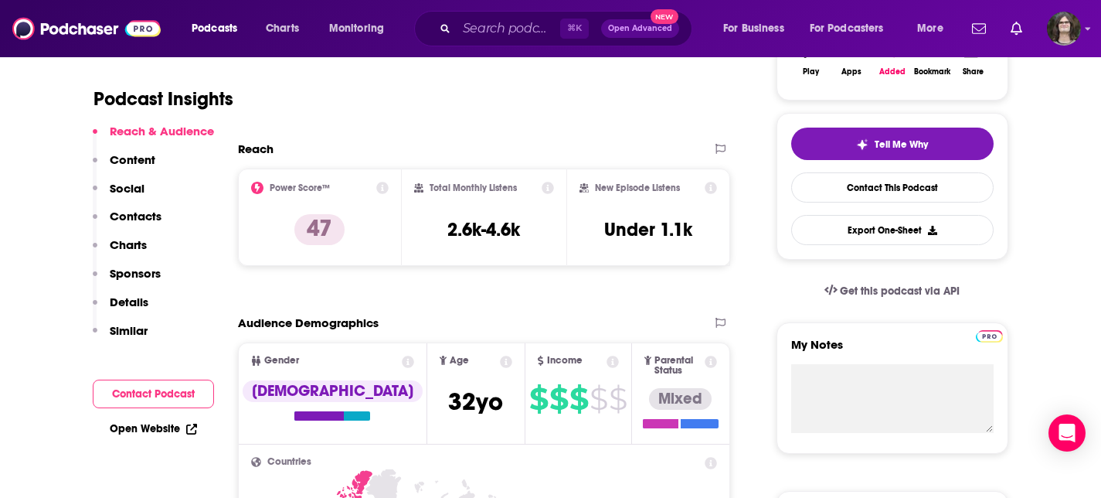
scroll to position [172, 0]
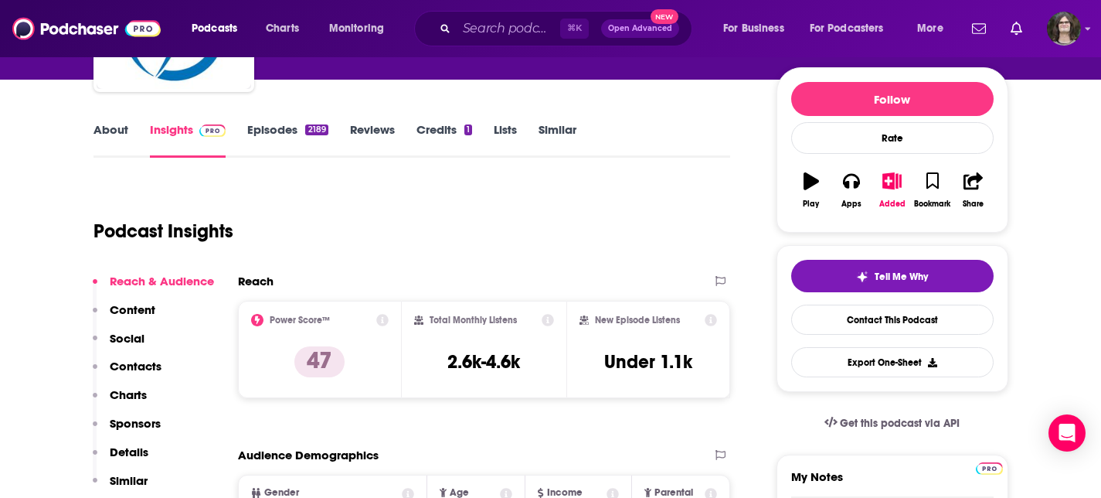
click at [113, 125] on link "About" at bounding box center [111, 140] width 35 height 36
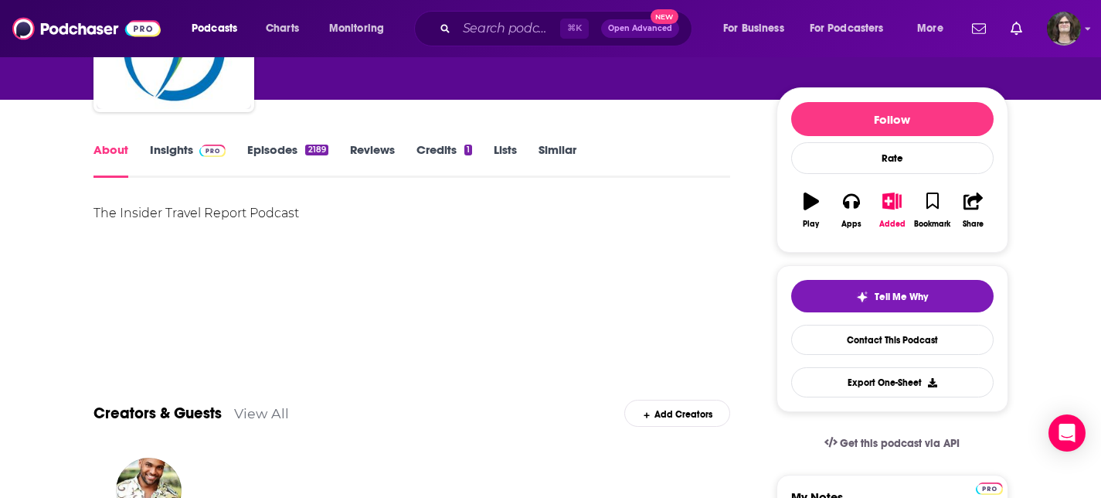
scroll to position [134, 0]
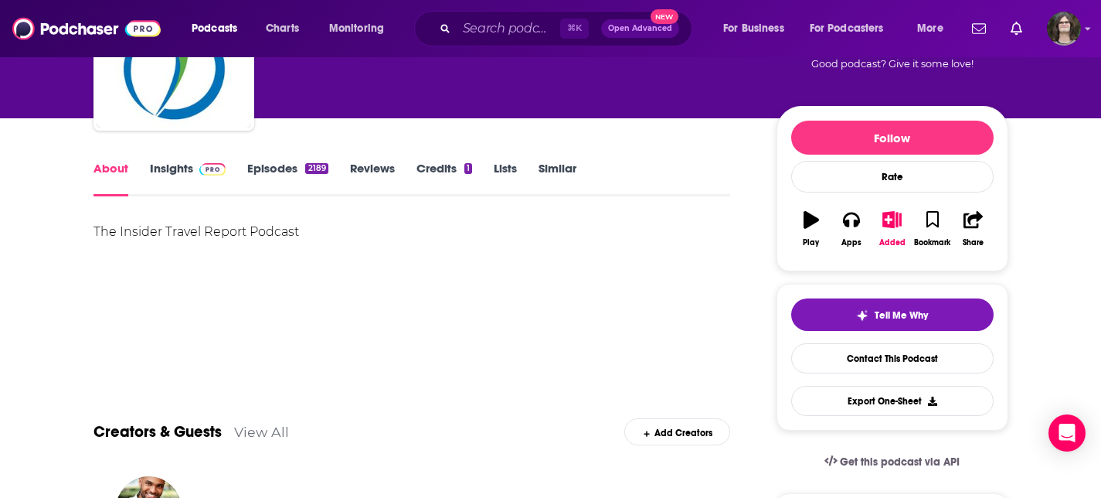
click at [297, 162] on link "Episodes 2189" at bounding box center [287, 179] width 80 height 36
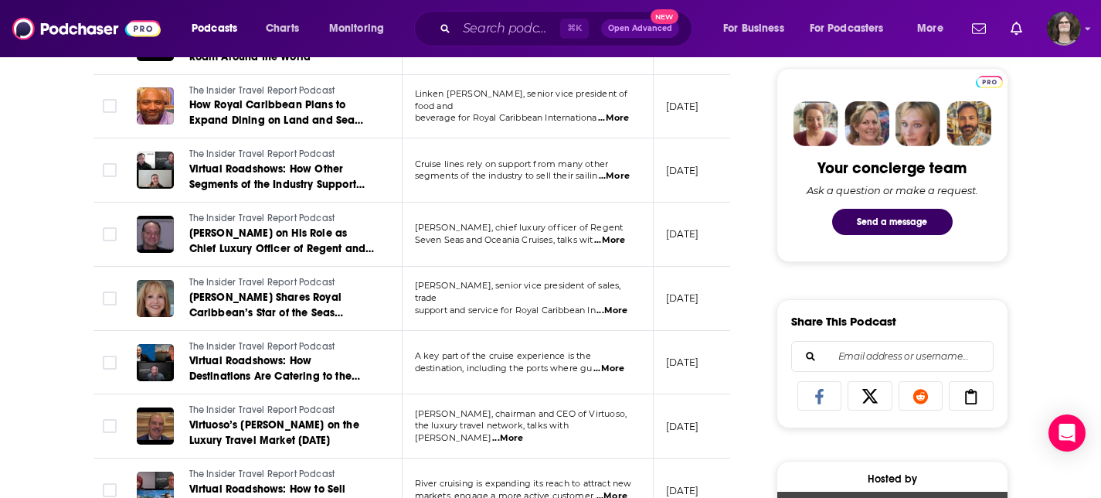
scroll to position [739, 0]
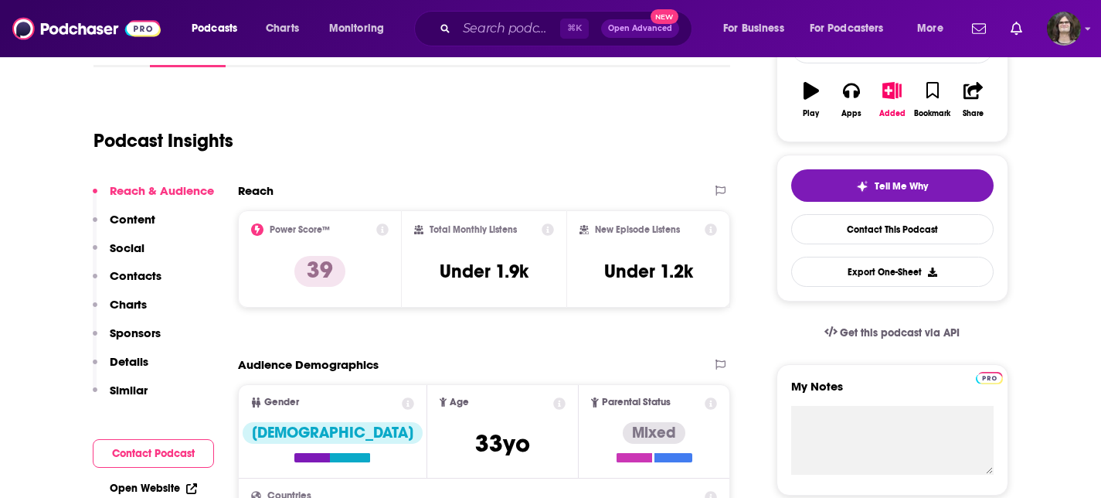
scroll to position [198, 0]
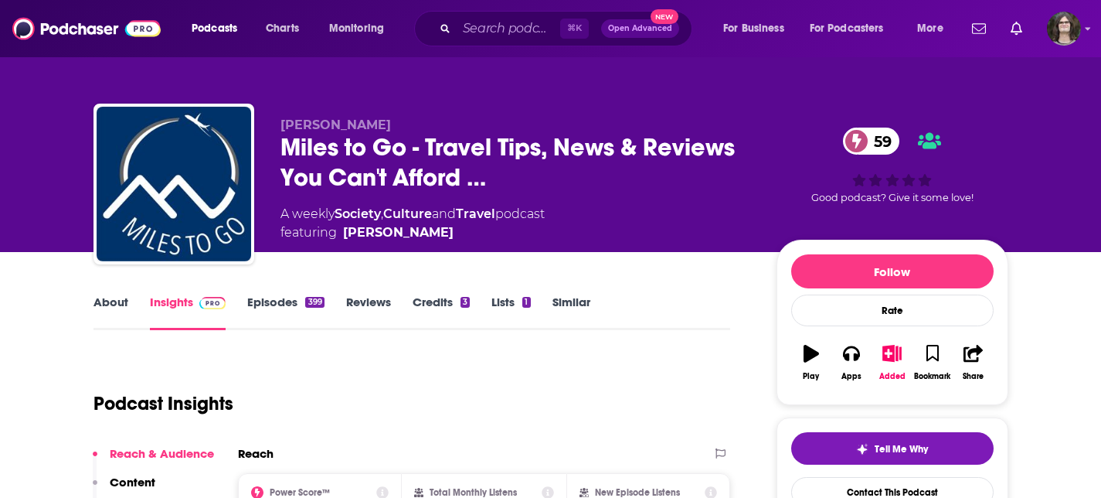
click at [105, 304] on link "About" at bounding box center [111, 312] width 35 height 36
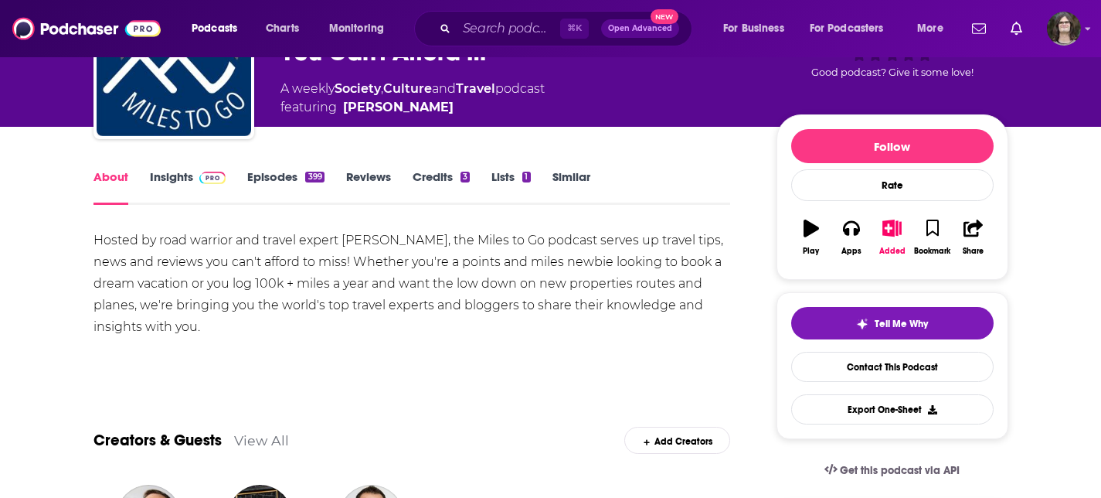
scroll to position [134, 0]
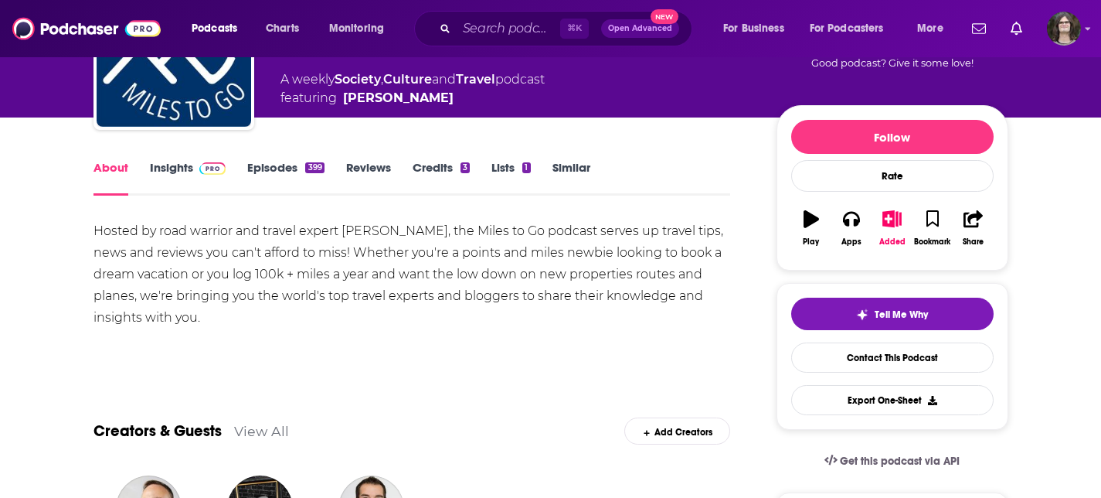
click at [190, 161] on link "Insights" at bounding box center [188, 178] width 77 height 36
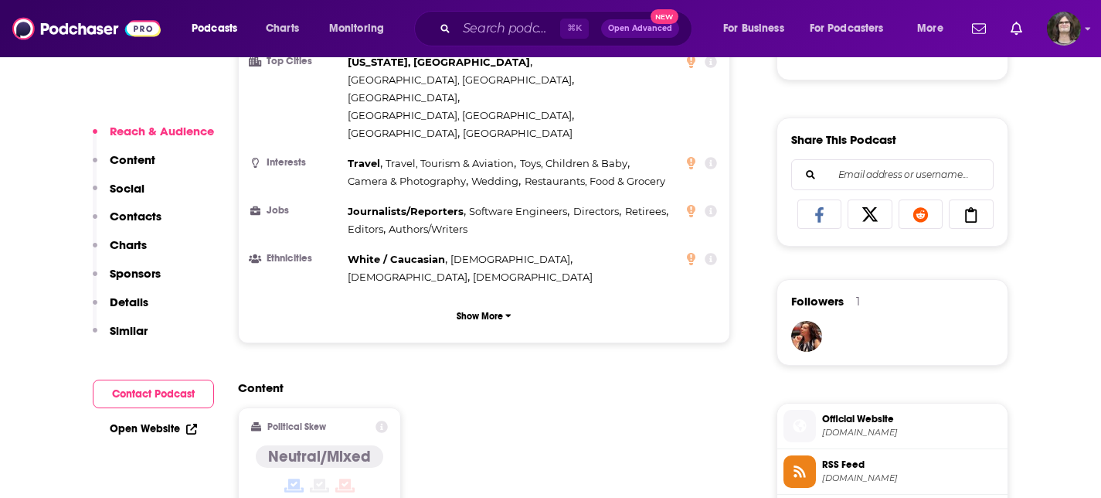
scroll to position [1093, 0]
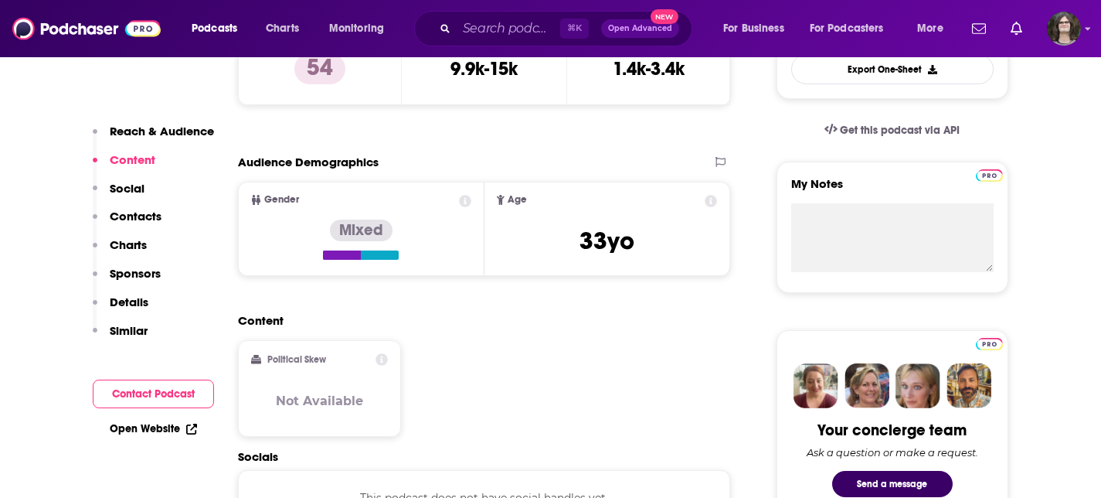
scroll to position [403, 0]
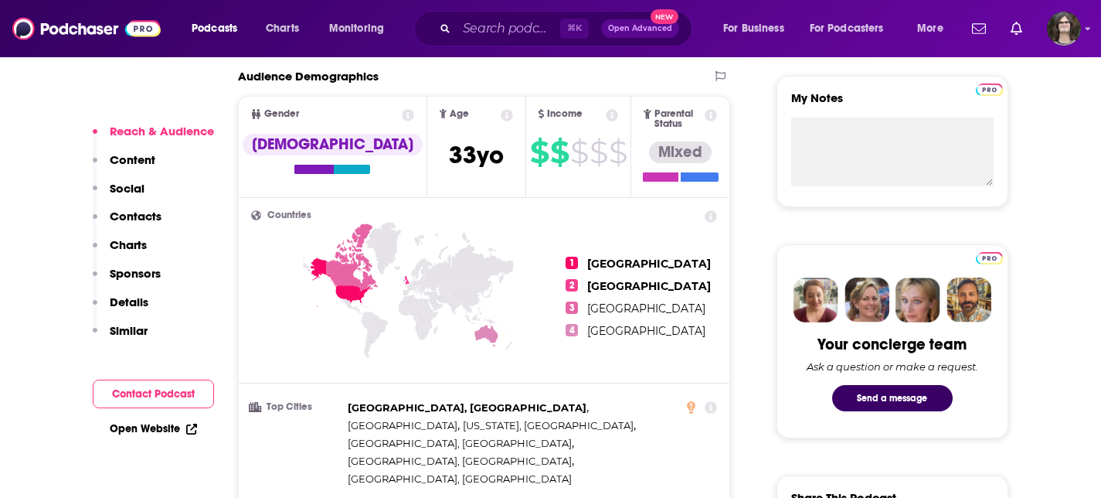
scroll to position [553, 0]
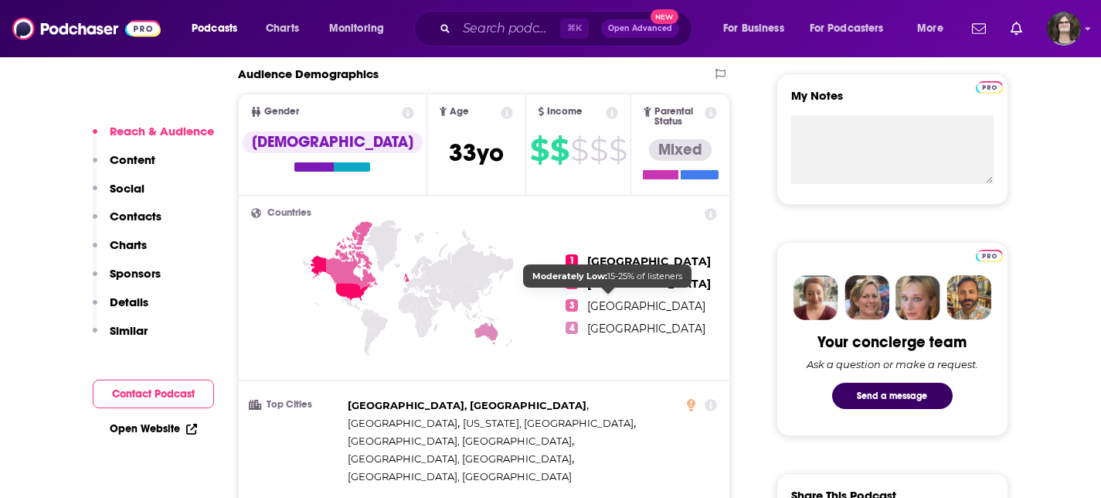
click at [689, 307] on ul "1 United States 2 United Kingdom 3 Canada 4 Australia" at bounding box center [641, 294] width 151 height 173
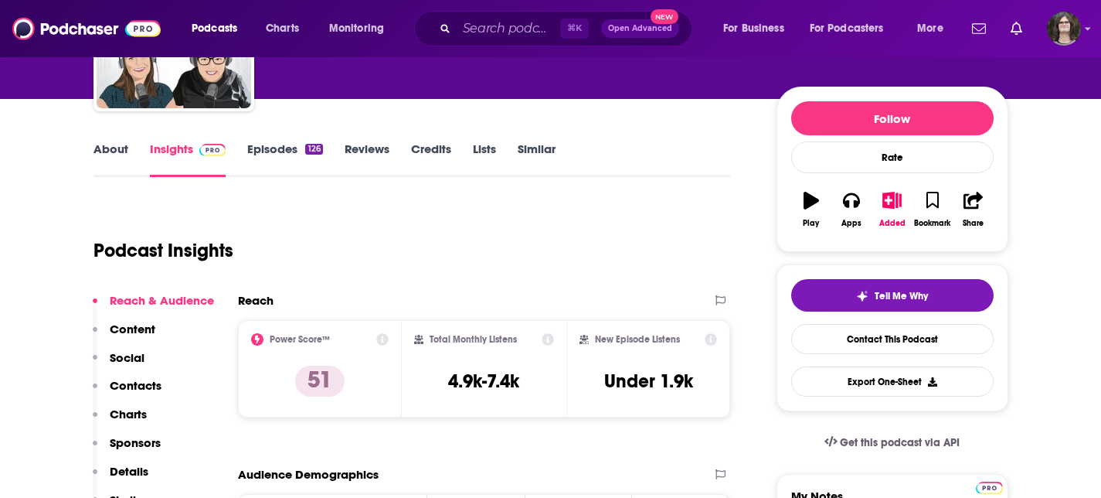
scroll to position [90, 0]
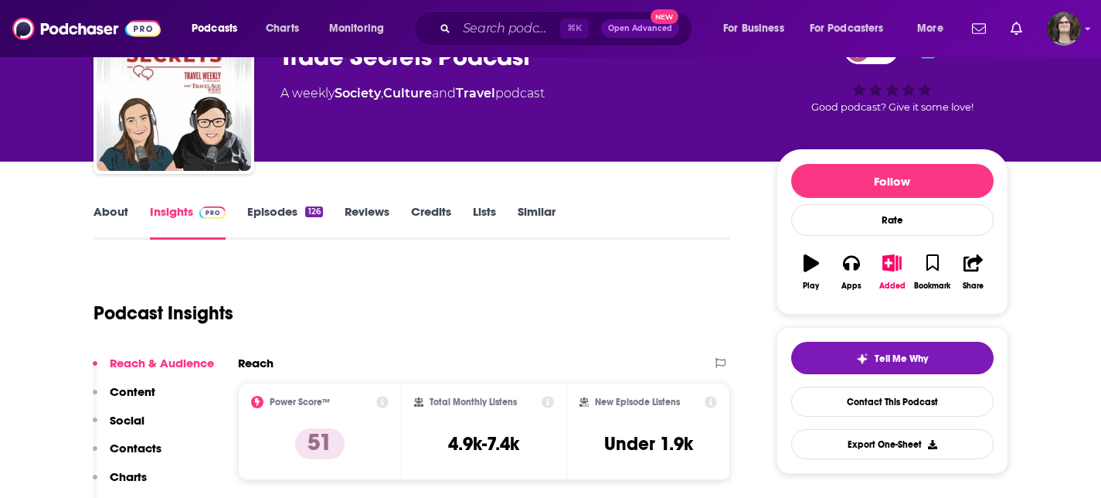
click at [279, 219] on link "Episodes 126" at bounding box center [284, 222] width 75 height 36
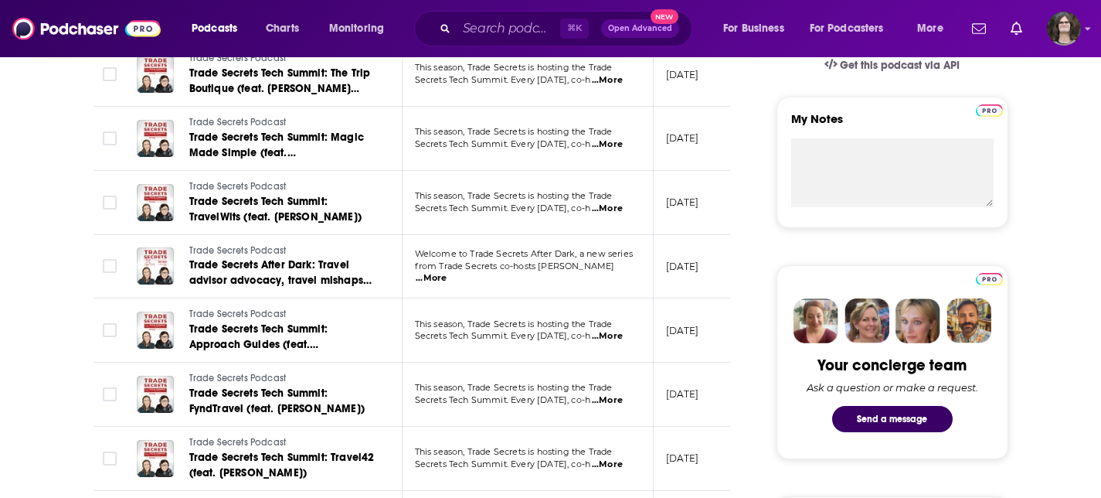
scroll to position [533, 0]
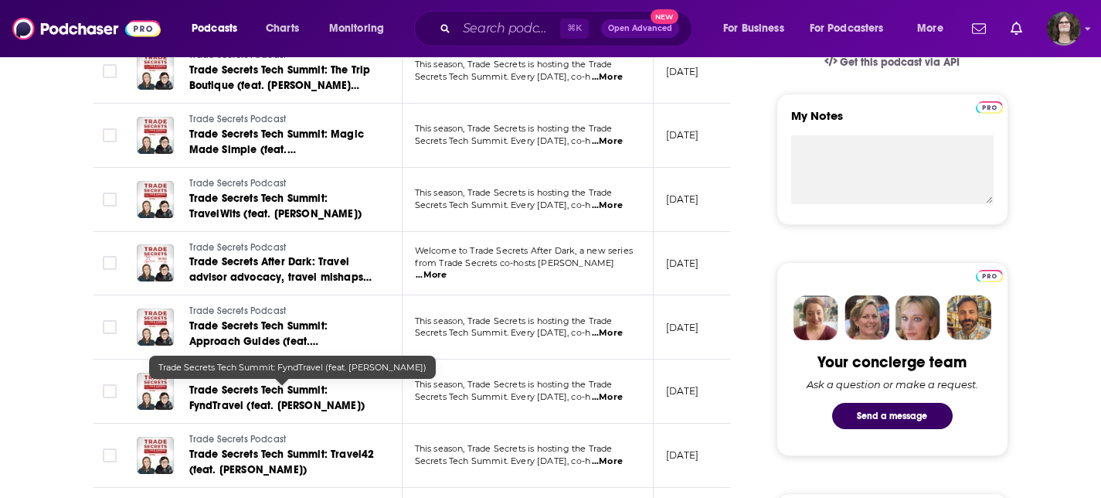
click at [213, 394] on span "Trade Secrets Tech Summit: FyndTravel (feat. Lisa Watson)" at bounding box center [276, 397] width 175 height 29
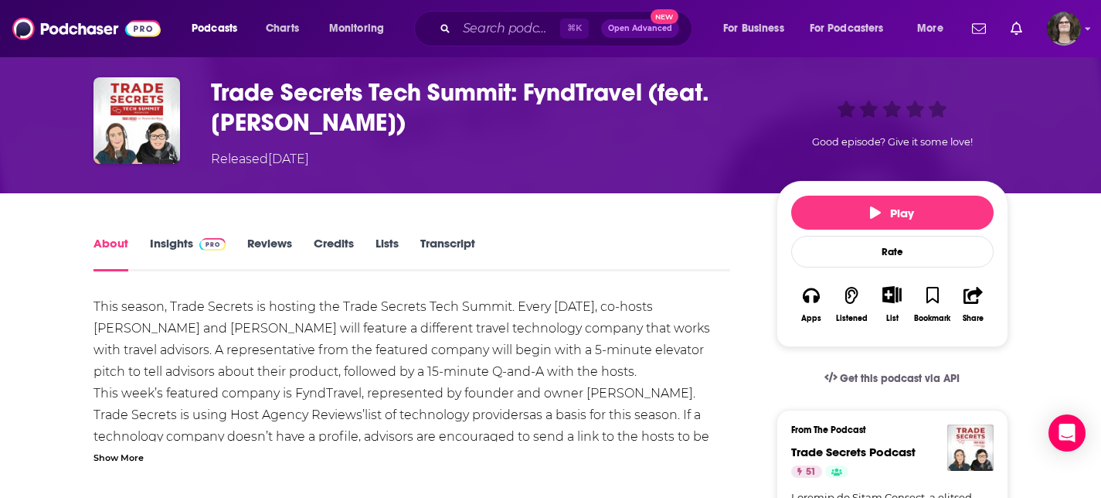
scroll to position [96, 0]
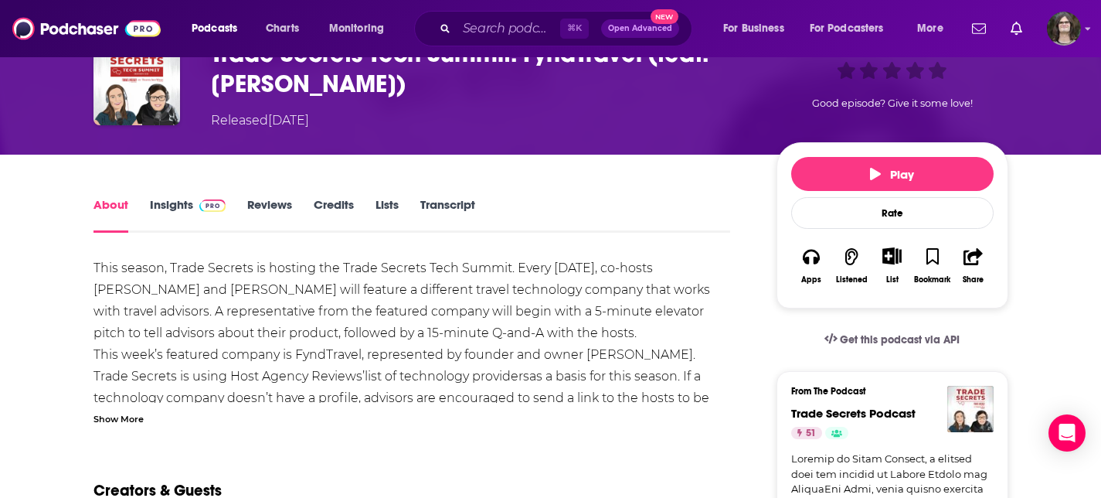
click at [142, 412] on div "Show More" at bounding box center [119, 417] width 50 height 15
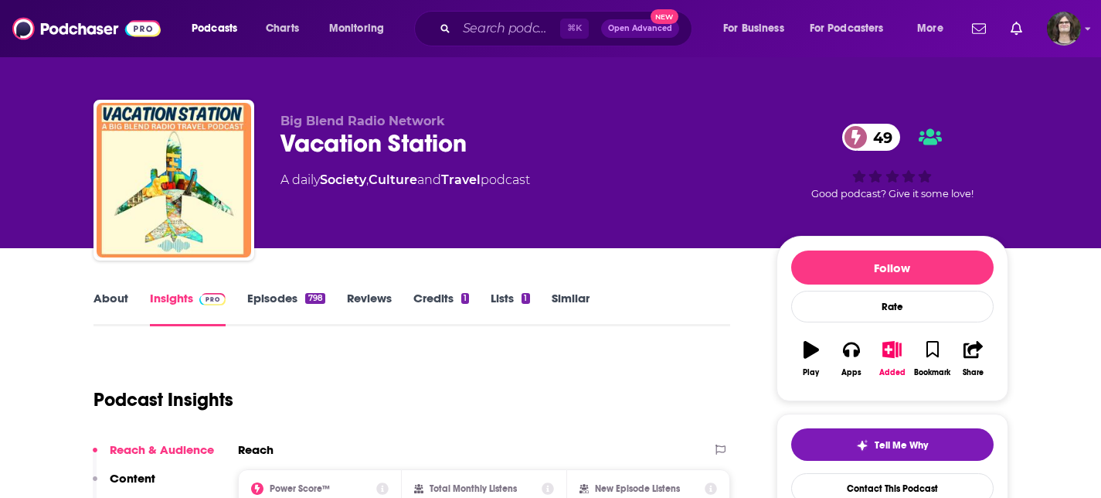
scroll to position [2, 0]
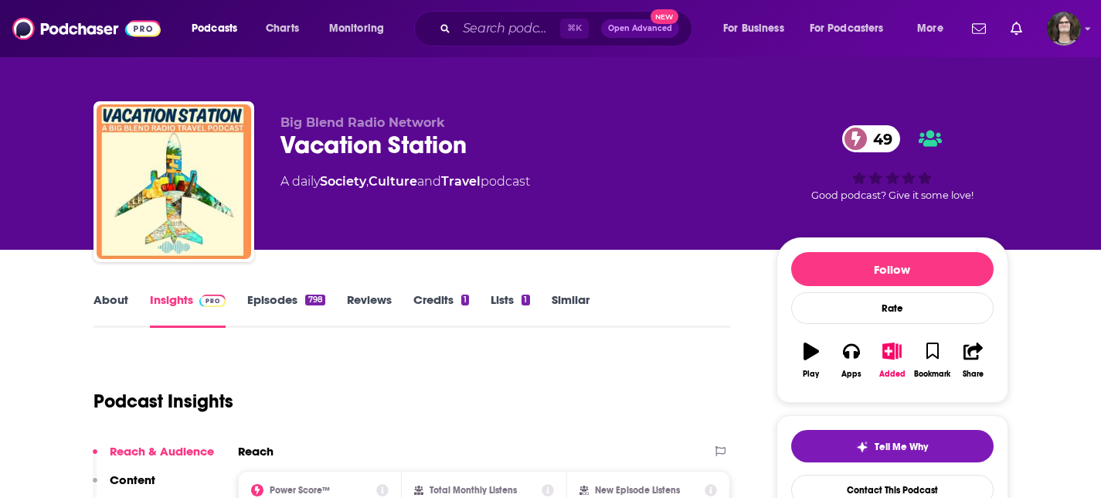
click at [631, 26] on span "Open Advanced" at bounding box center [640, 29] width 64 height 8
click at [83, 26] on img at bounding box center [86, 28] width 148 height 29
